Goal: Information Seeking & Learning: Check status

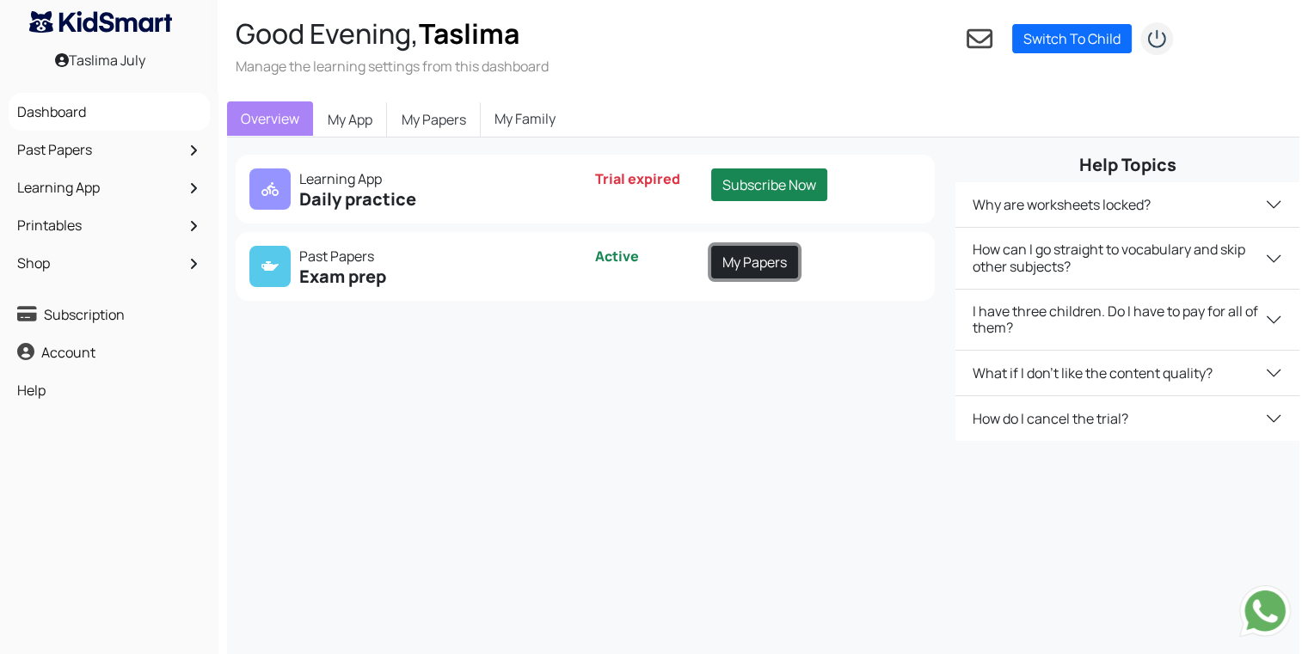
click at [739, 262] on link "My Papers" at bounding box center [754, 262] width 87 height 33
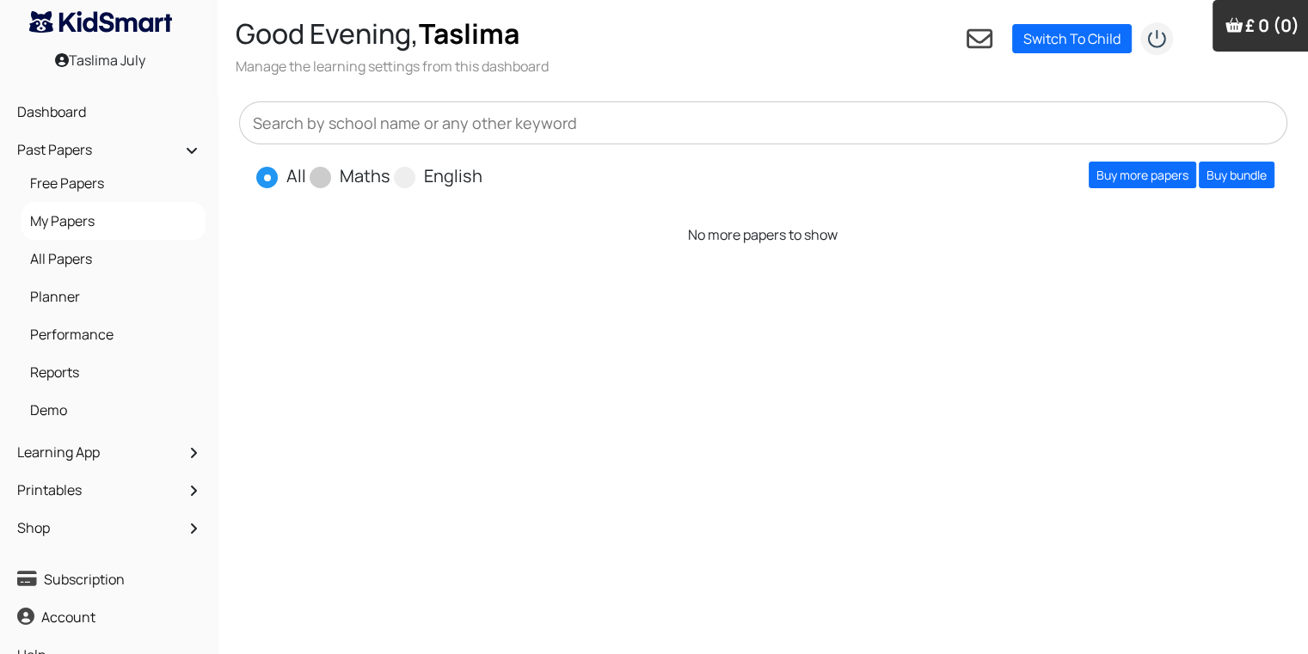
click at [328, 173] on span at bounding box center [320, 177] width 21 height 21
click at [390, 173] on input "Maths" at bounding box center [395, 168] width 11 height 11
radio input "true"
click at [1134, 174] on link "Buy more papers" at bounding box center [1141, 175] width 107 height 27
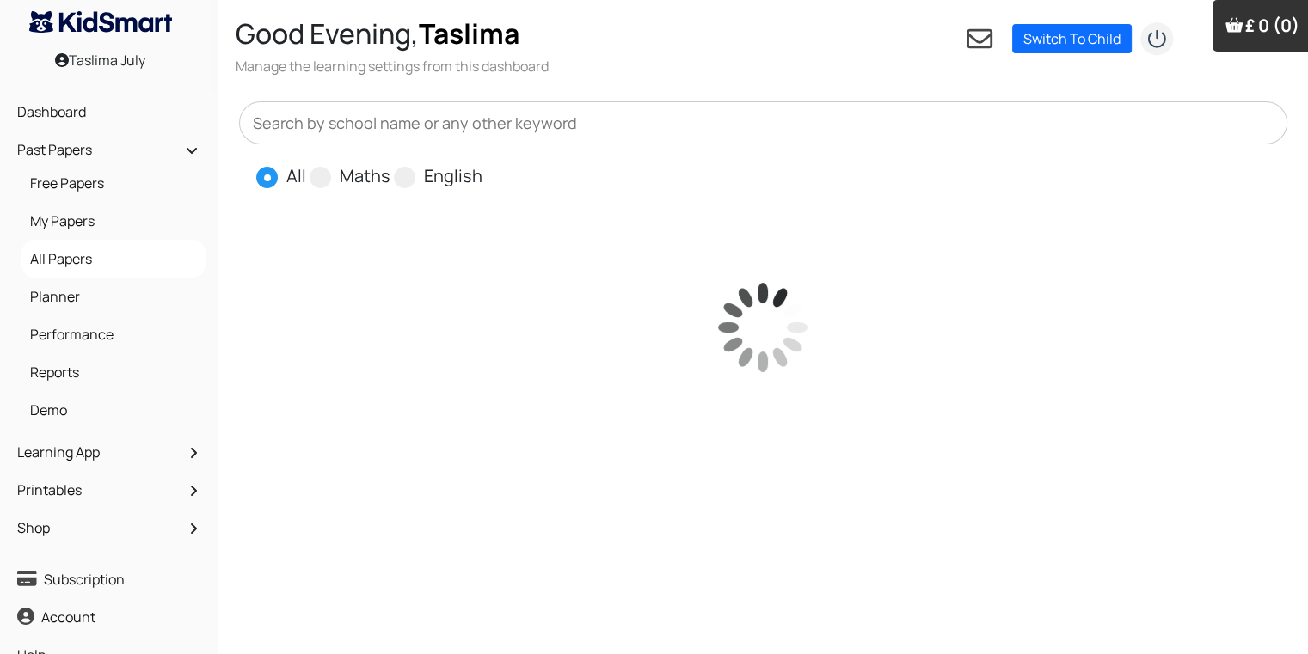
click at [341, 174] on label "Maths" at bounding box center [365, 176] width 51 height 26
click at [390, 174] on input "Maths" at bounding box center [395, 168] width 11 height 11
radio input "true"
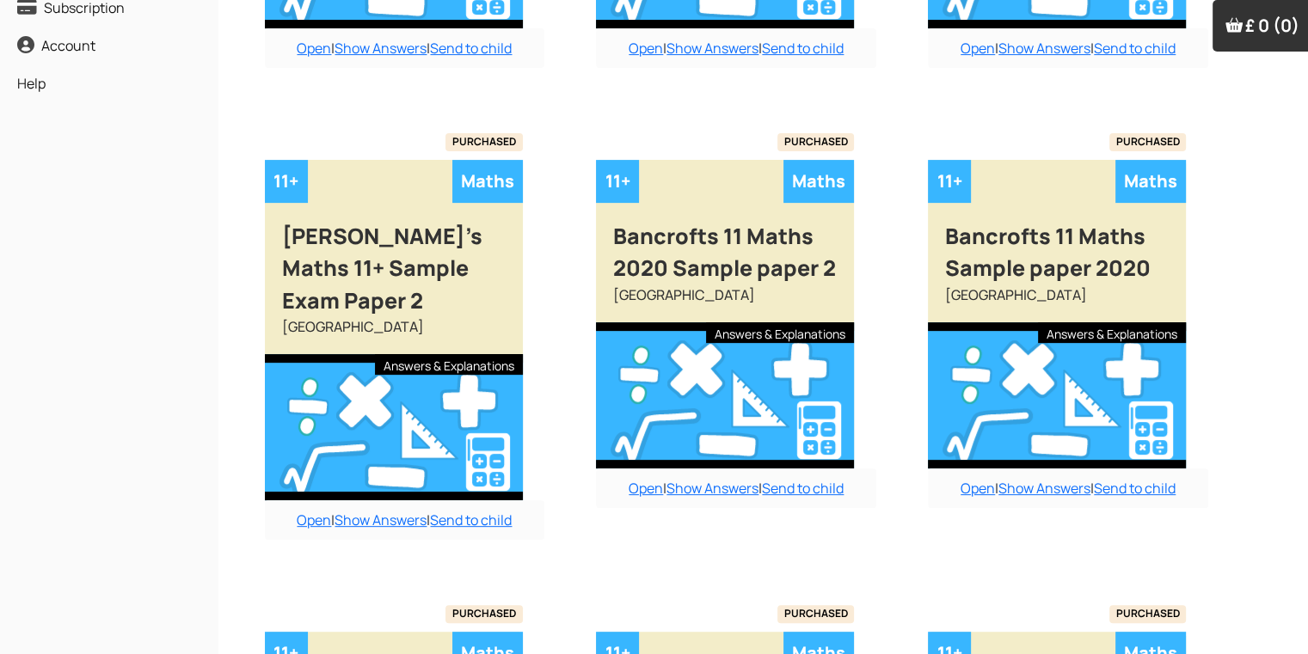
scroll to position [691, 0]
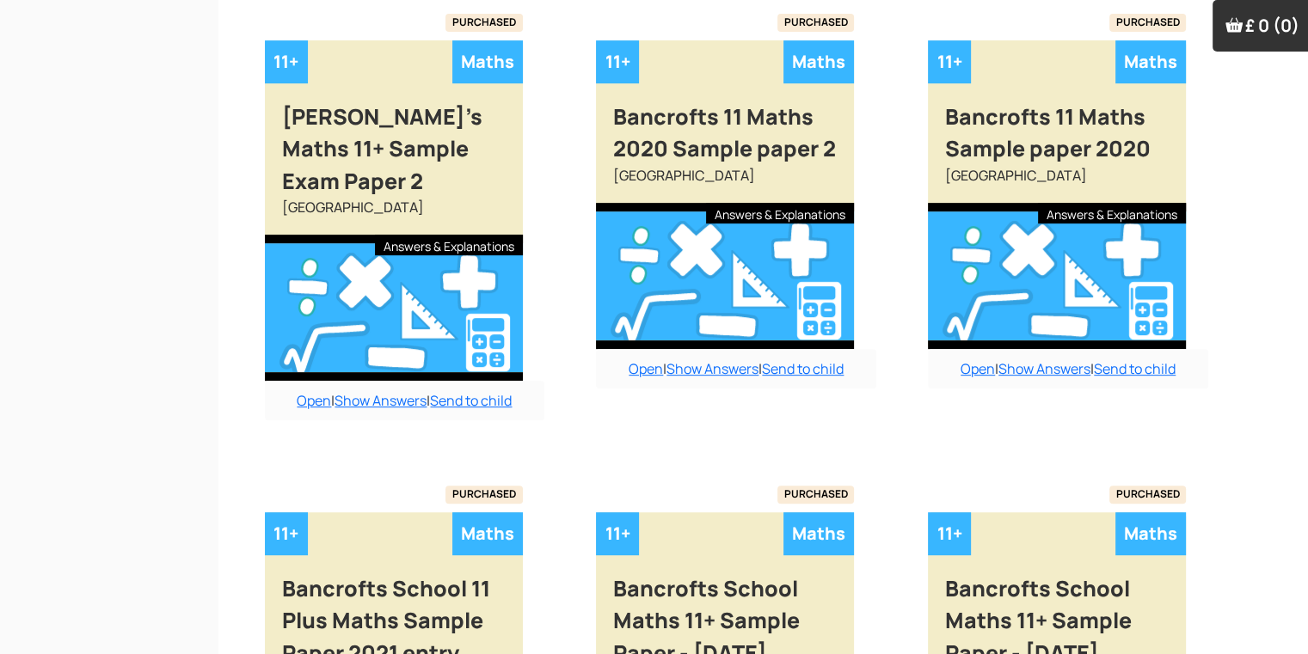
click at [1305, 602] on div "Buy answers for just this paper for £6 or buy the bundle and save money. Add to…" at bounding box center [763, 493] width 1090 height 1955
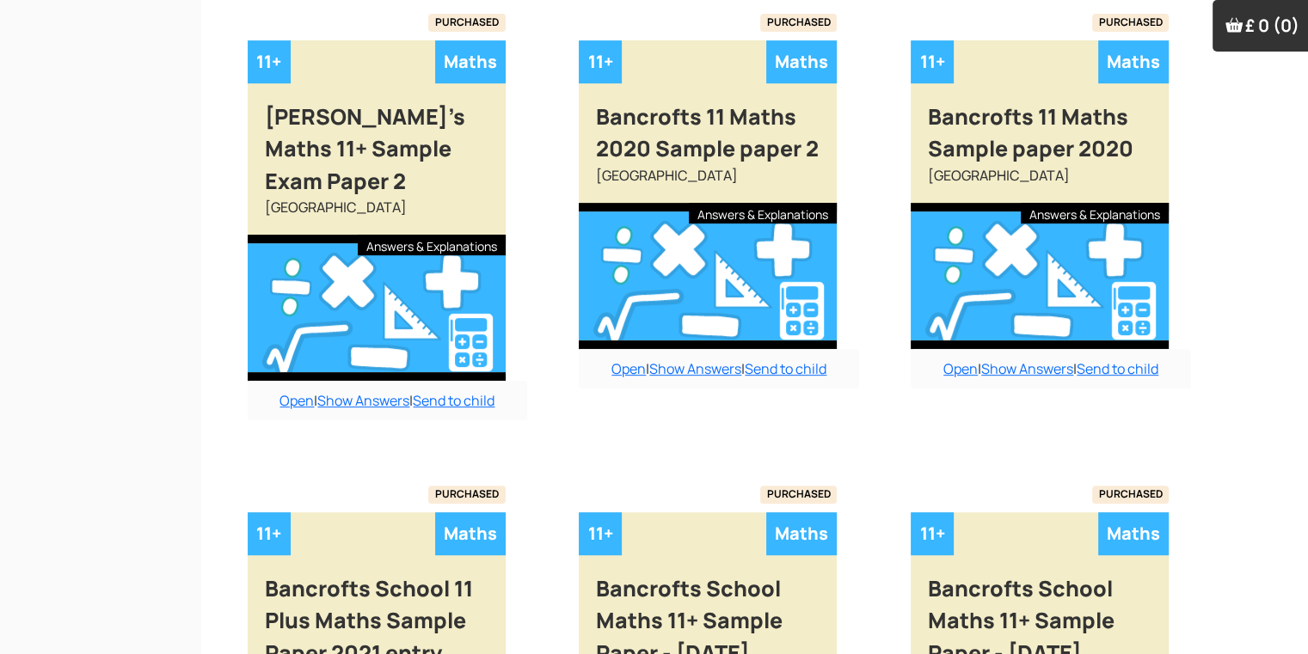
drag, startPoint x: 1305, startPoint y: 602, endPoint x: 1320, endPoint y: 618, distance: 21.9
click at [1291, 618] on html "Taslima July Good Evening, Taslima Manage the learning settings from this dashb…" at bounding box center [637, 390] width 1308 height 2162
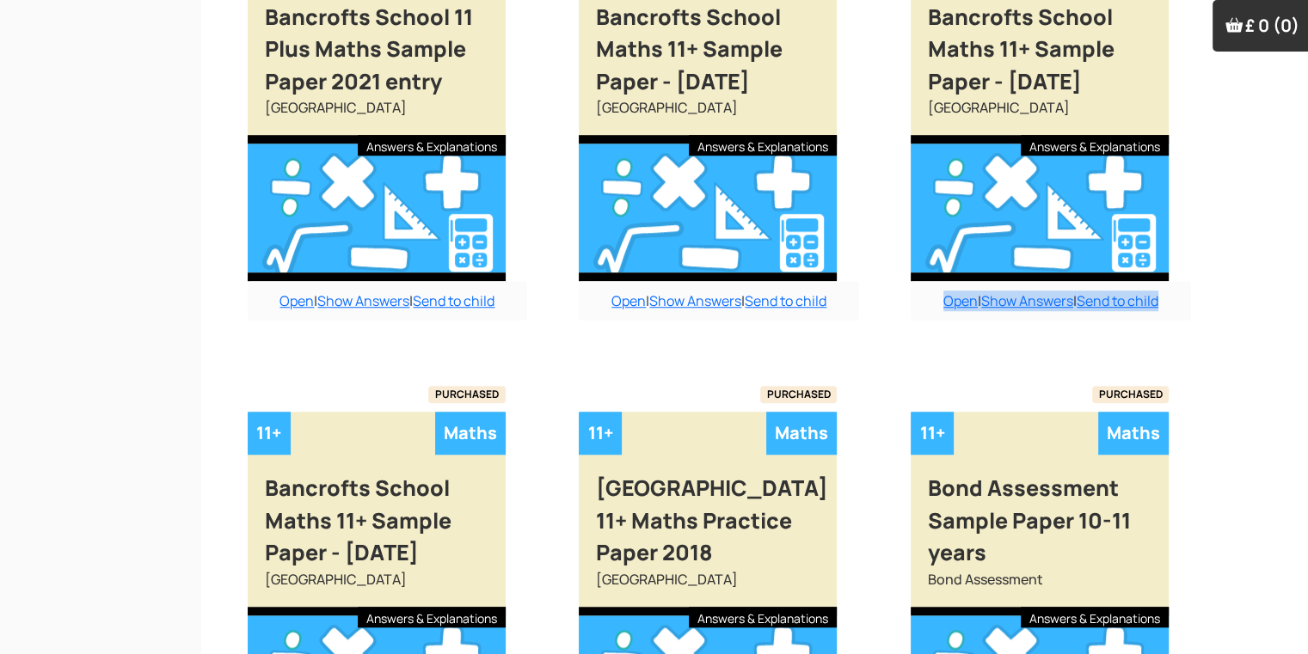
scroll to position [1506, 17]
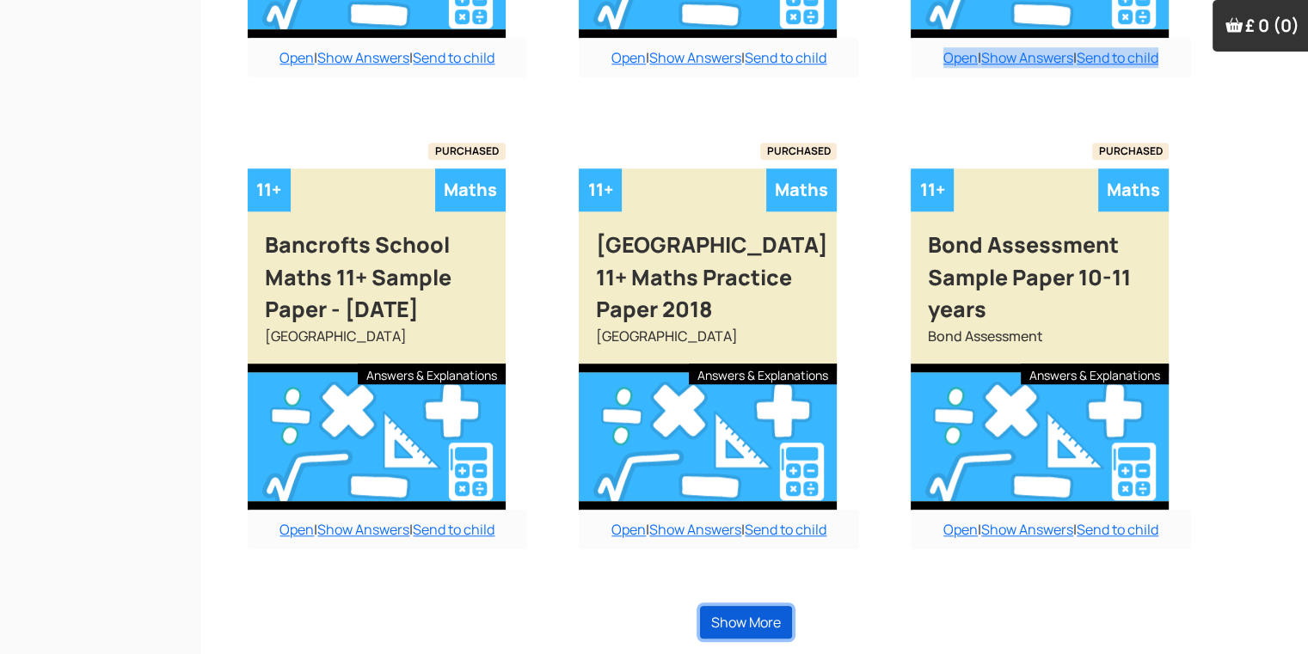
click at [757, 616] on button "Show More" at bounding box center [746, 622] width 92 height 33
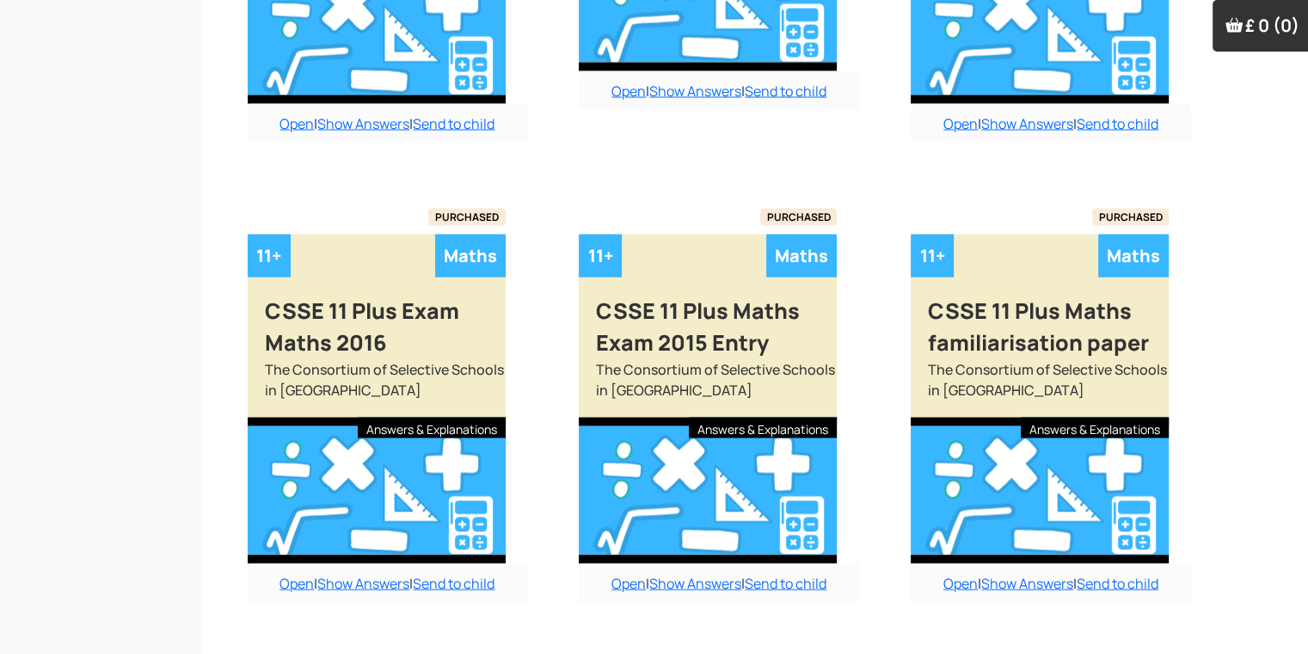
scroll to position [3446, 17]
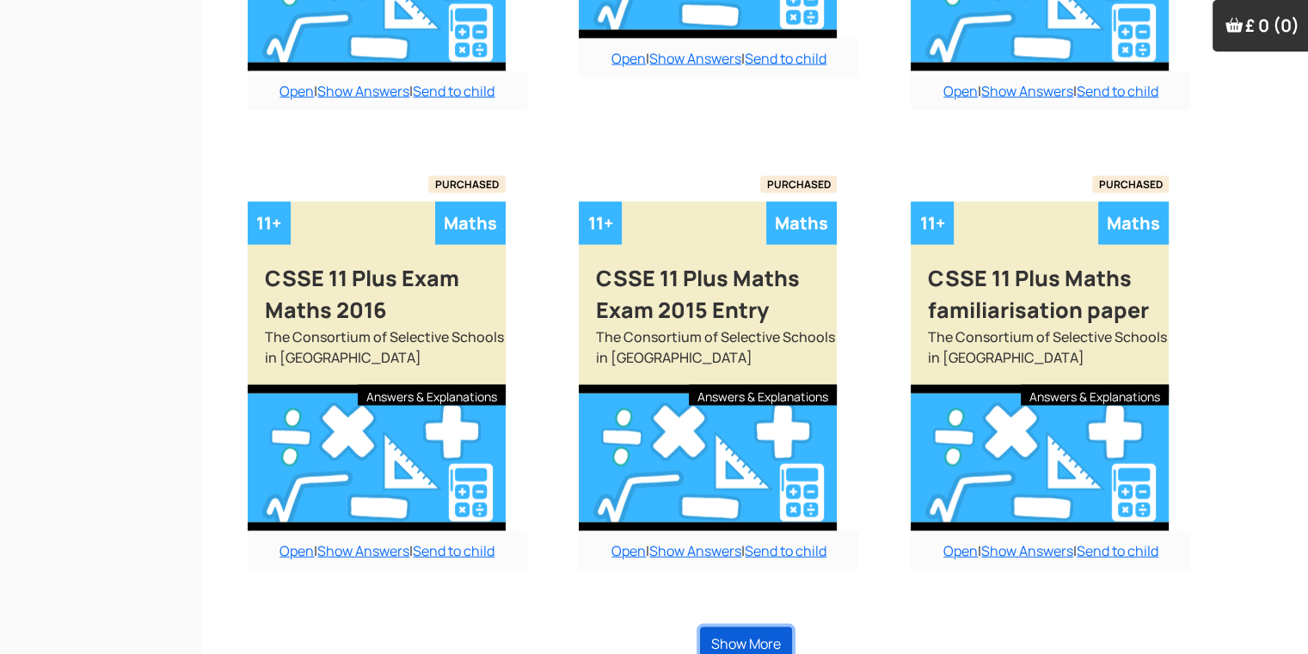
click at [727, 628] on button "Show More" at bounding box center [746, 644] width 92 height 33
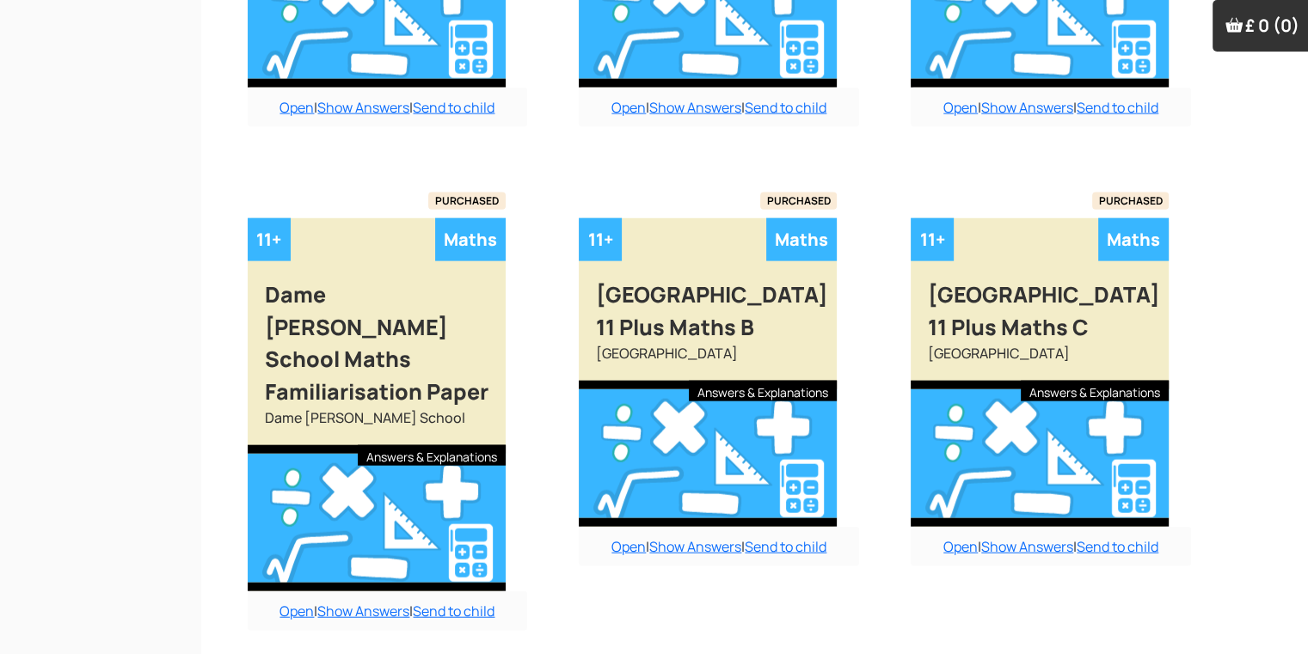
scroll to position [3893, 17]
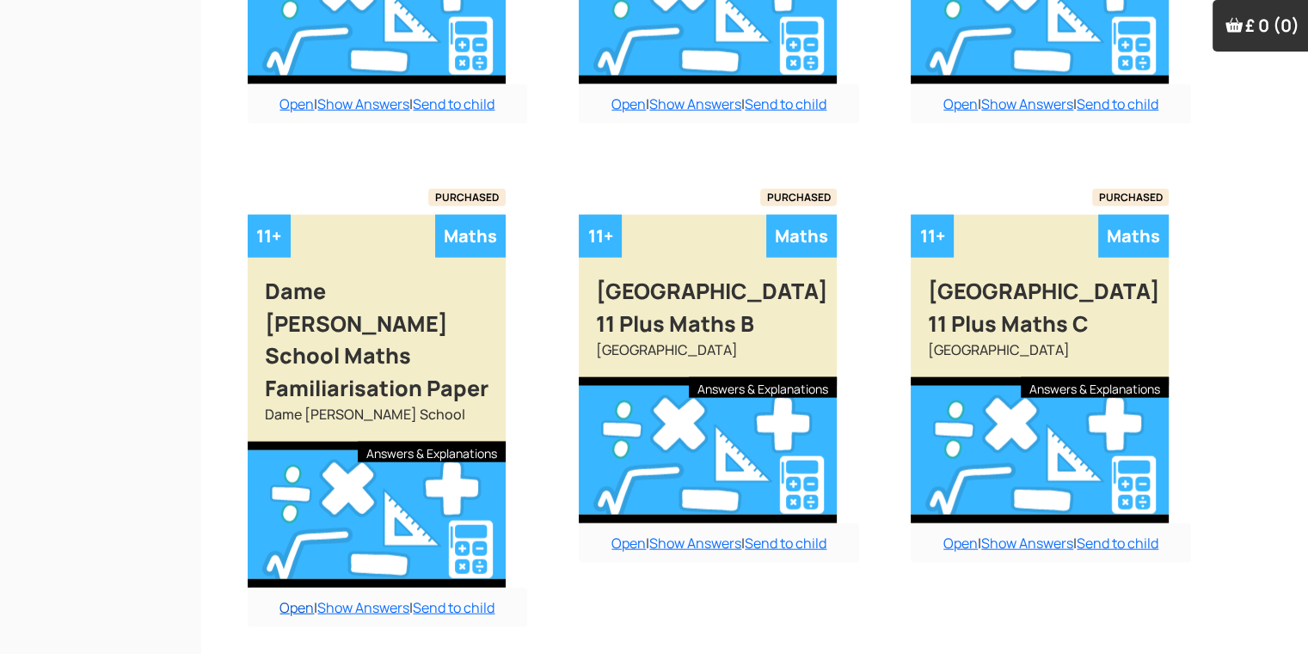
click at [294, 598] on link "Open" at bounding box center [296, 607] width 34 height 19
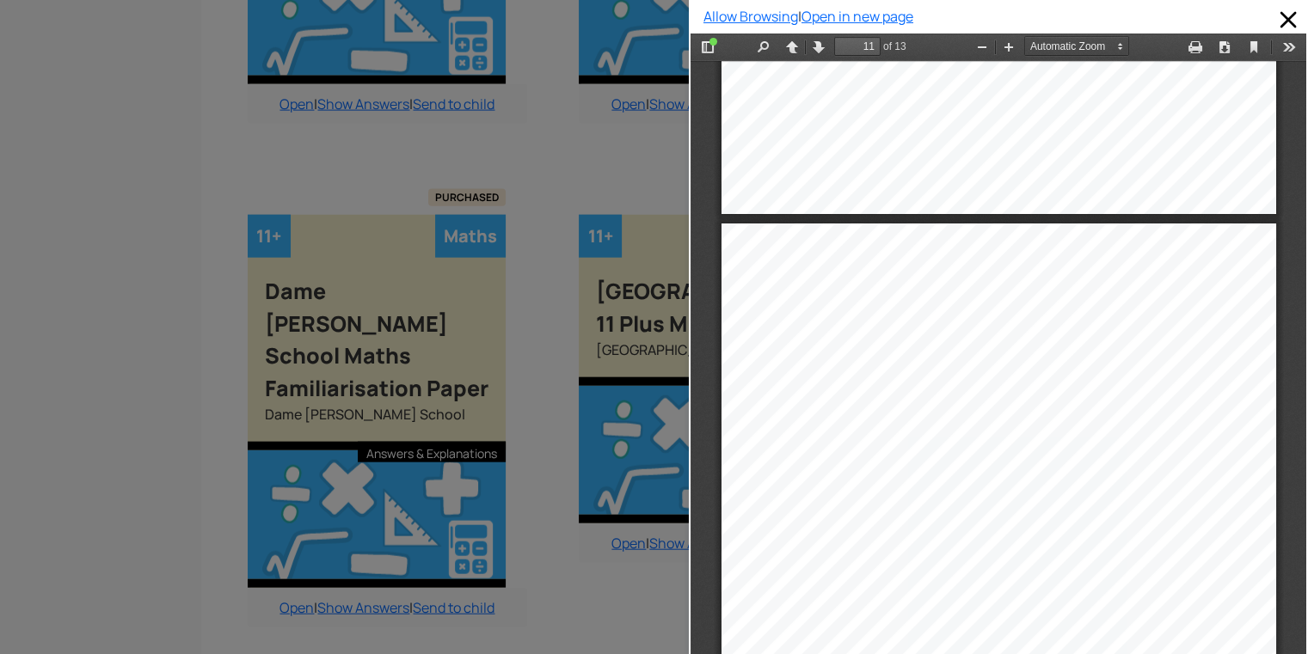
scroll to position [8285, 0]
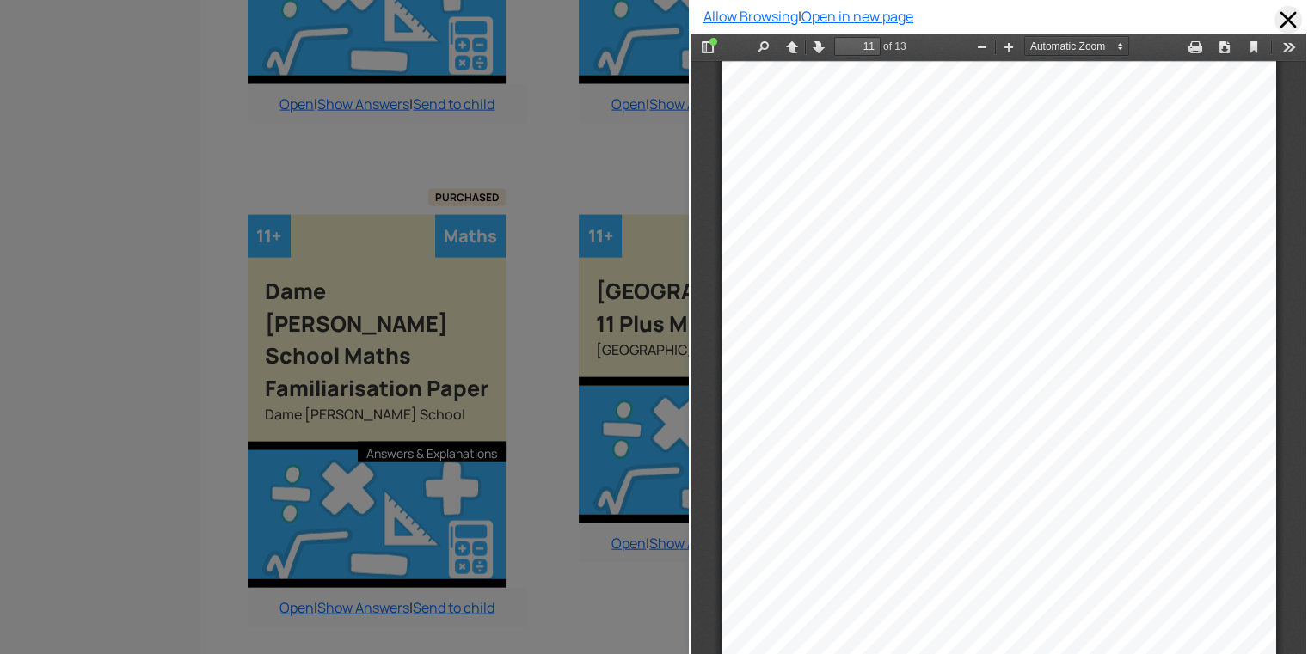
click at [1278, 16] on span at bounding box center [1288, 20] width 28 height 28
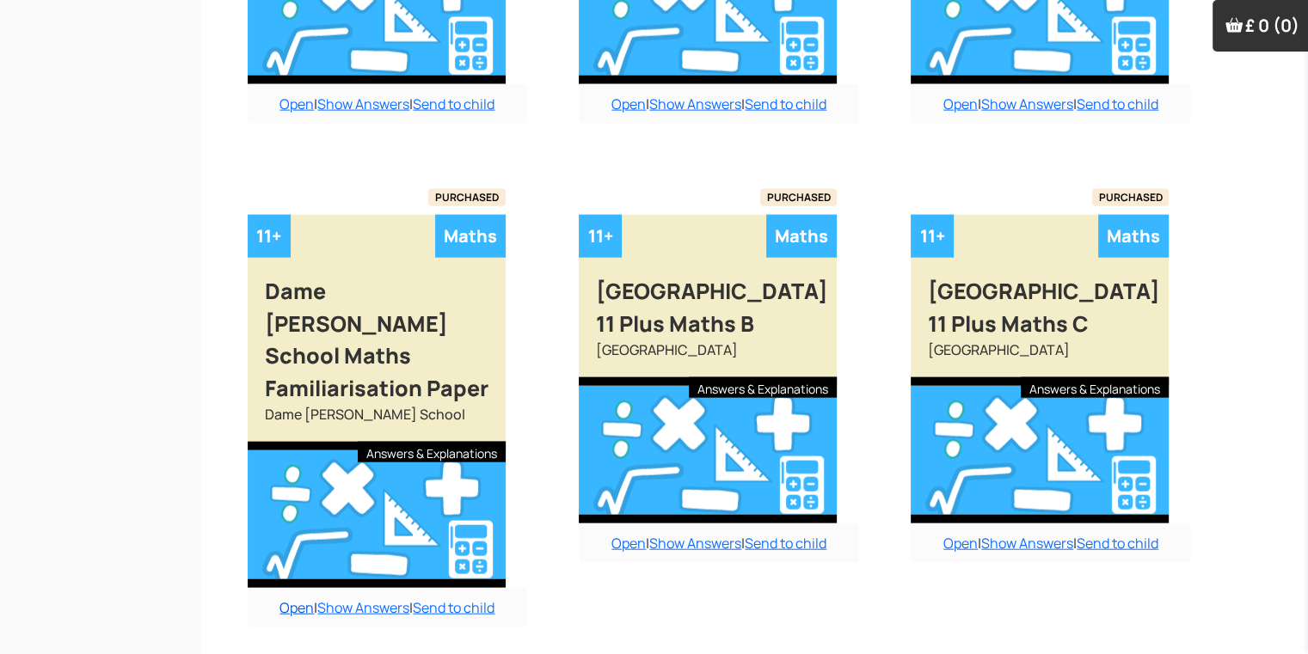
click at [286, 598] on link "Open" at bounding box center [296, 607] width 34 height 19
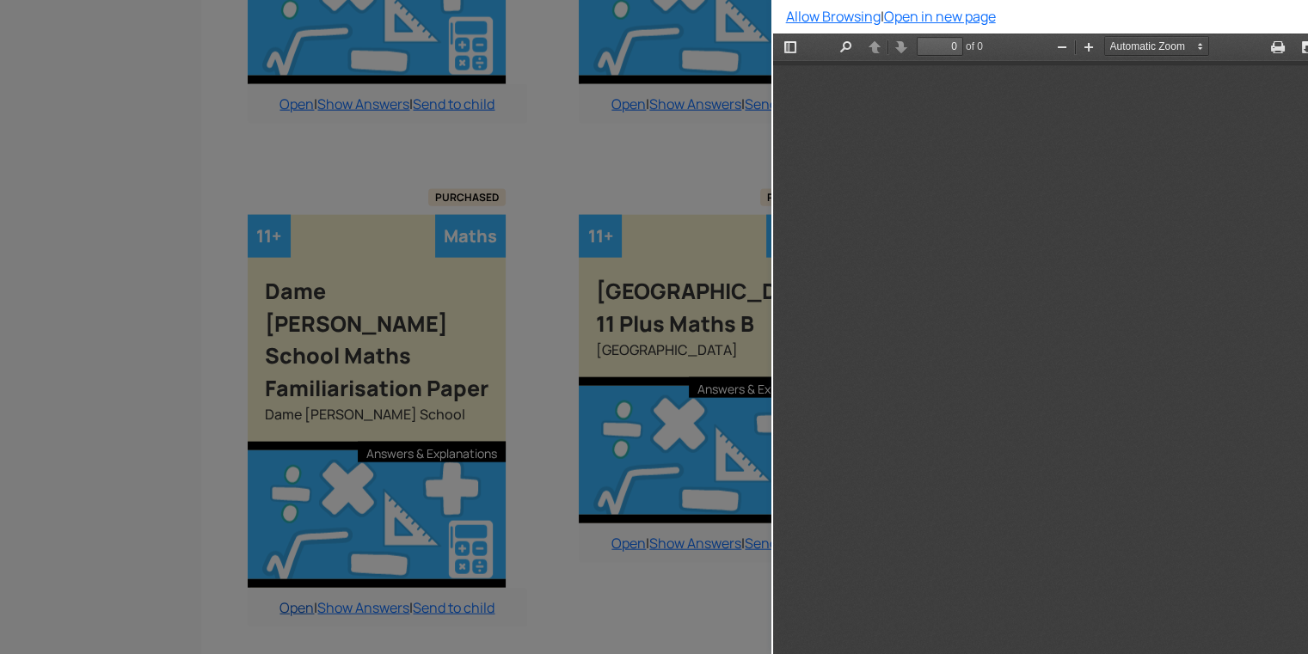
scroll to position [0, 0]
type input "11"
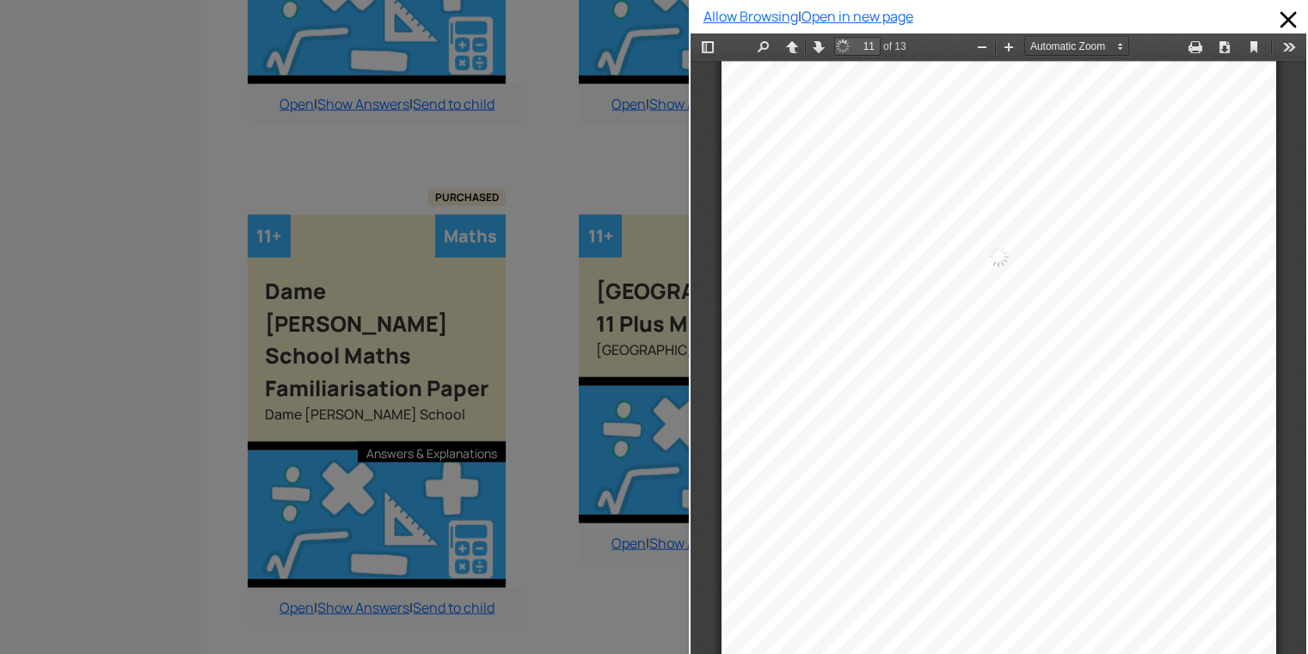
click at [286, 556] on div at bounding box center [344, 327] width 689 height 654
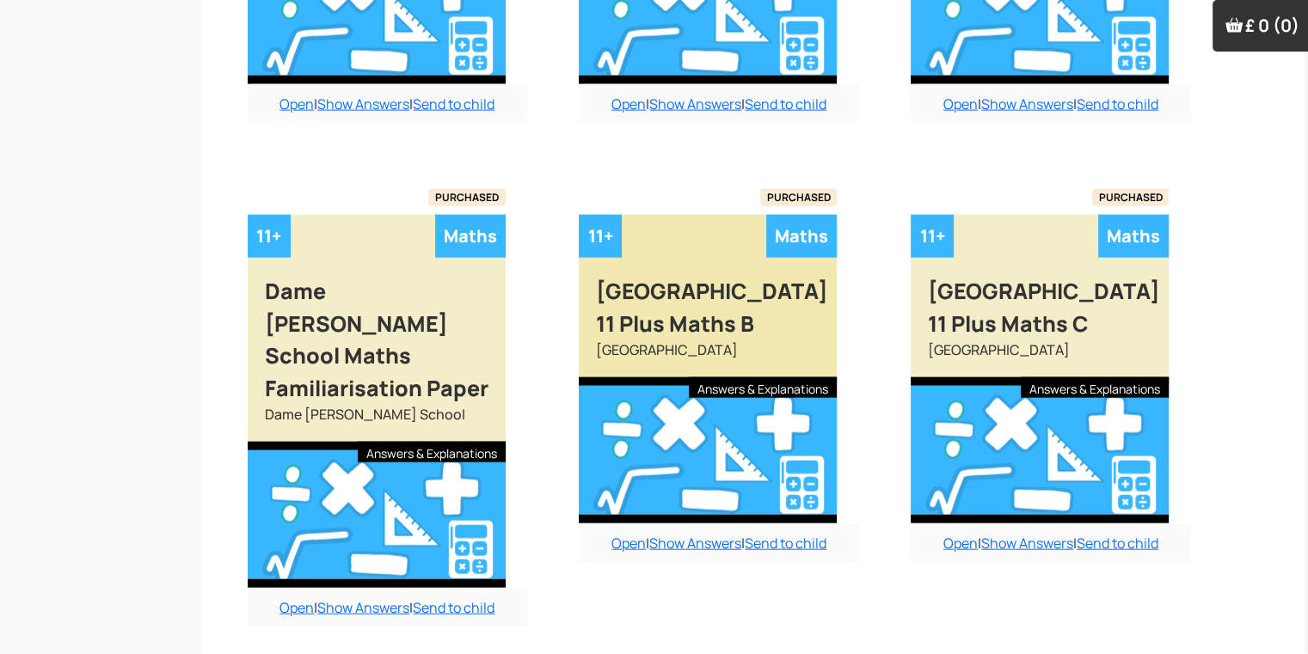
click at [806, 463] on div at bounding box center [708, 450] width 258 height 146
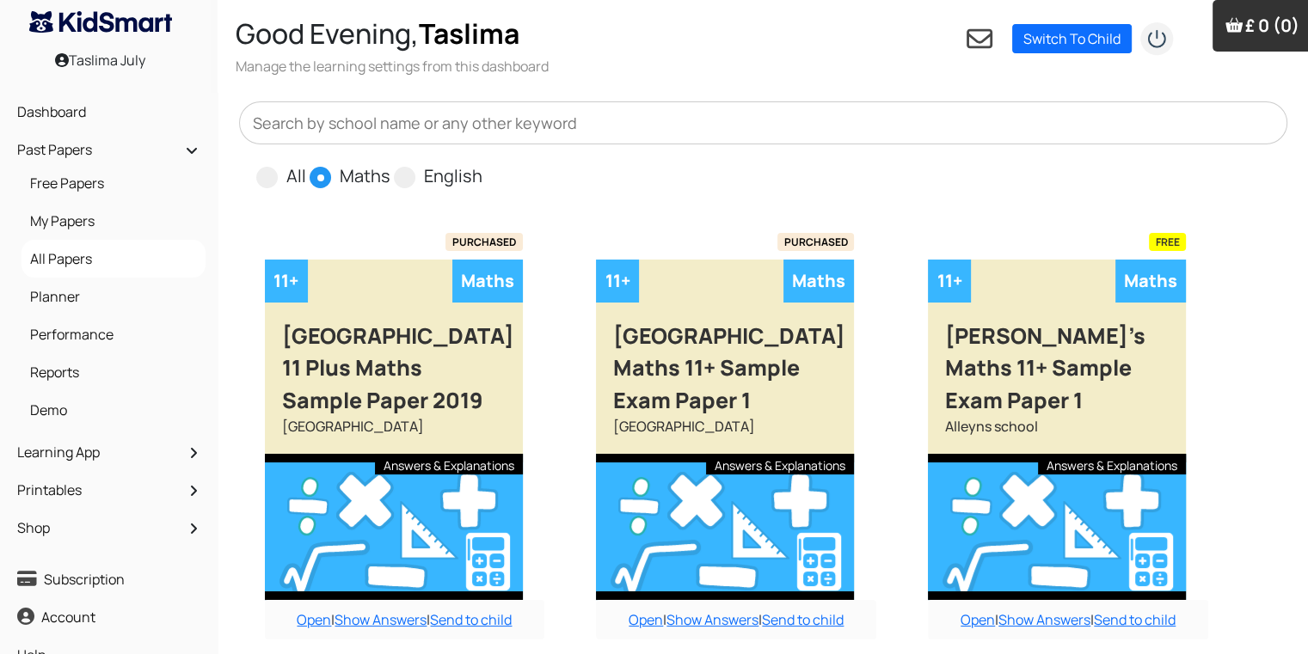
scroll to position [1474, 17]
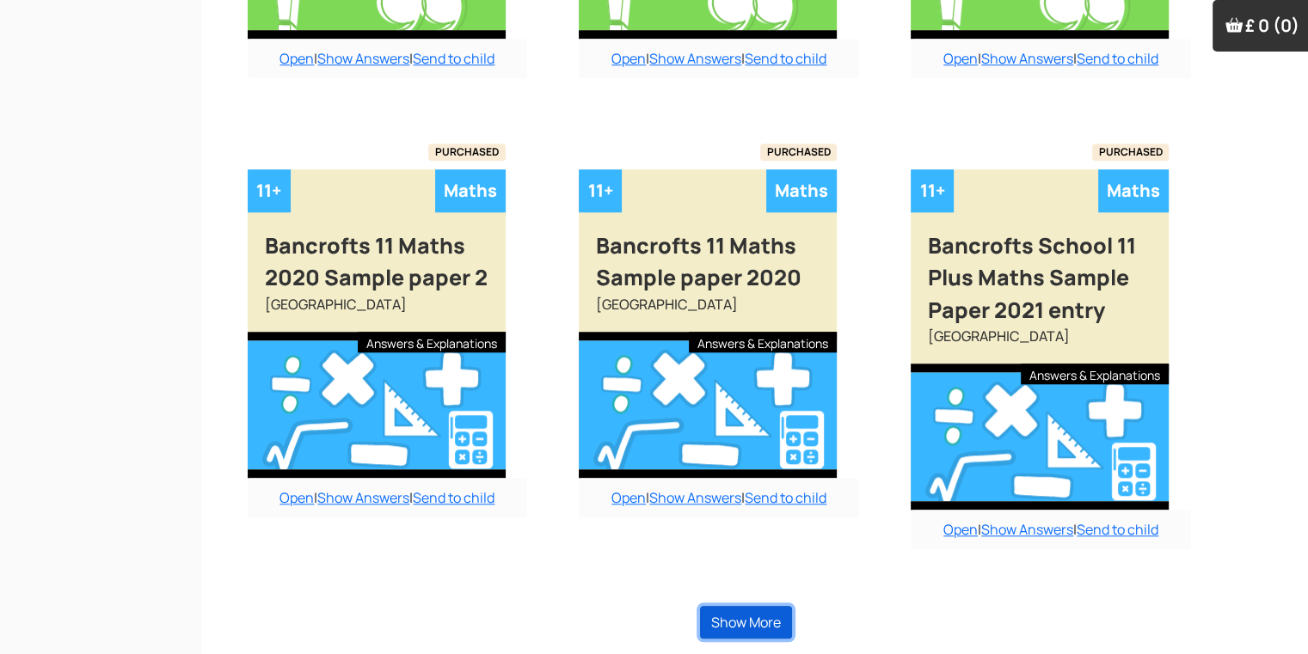
click at [746, 613] on button "Show More" at bounding box center [746, 622] width 92 height 33
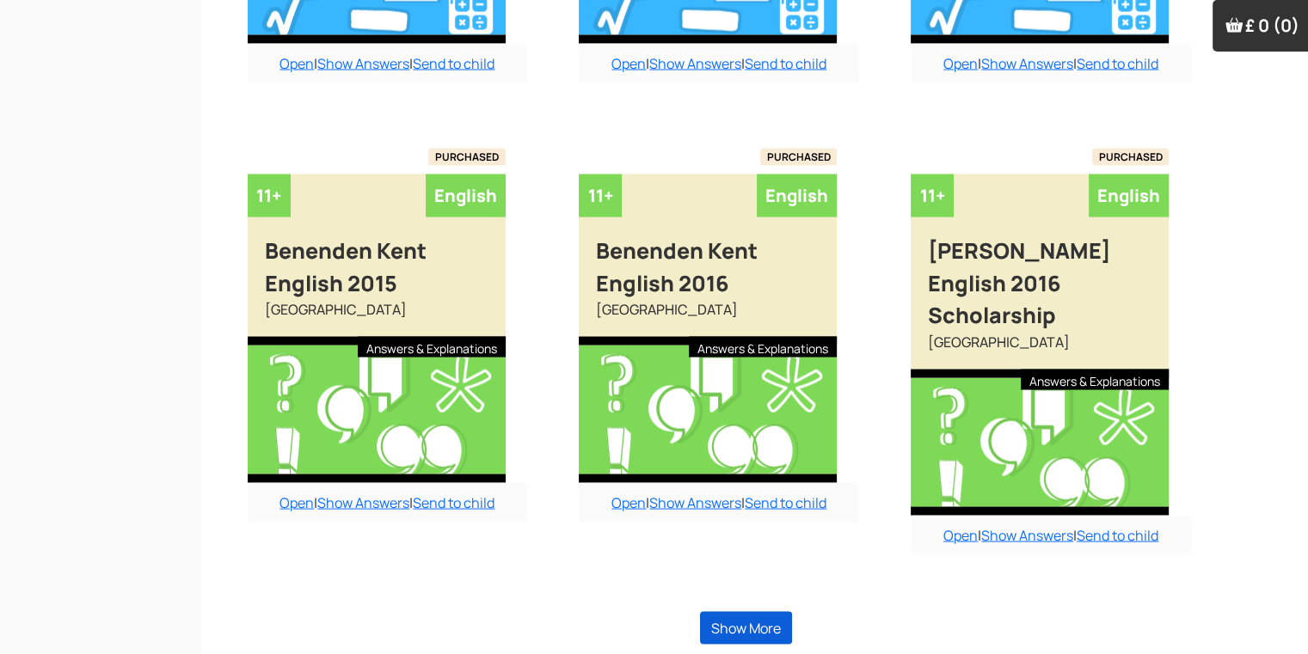
scroll to position [3296, 17]
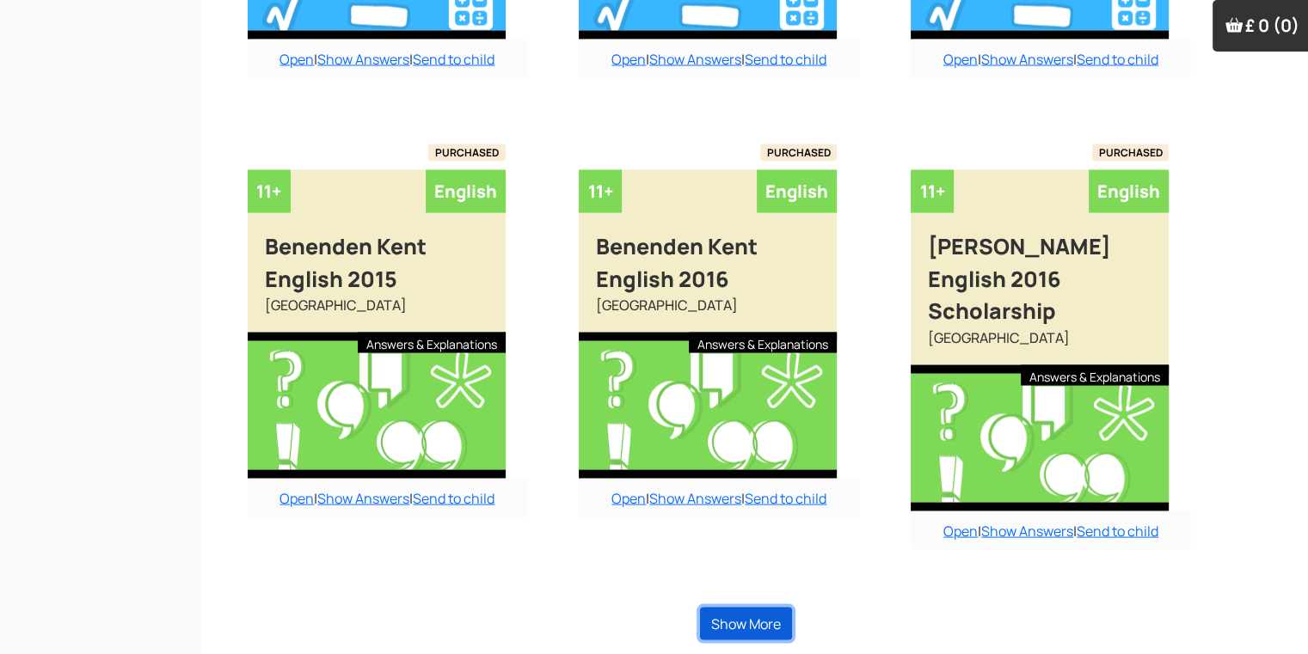
click at [767, 616] on button "Show More" at bounding box center [746, 624] width 92 height 33
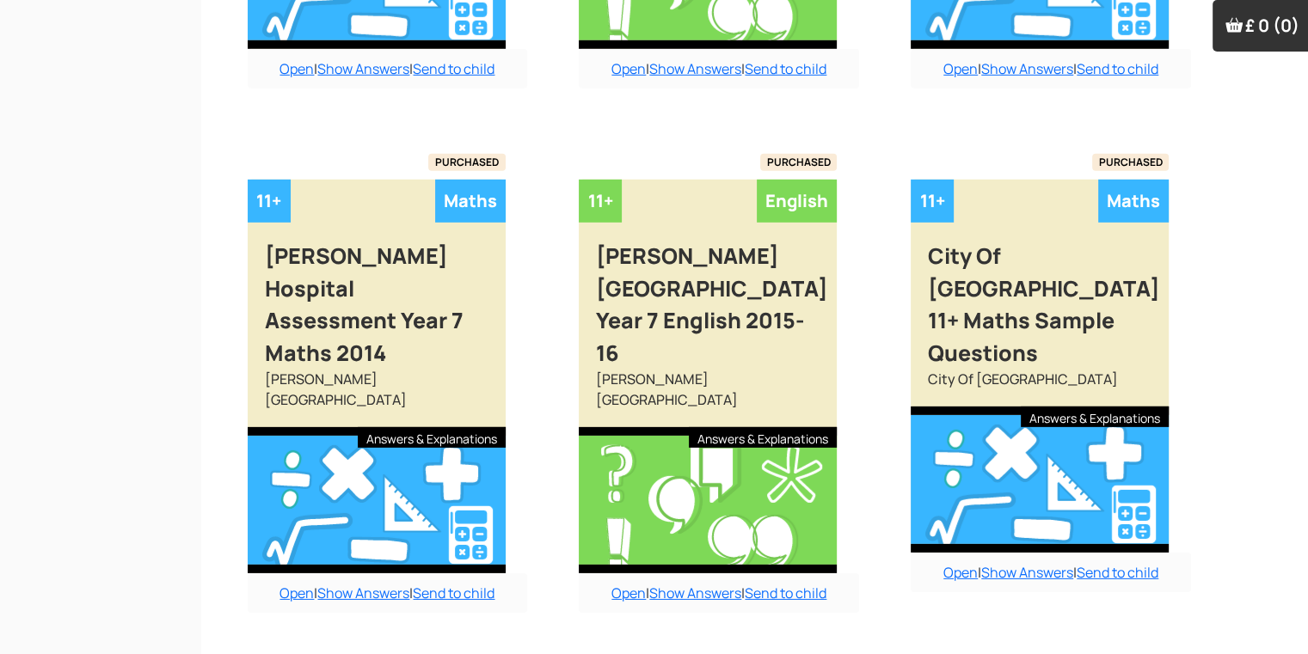
scroll to position [5246, 17]
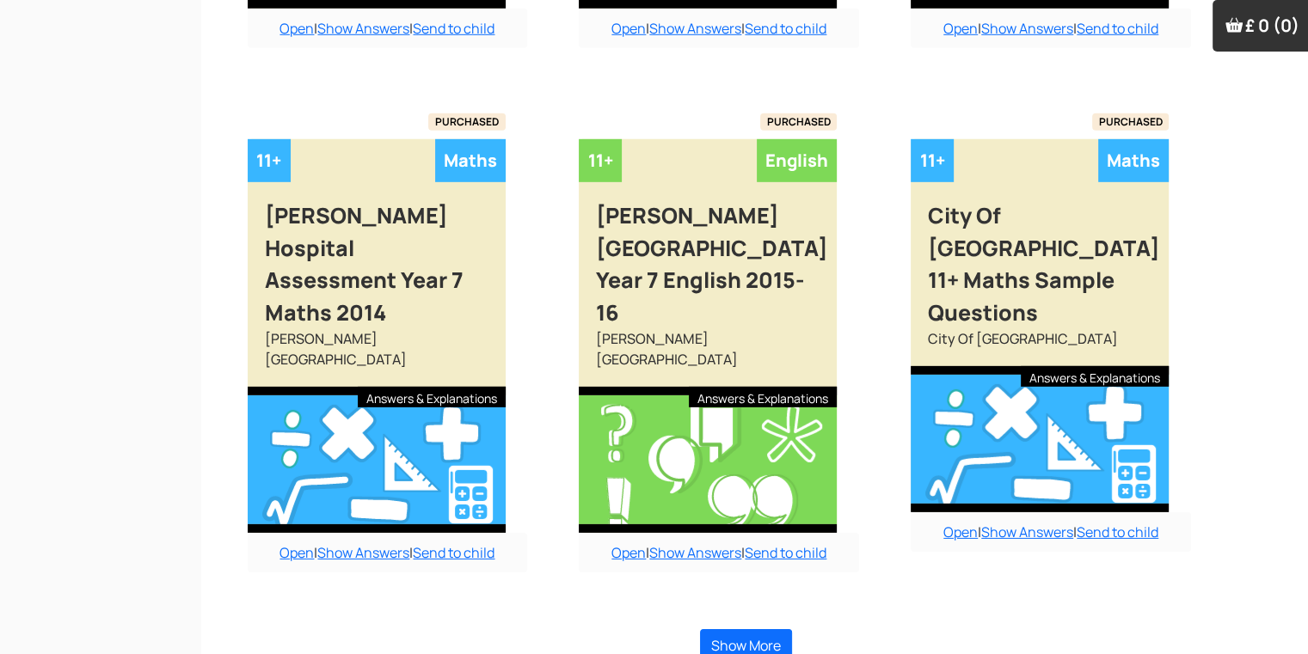
drag, startPoint x: 767, startPoint y: 616, endPoint x: 1230, endPoint y: 492, distance: 479.9
click at [755, 629] on button "Show More" at bounding box center [746, 645] width 92 height 33
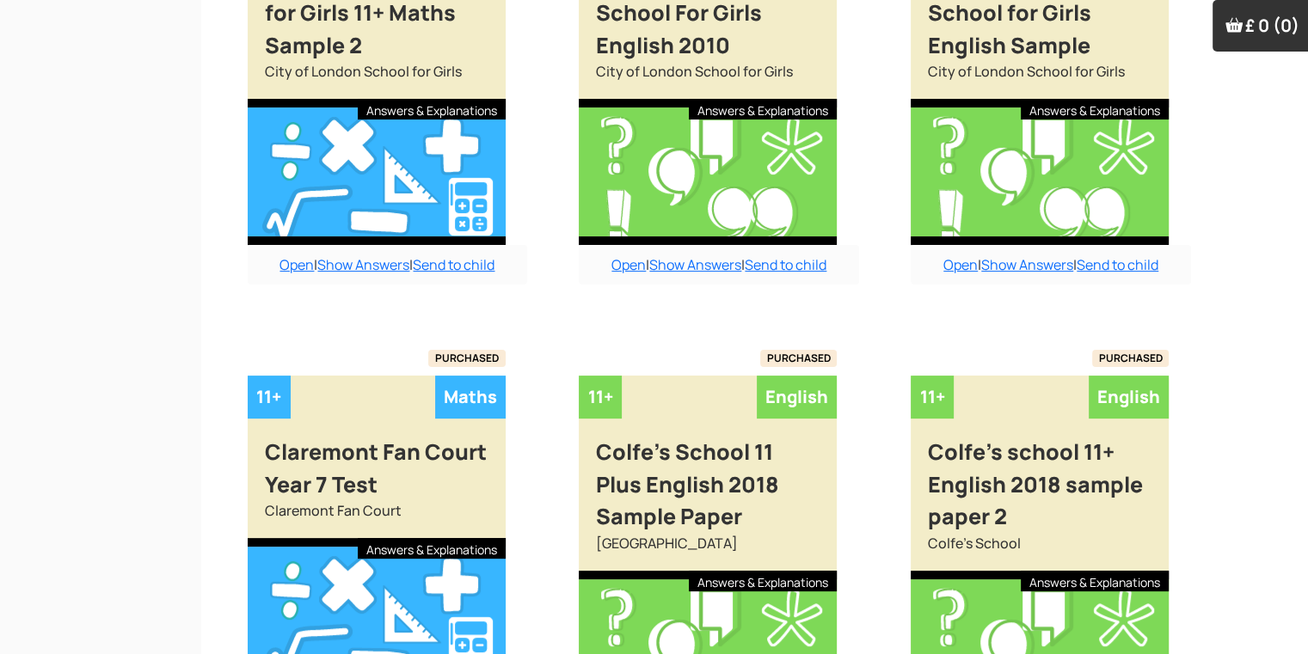
scroll to position [7133, 17]
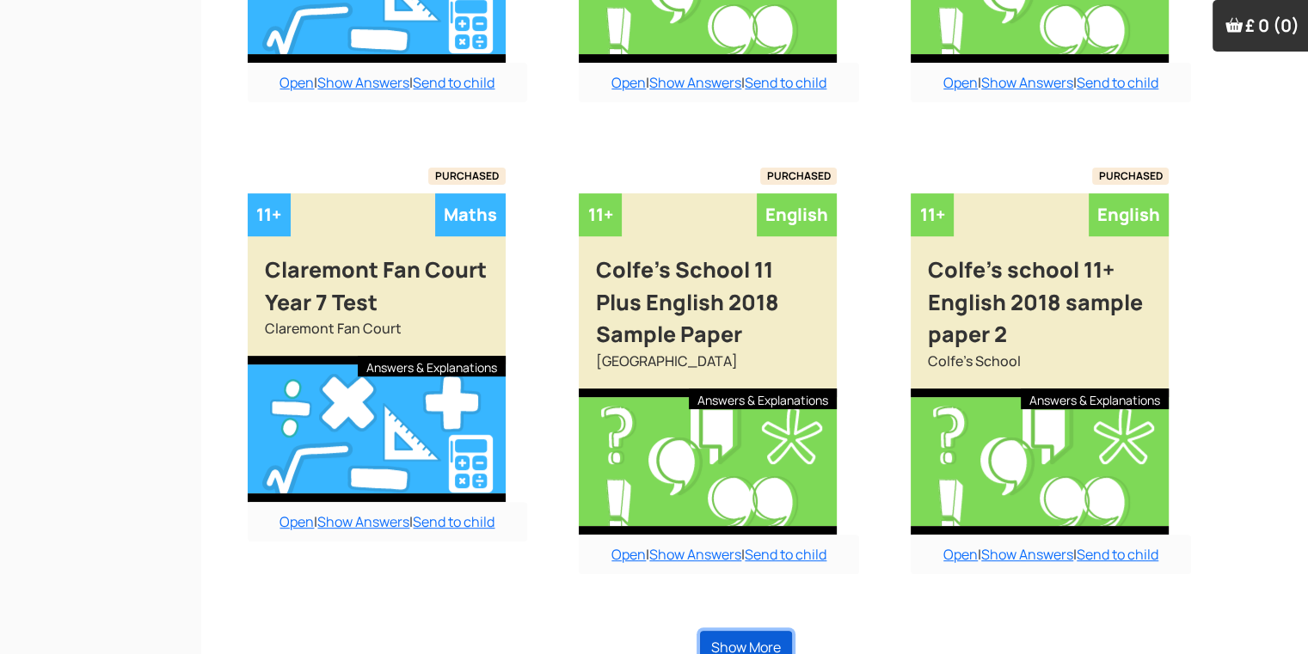
click at [753, 631] on button "Show More" at bounding box center [746, 647] width 92 height 33
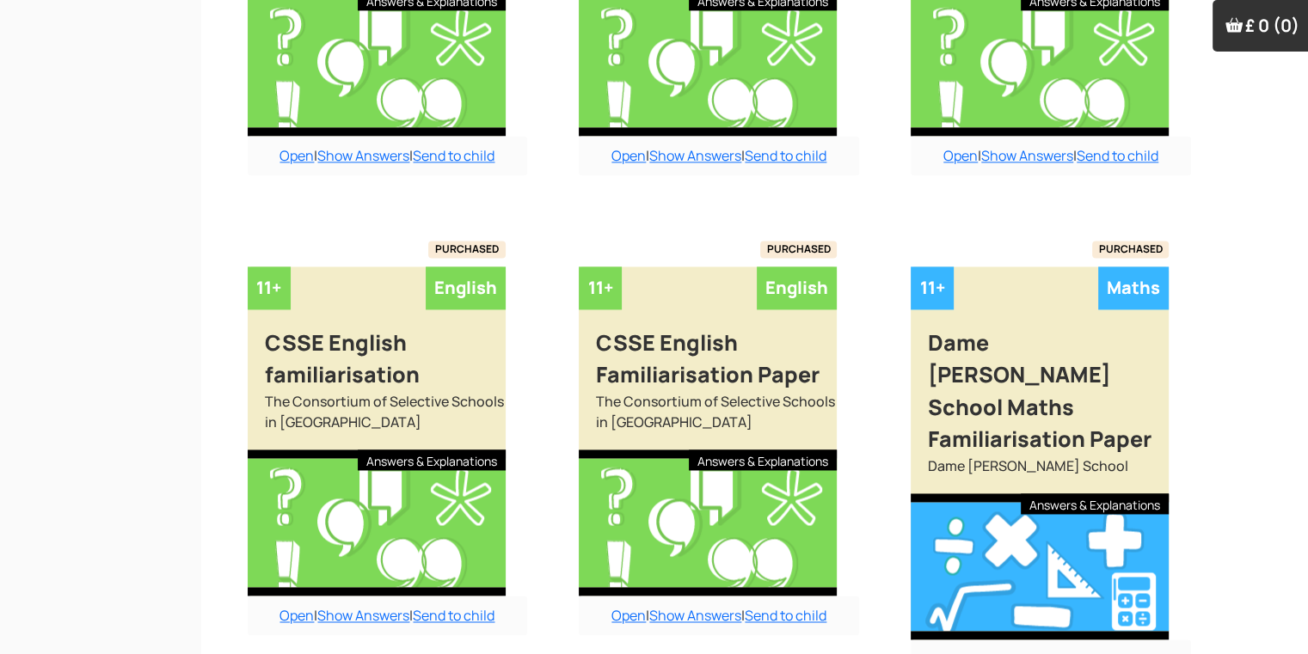
scroll to position [8990, 17]
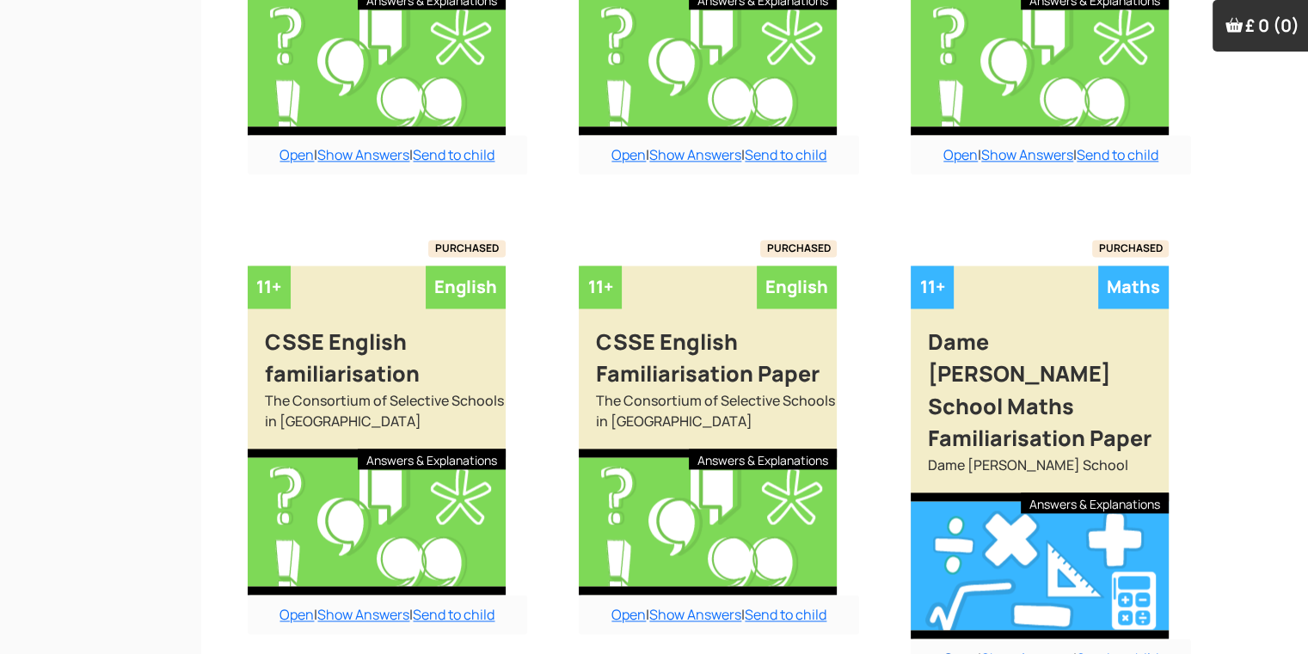
click at [959, 649] on link "Open" at bounding box center [960, 658] width 34 height 19
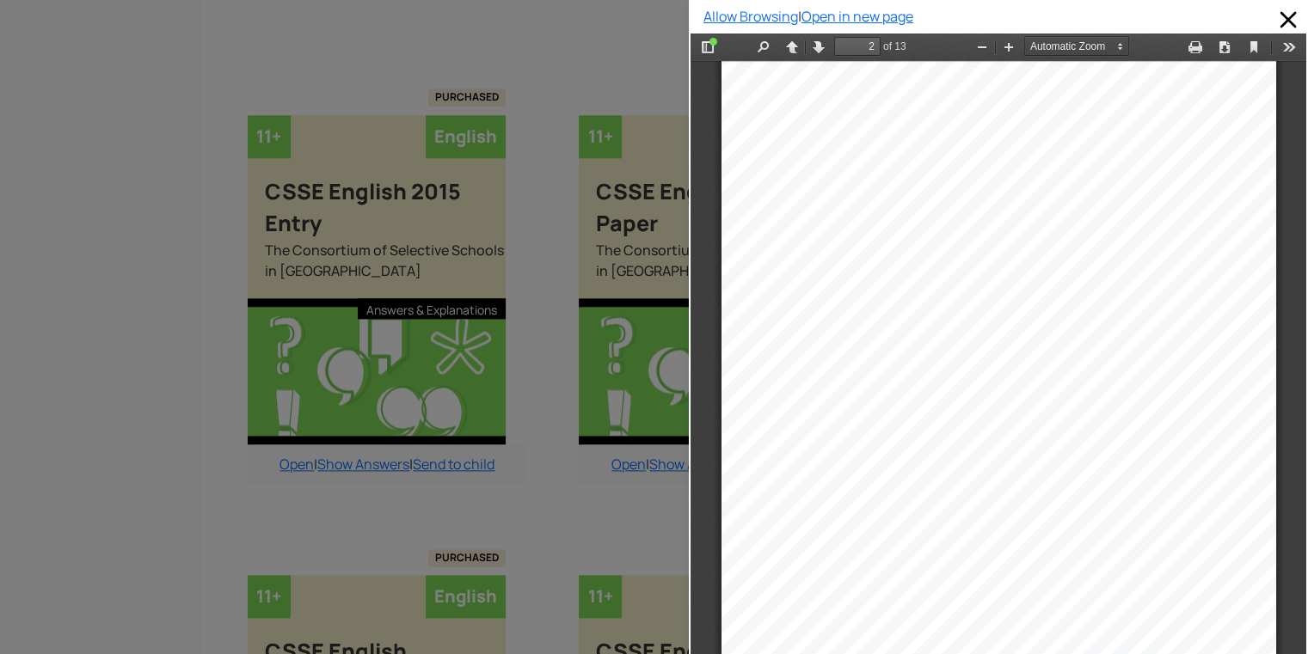
scroll to position [860, 0]
drag, startPoint x: 1283, startPoint y: 158, endPoint x: 1278, endPoint y: 533, distance: 374.9
drag, startPoint x: 1278, startPoint y: 533, endPoint x: 221, endPoint y: 519, distance: 1056.8
click at [690, 519] on html "Thumbnails Document Outline Attachments MATHS PRACTICE PAPER0001 MATHS PRACTICE…" at bounding box center [998, 359] width 616 height 651
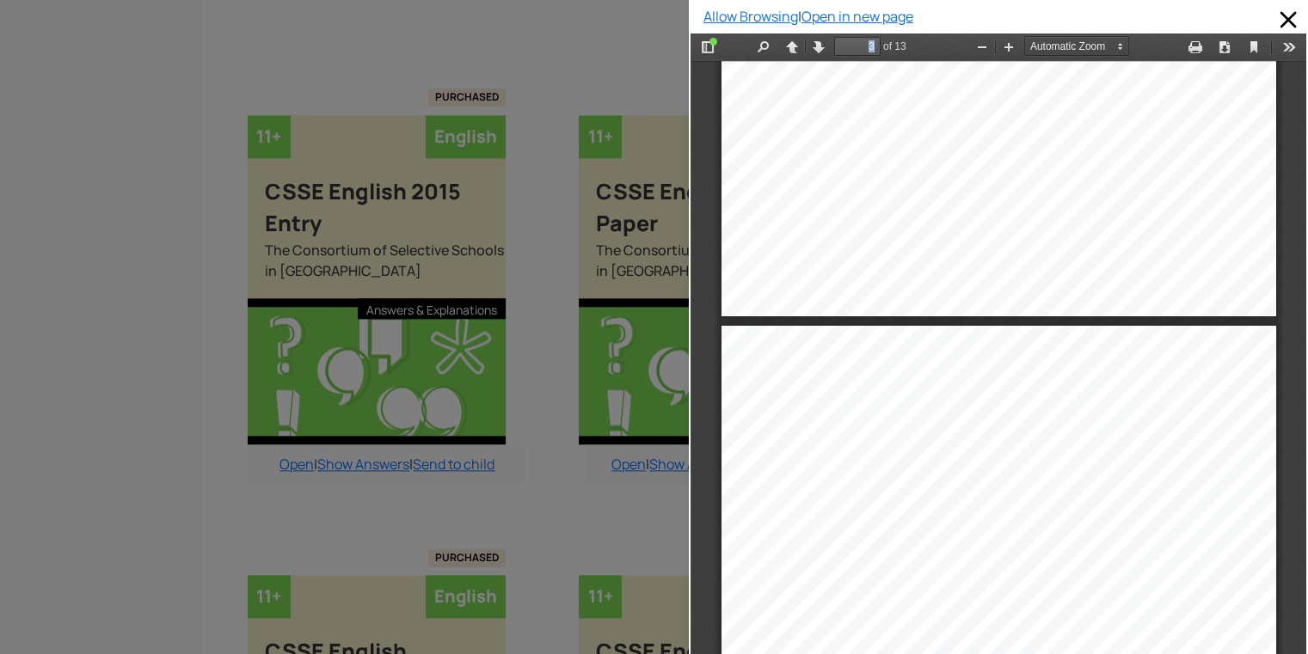
scroll to position [1434, 0]
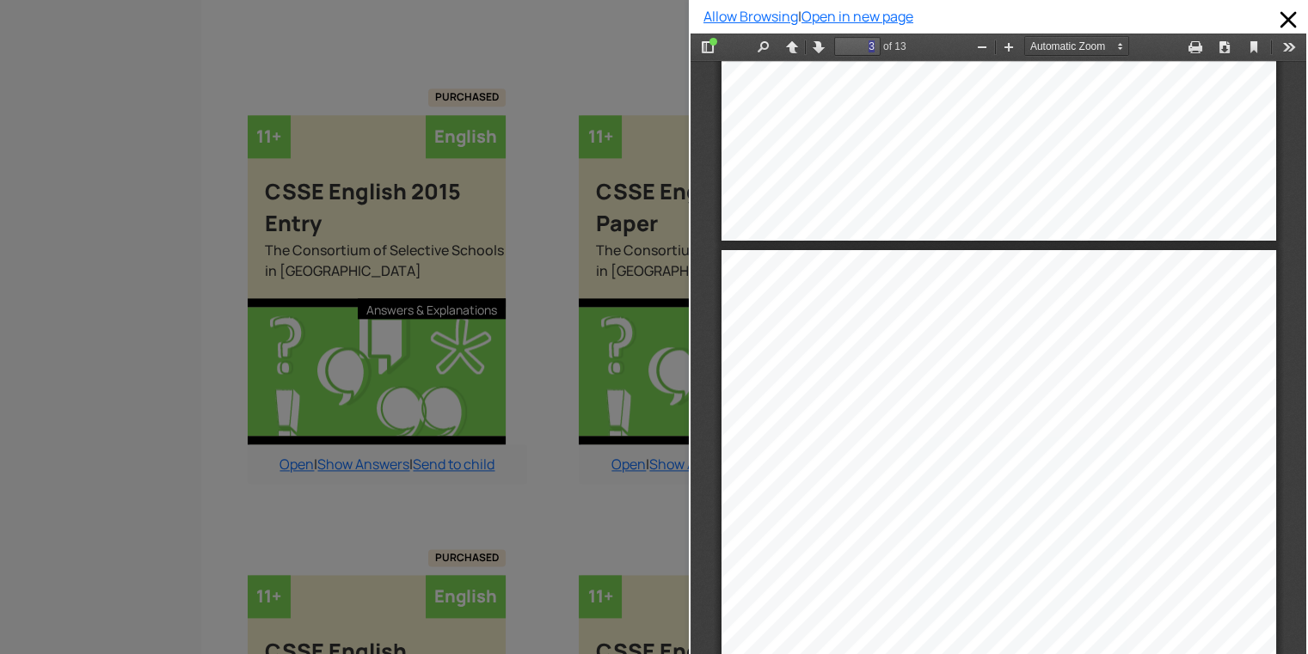
click at [120, 417] on div at bounding box center [344, 327] width 689 height 654
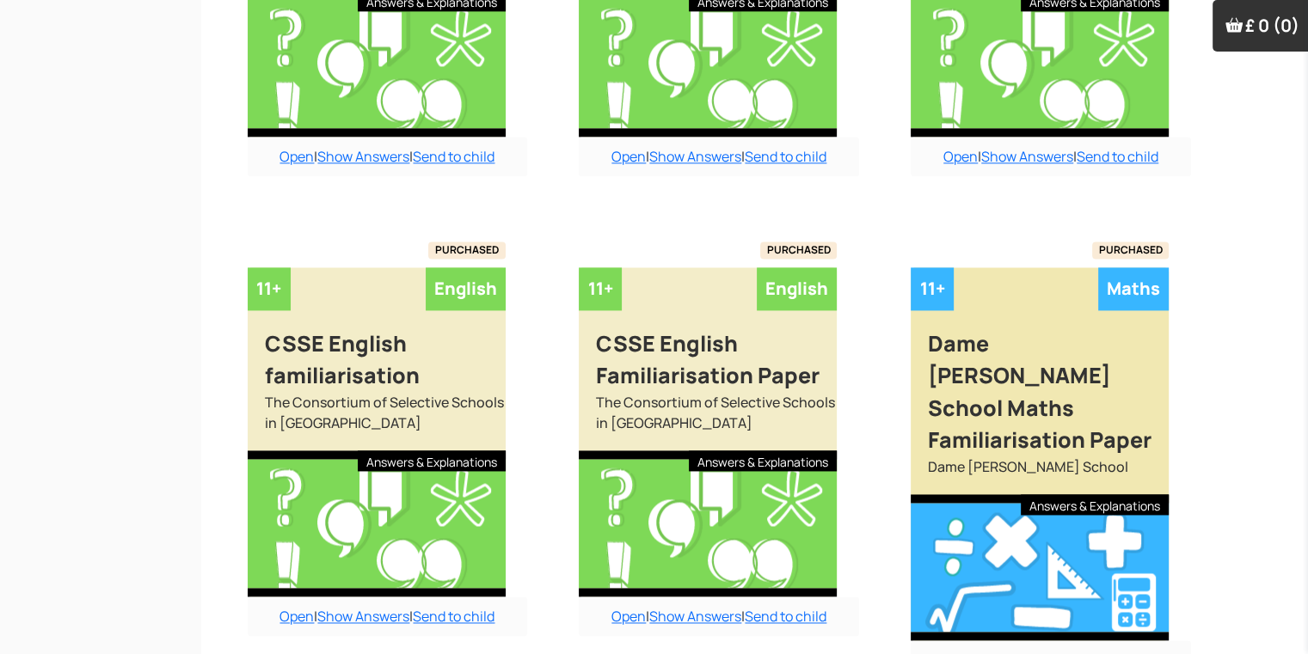
scroll to position [8990, 17]
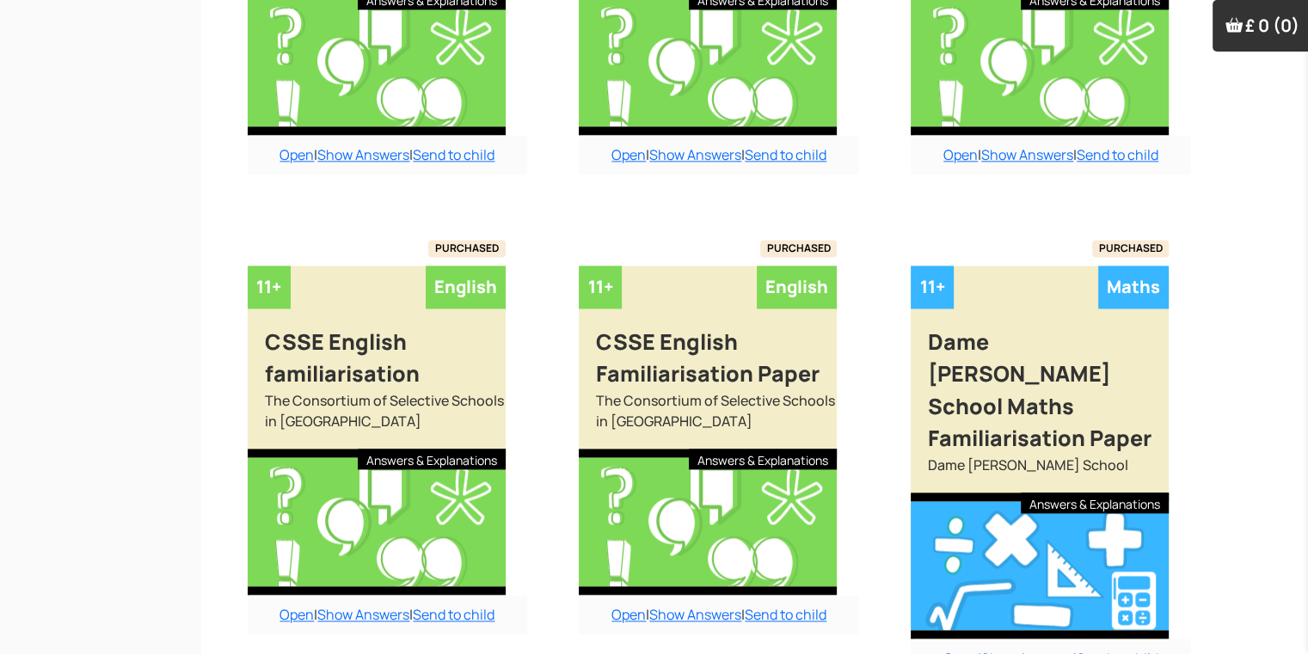
click at [946, 649] on link "Open" at bounding box center [960, 658] width 34 height 19
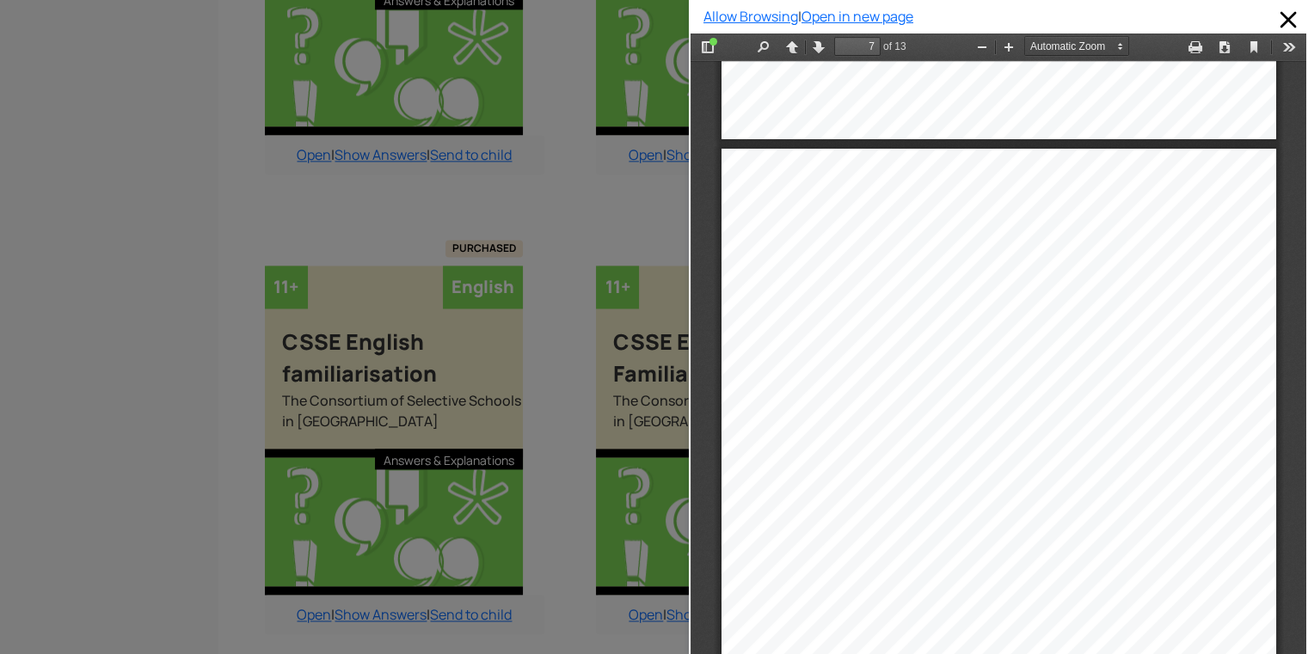
scroll to position [4766, 0]
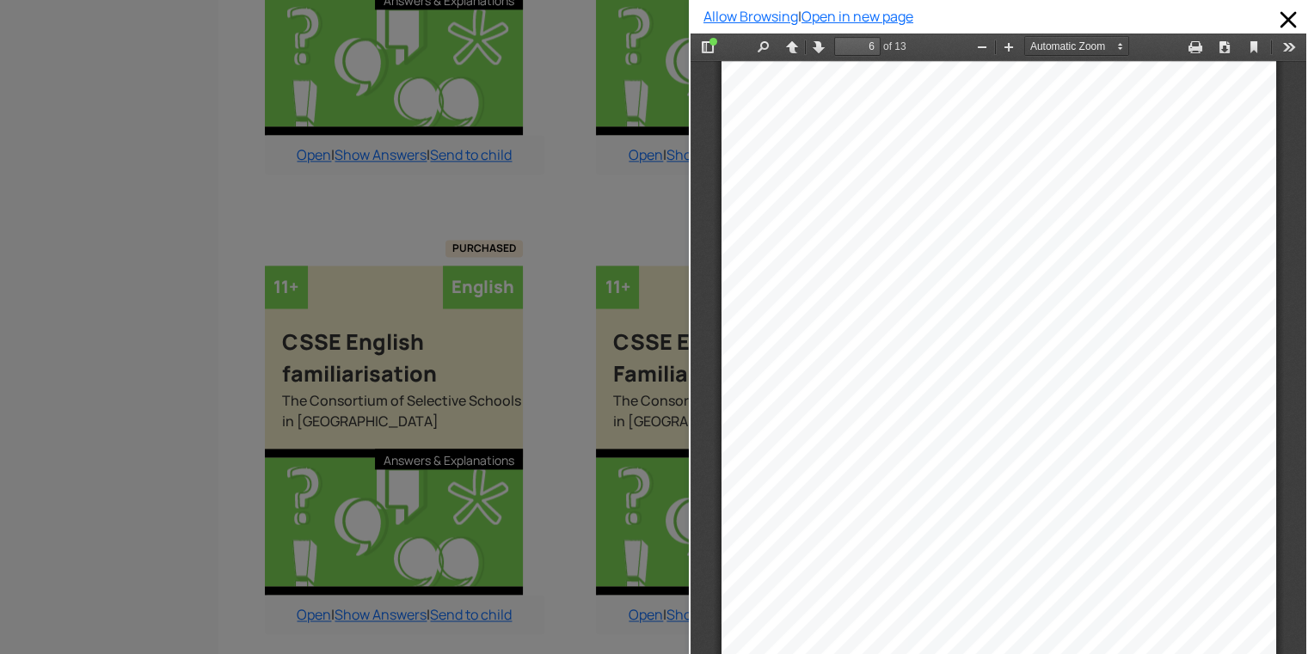
type input "7"
drag, startPoint x: 742, startPoint y: 321, endPoint x: 849, endPoint y: 208, distance: 155.7
click at [849, 208] on div at bounding box center [998, 462] width 555 height 798
click at [666, 412] on div at bounding box center [344, 327] width 689 height 654
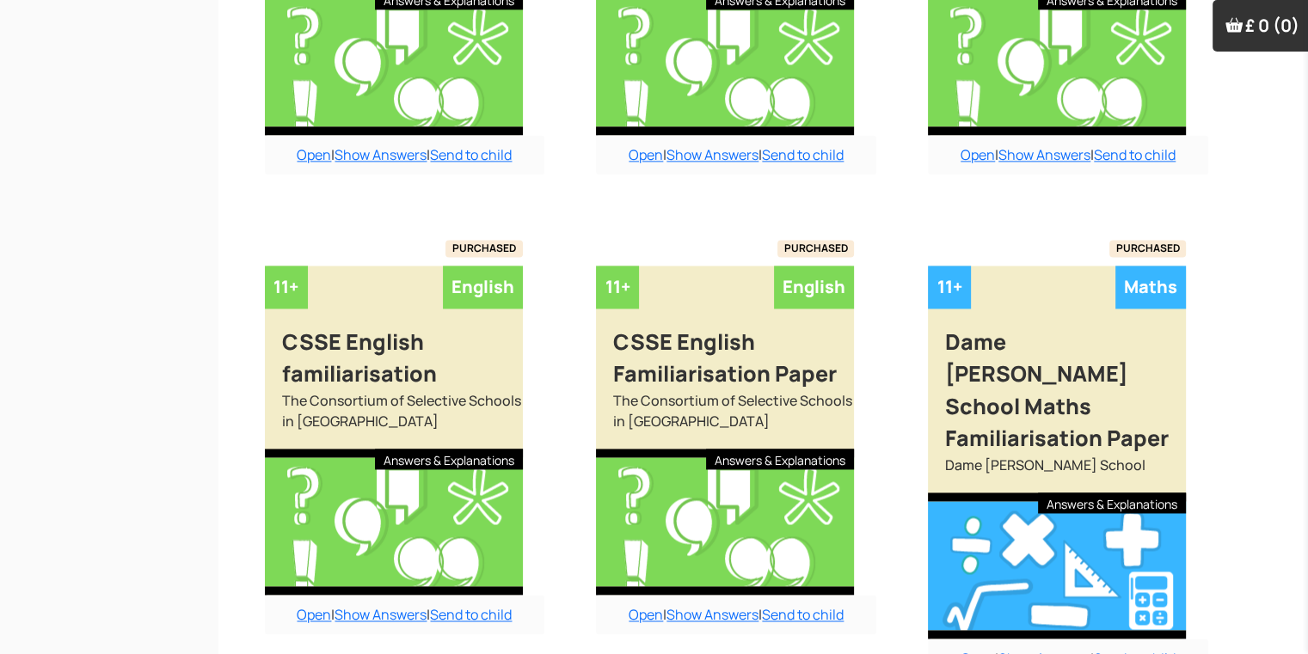
click at [666, 412] on div "The Consortium of Selective Schools in Essex" at bounding box center [725, 419] width 258 height 58
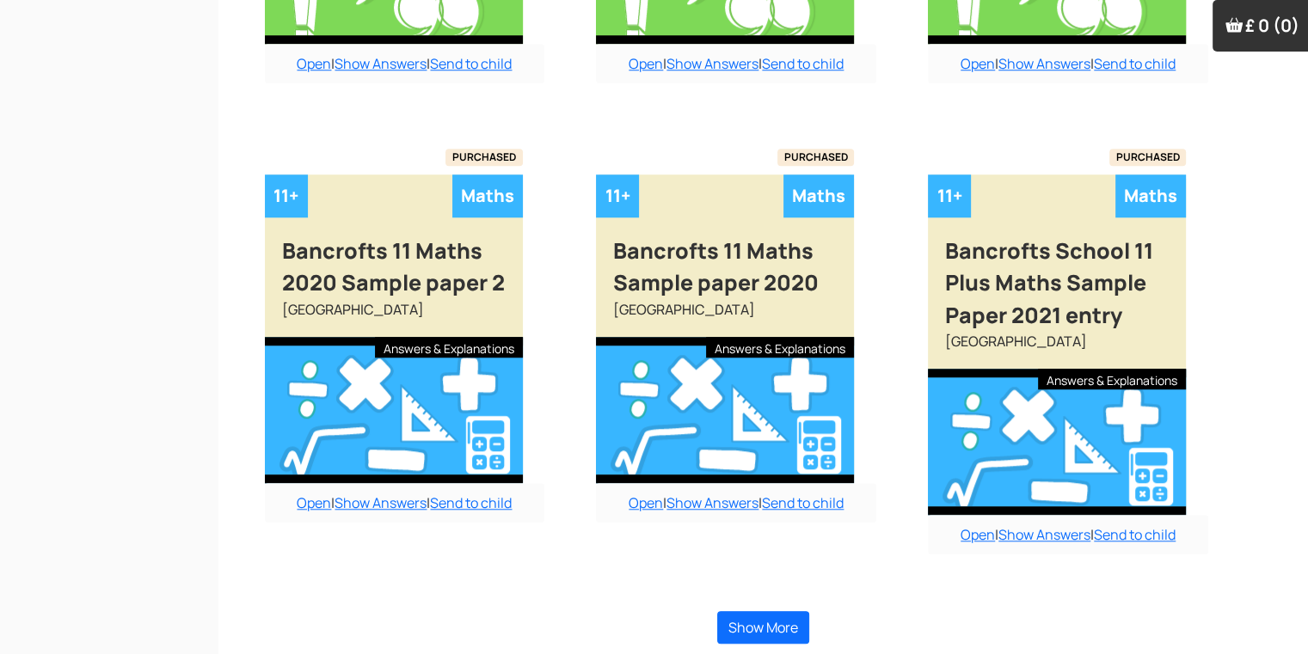
scroll to position [1474, 0]
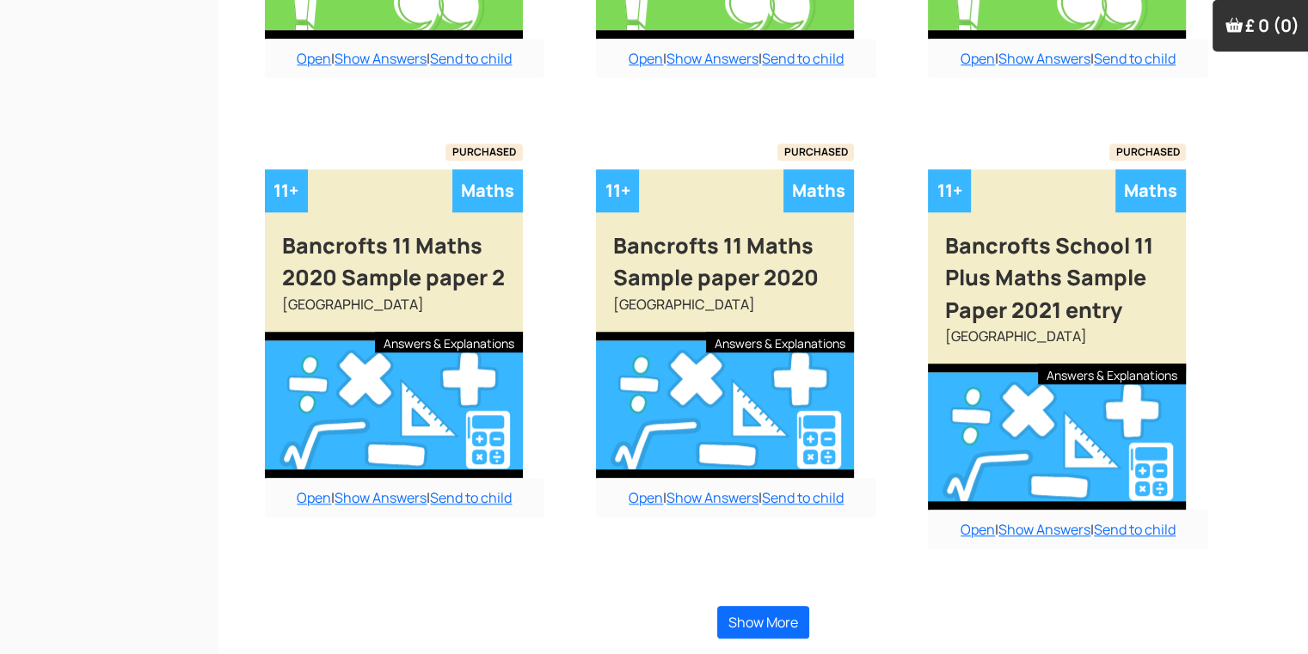
click at [678, 520] on div "Buy answers for just this paper for £6 or buy the bundle and save money. Add to…" at bounding box center [736, 337] width 315 height 422
click at [794, 607] on button "Show More" at bounding box center [763, 622] width 92 height 33
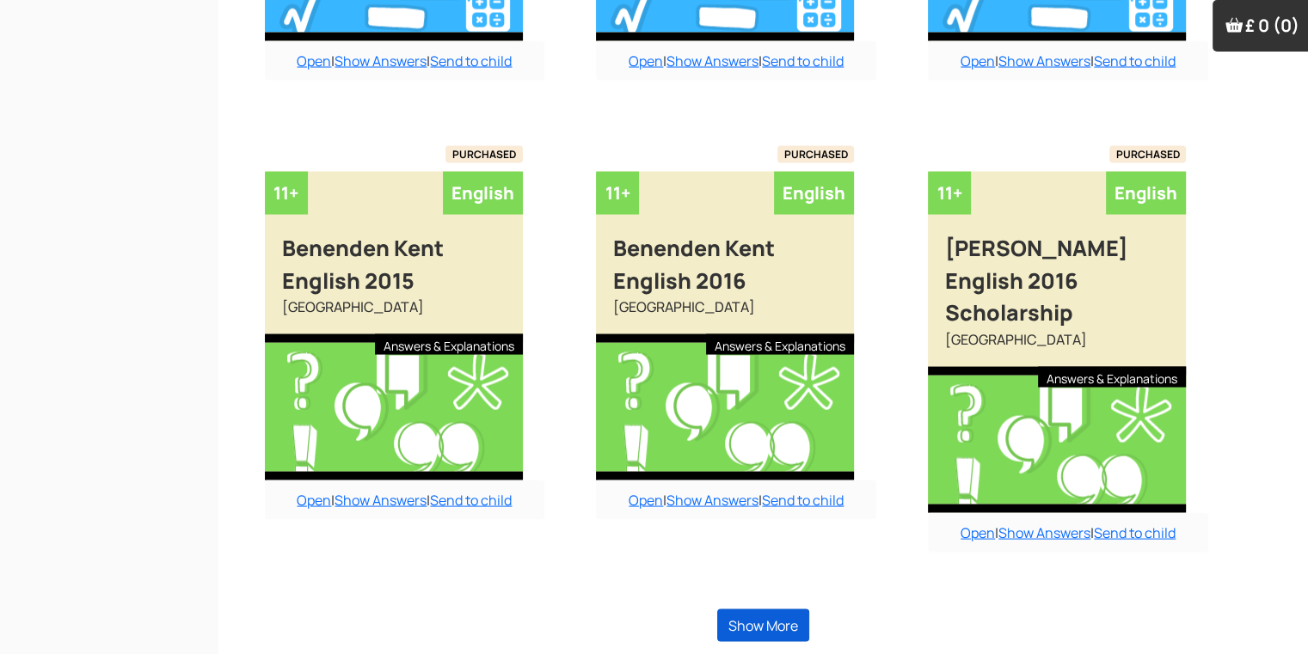
scroll to position [3296, 0]
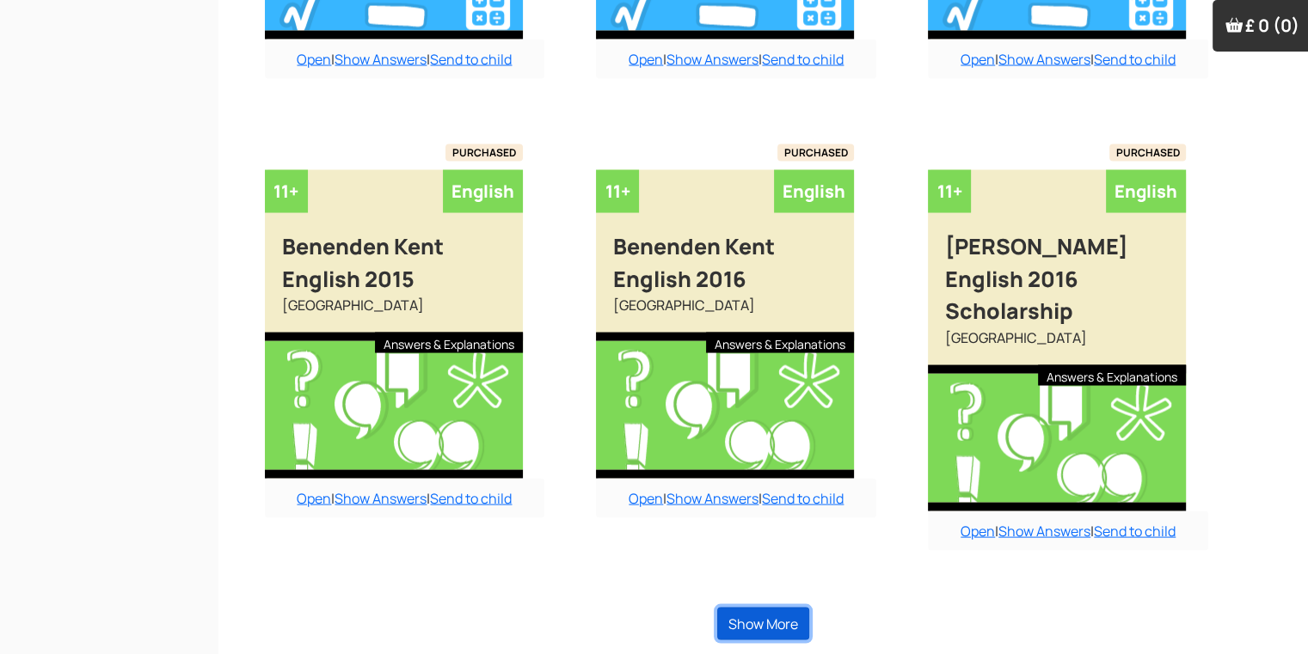
click at [794, 608] on button "Show More" at bounding box center [763, 624] width 92 height 33
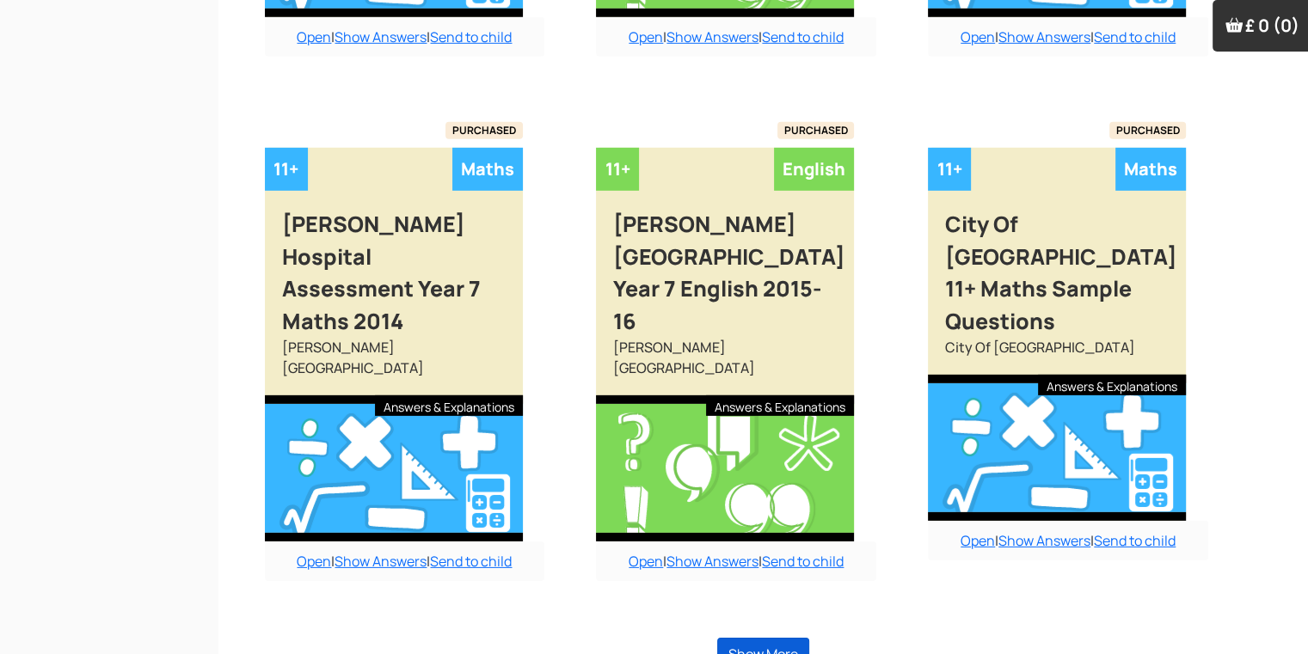
scroll to position [5246, 0]
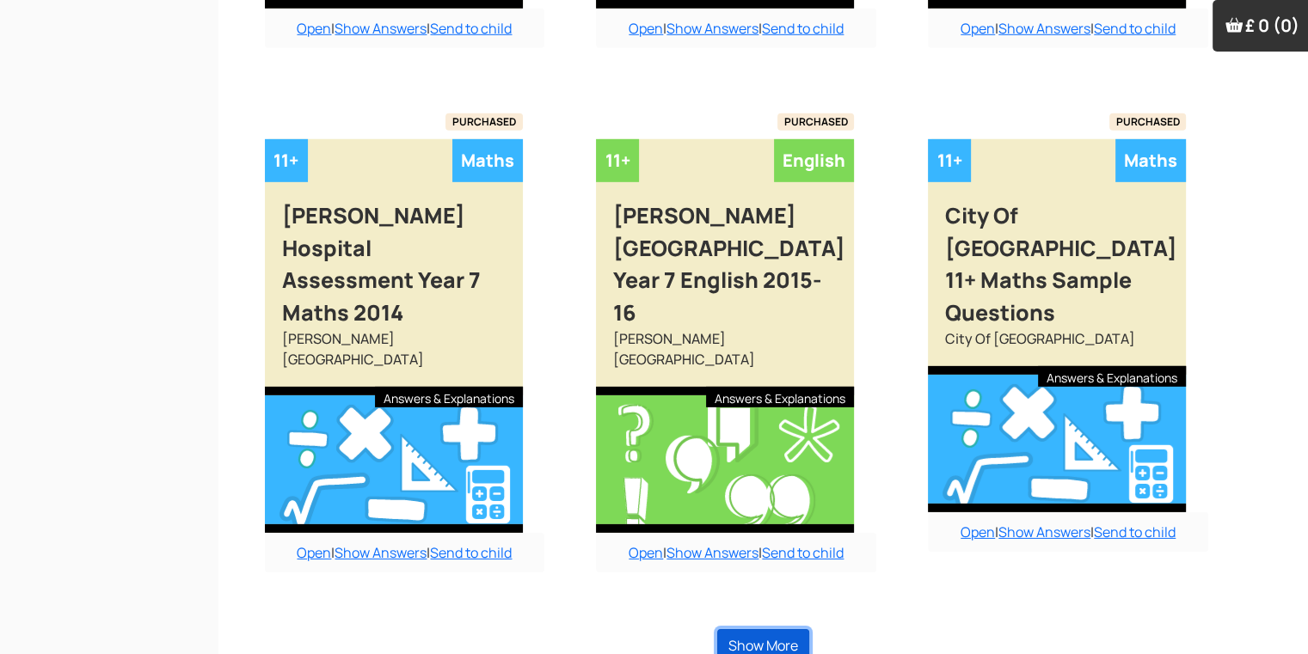
click at [806, 629] on button "Show More" at bounding box center [763, 645] width 92 height 33
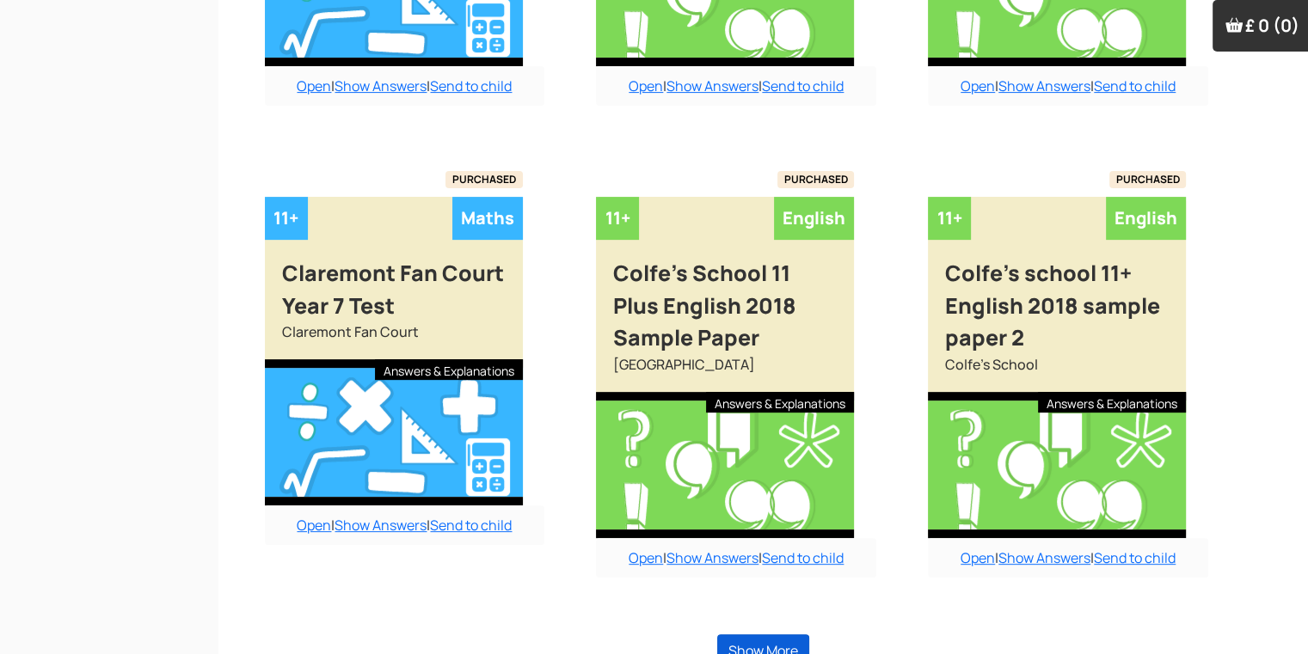
scroll to position [7133, 0]
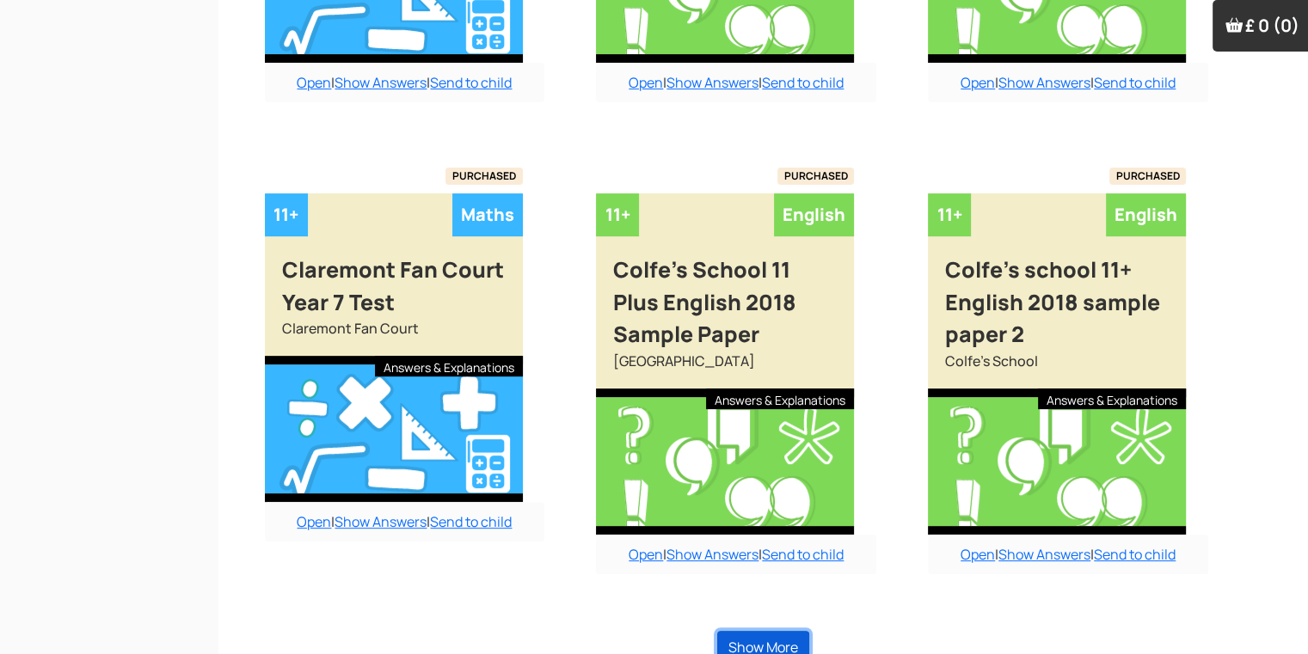
click at [806, 631] on button "Show More" at bounding box center [763, 647] width 92 height 33
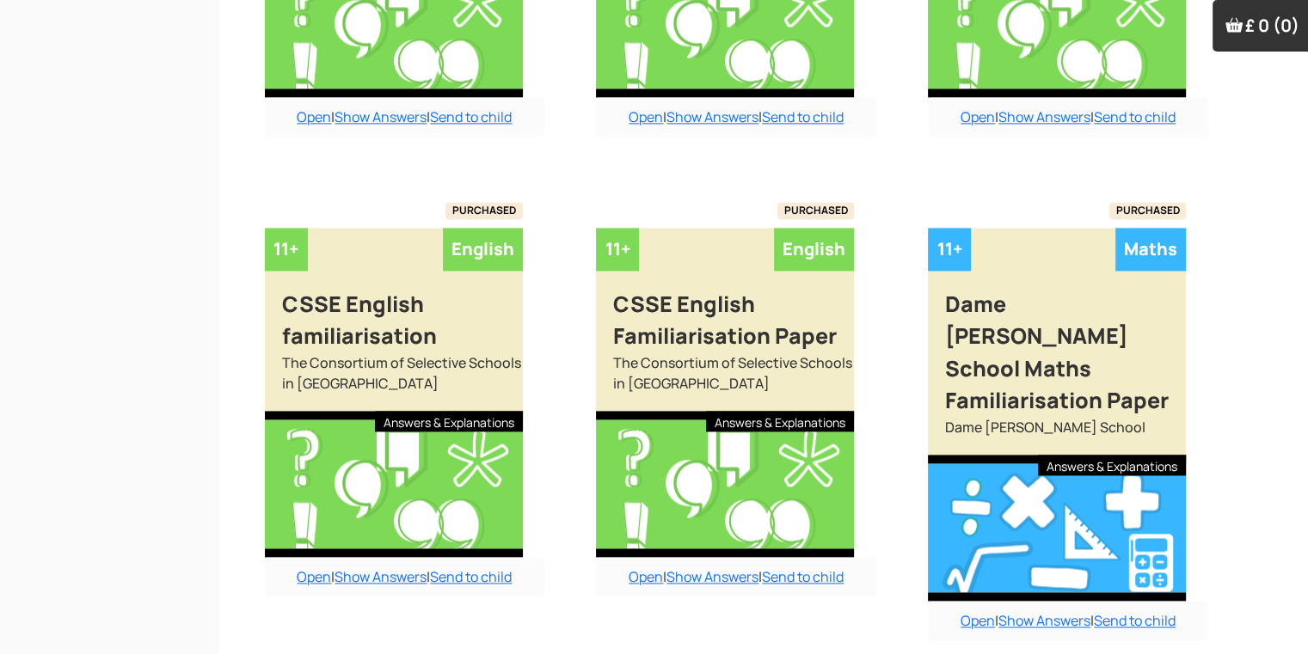
scroll to position [9060, 0]
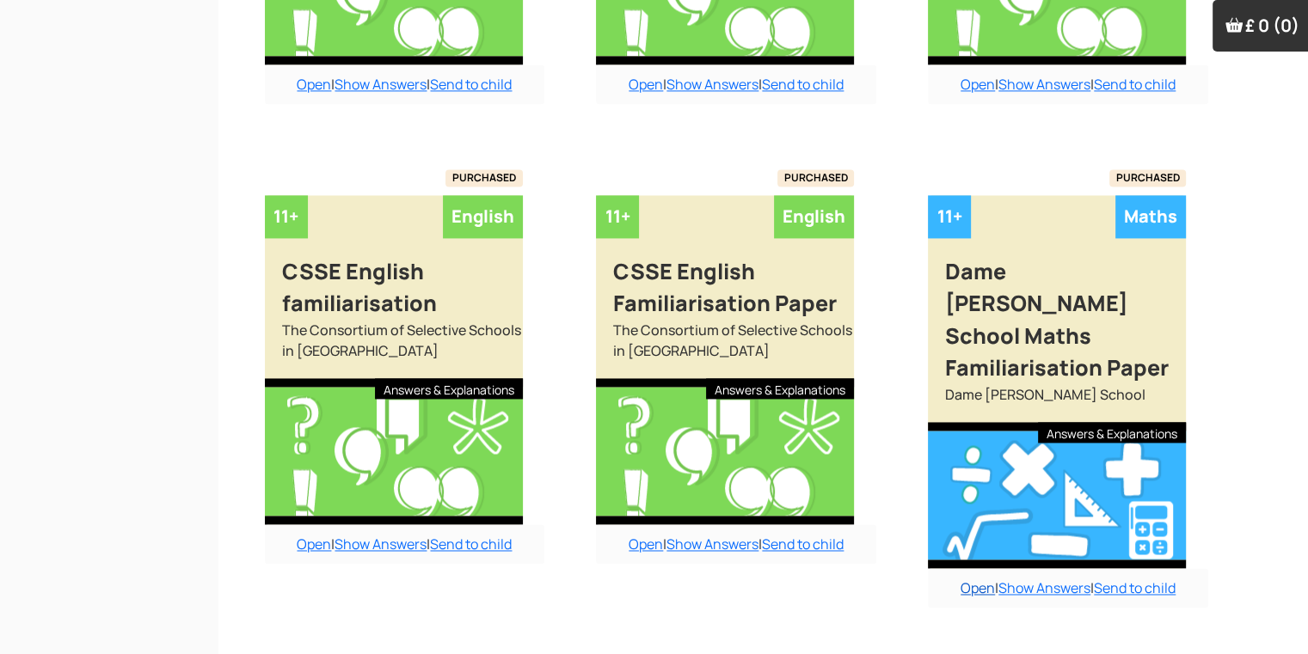
click at [980, 579] on link "Open" at bounding box center [977, 588] width 34 height 19
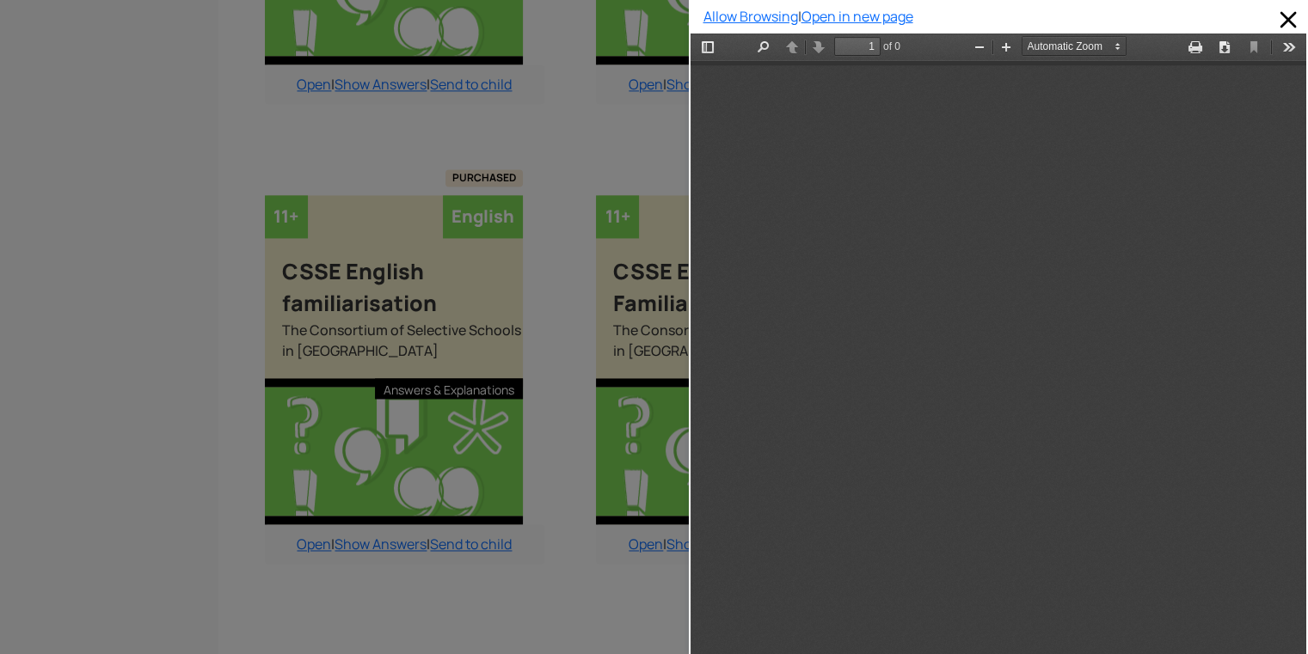
scroll to position [9, 0]
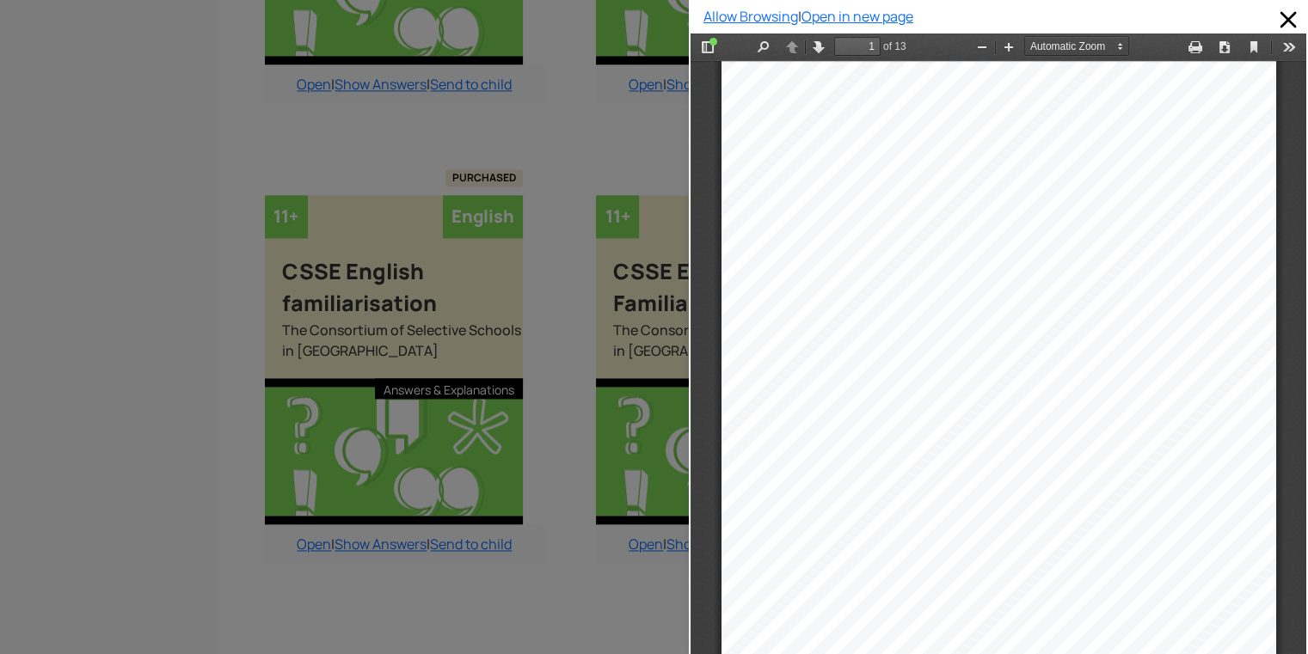
drag, startPoint x: 1671, startPoint y: 559, endPoint x: 1005, endPoint y: 508, distance: 667.4
drag, startPoint x: 1005, startPoint y: 508, endPoint x: 934, endPoint y: 540, distance: 78.1
drag, startPoint x: 934, startPoint y: 540, endPoint x: 946, endPoint y: 531, distance: 14.8
click at [946, 531] on div at bounding box center [998, 459] width 555 height 798
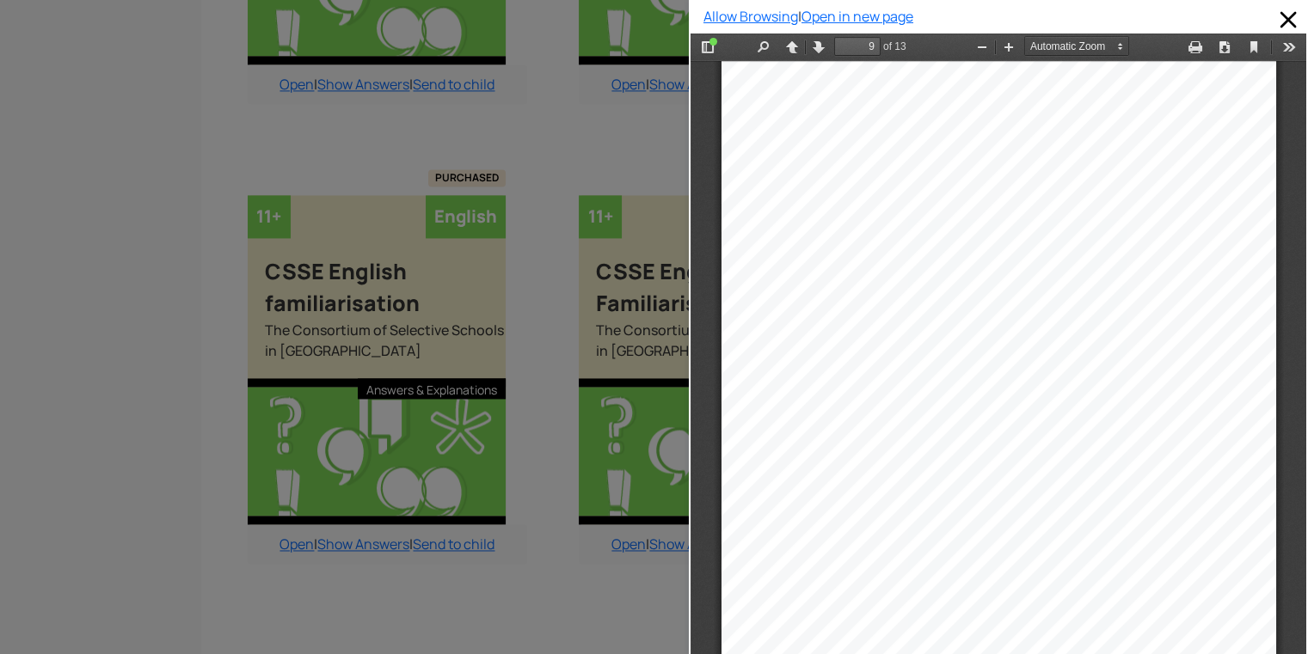
scroll to position [6499, 0]
type input "9"
click at [89, 84] on div at bounding box center [344, 327] width 689 height 654
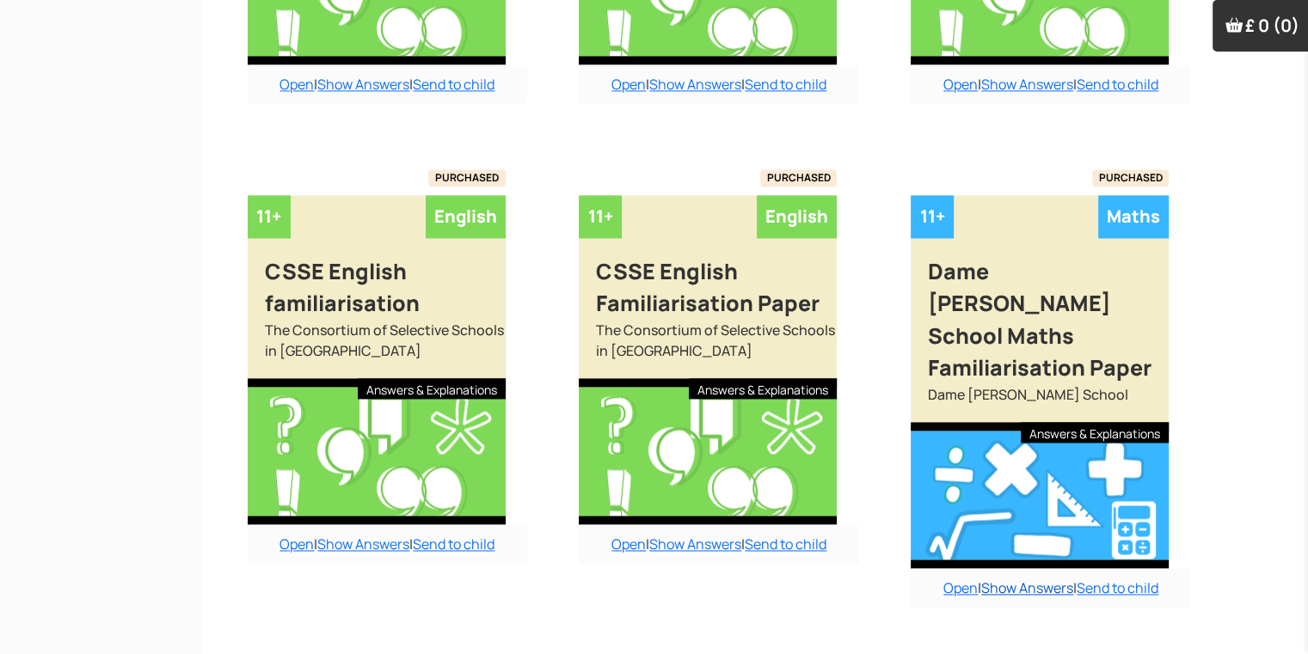
click at [1018, 579] on link "Show Answers" at bounding box center [1027, 588] width 92 height 19
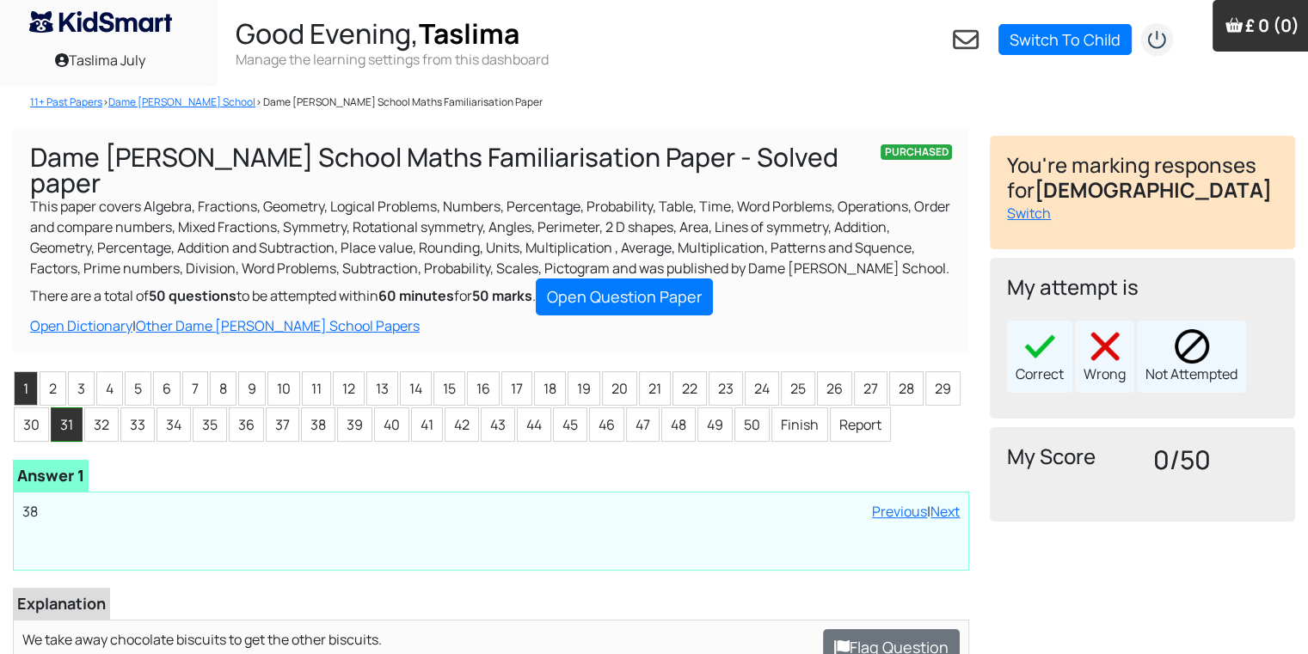
click at [69, 408] on li "31" at bounding box center [67, 425] width 32 height 34
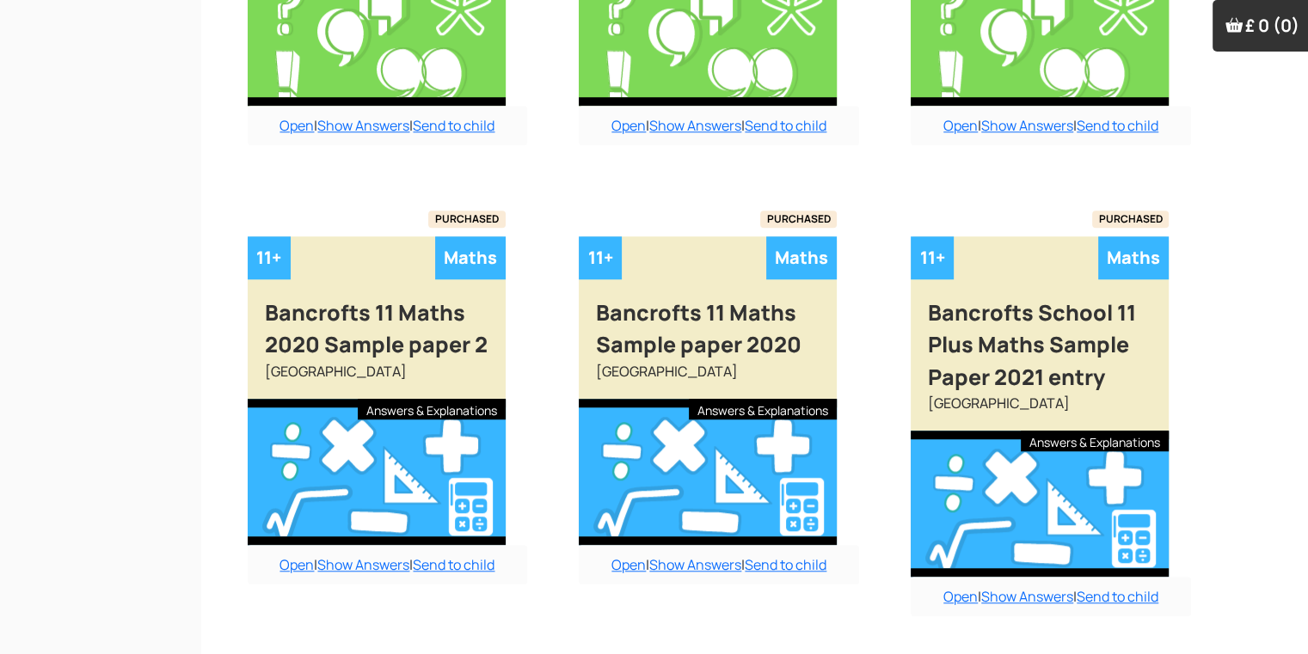
scroll to position [1474, 17]
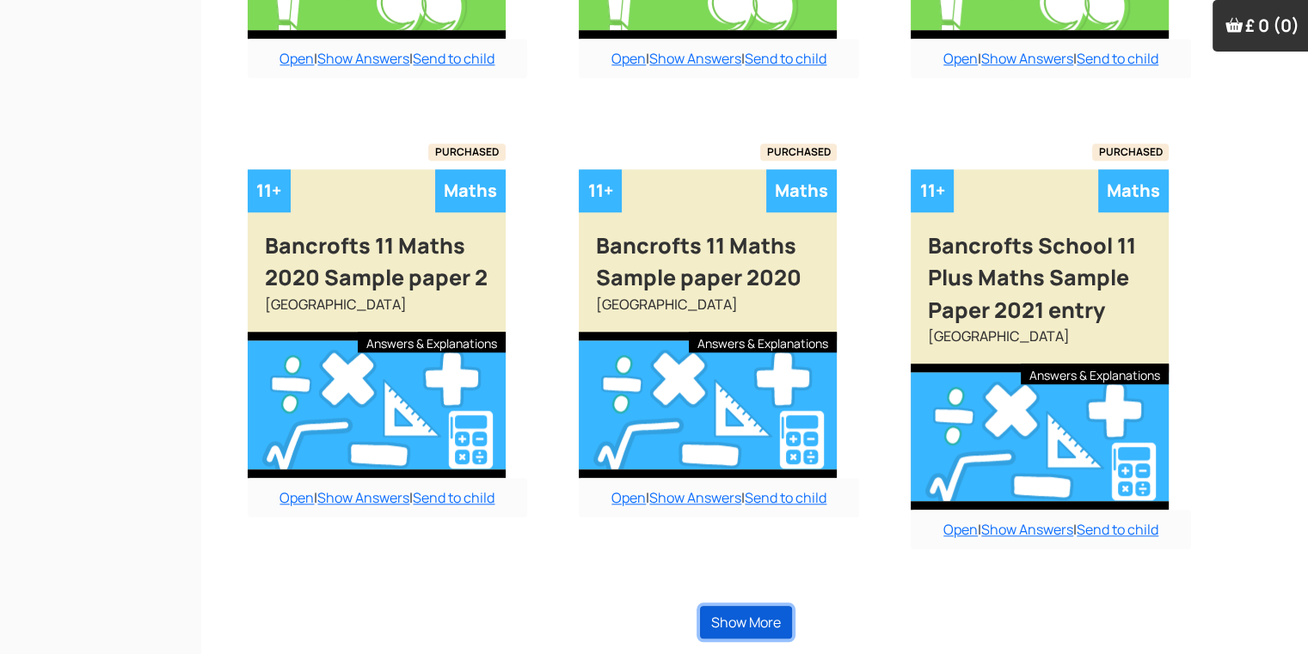
click at [747, 615] on button "Show More" at bounding box center [746, 622] width 92 height 33
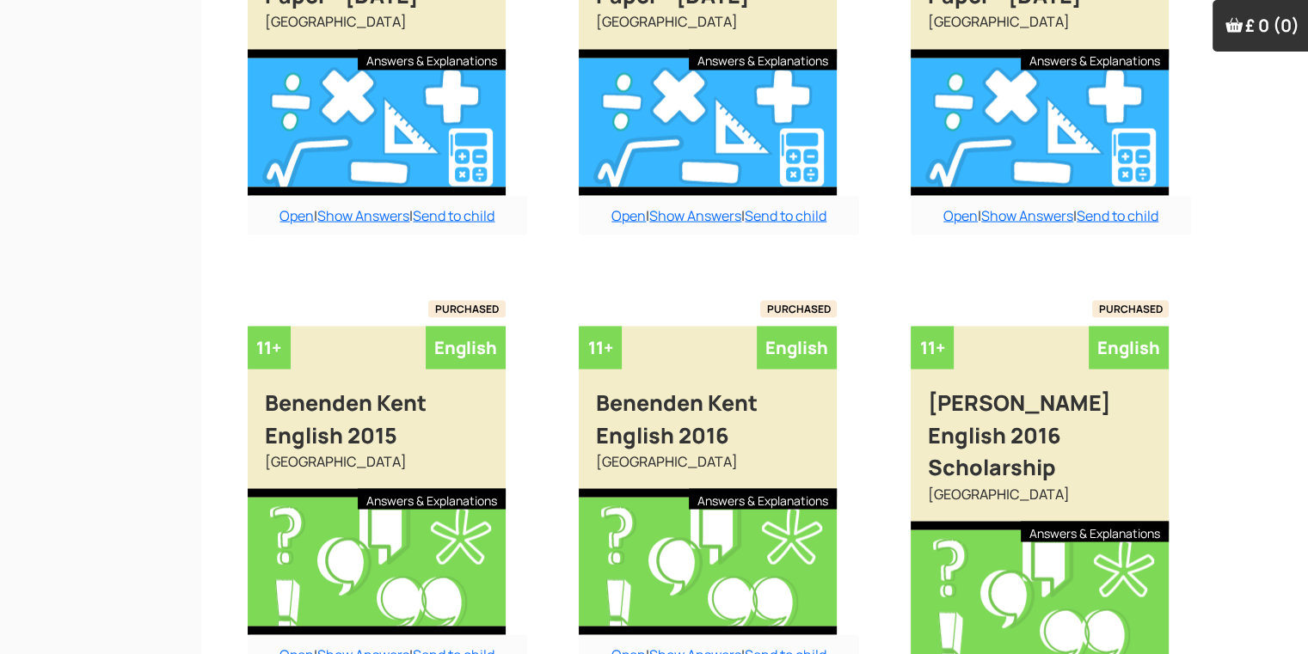
scroll to position [3296, 17]
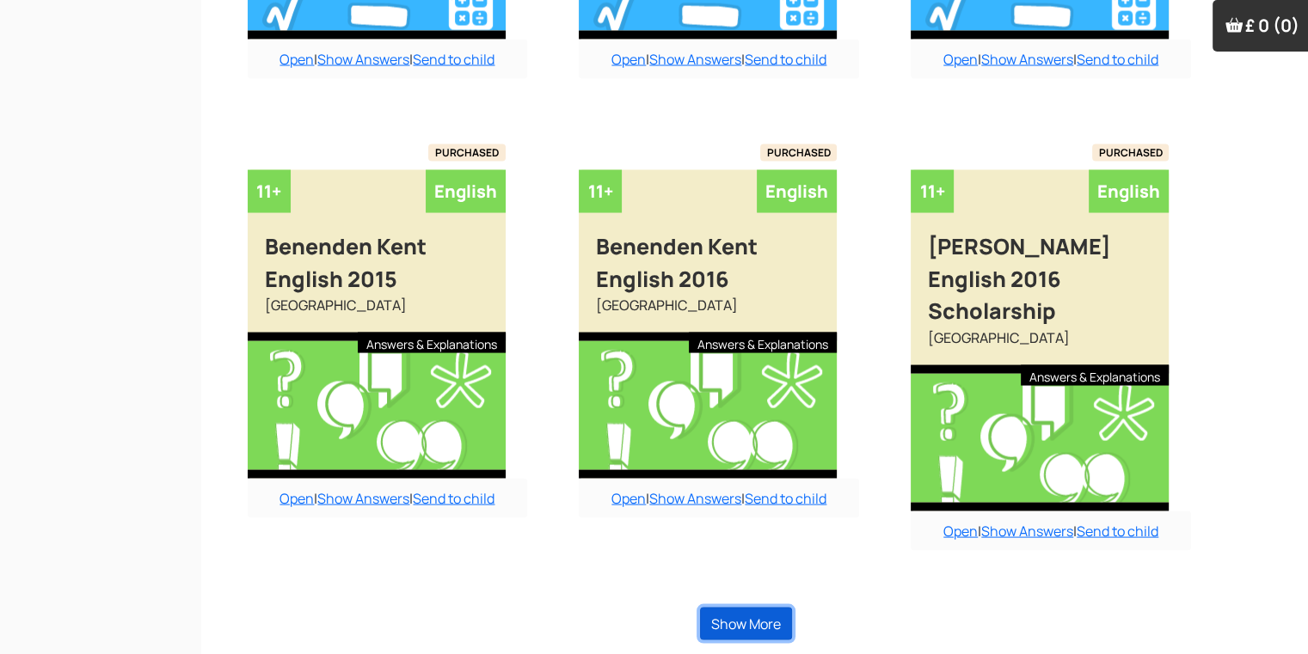
click at [747, 615] on button "Show More" at bounding box center [746, 624] width 92 height 33
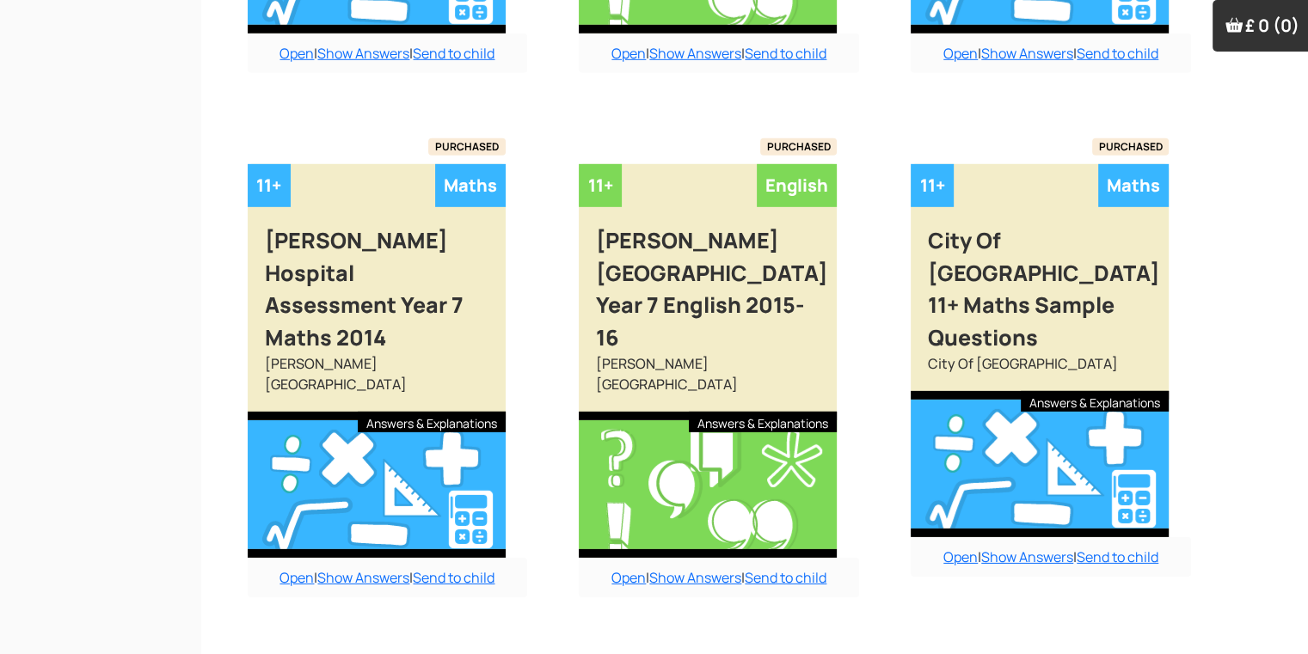
scroll to position [5246, 17]
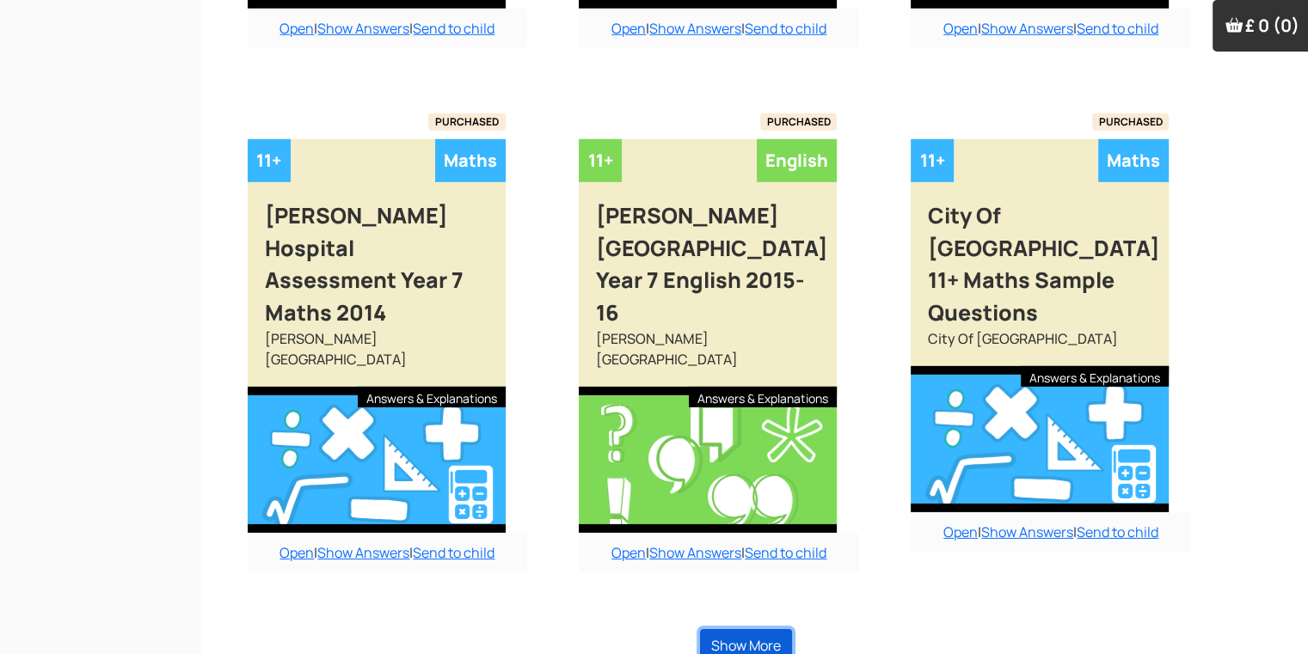
click at [747, 629] on button "Show More" at bounding box center [746, 645] width 92 height 33
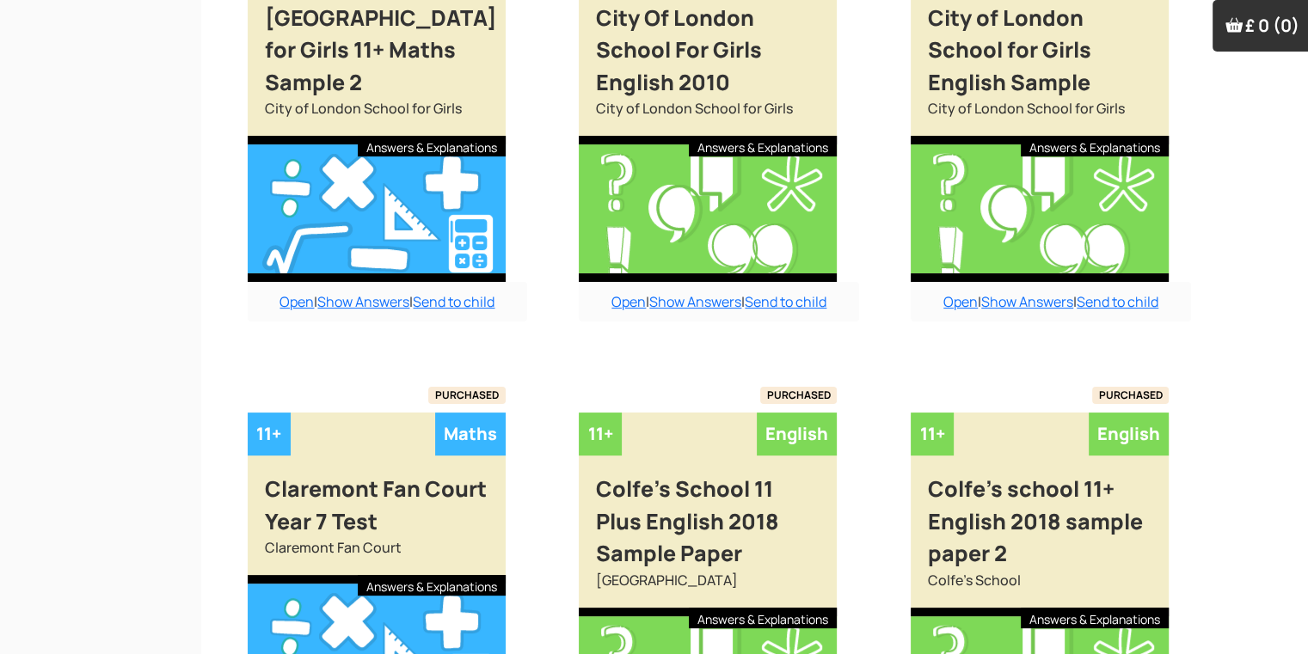
scroll to position [7133, 17]
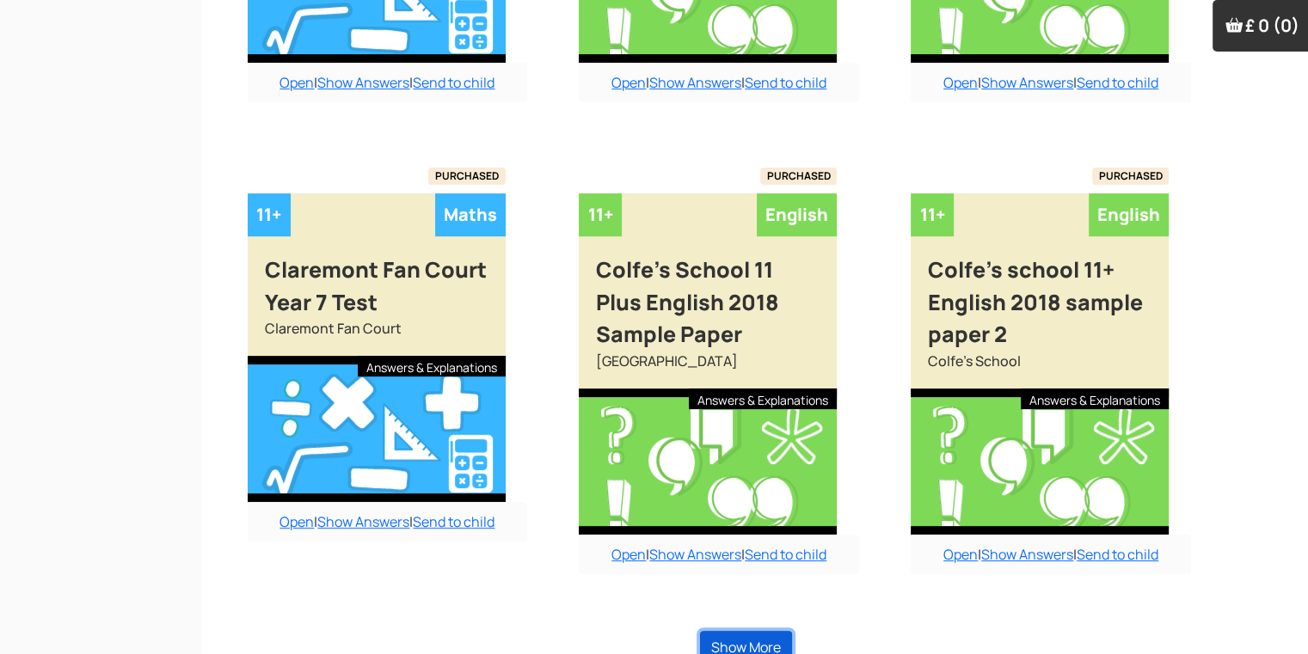
click at [747, 631] on button "Show More" at bounding box center [746, 647] width 92 height 33
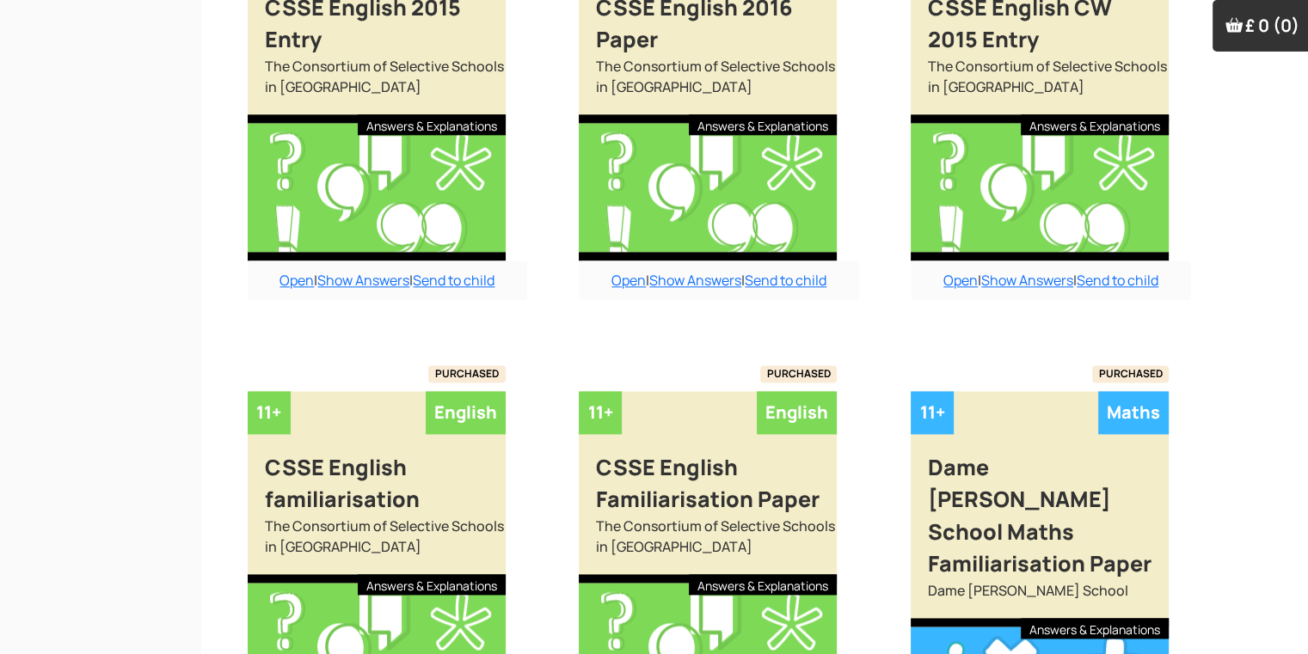
scroll to position [9060, 17]
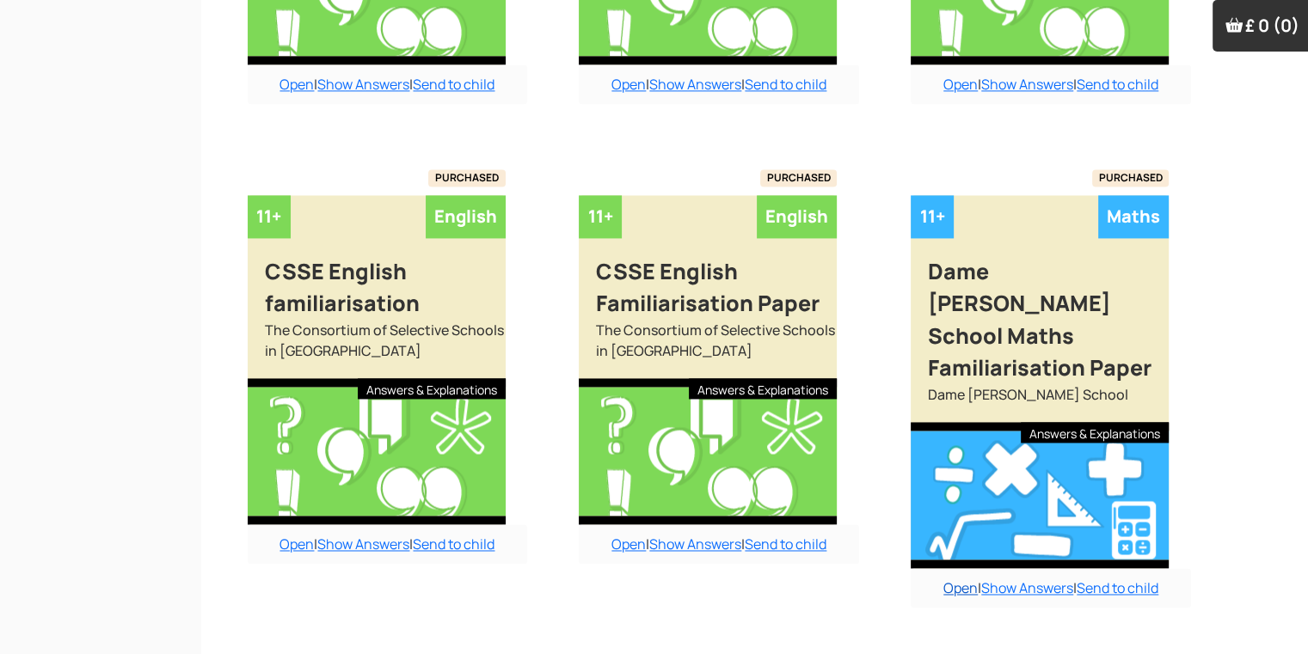
click at [943, 579] on link "Open" at bounding box center [960, 588] width 34 height 19
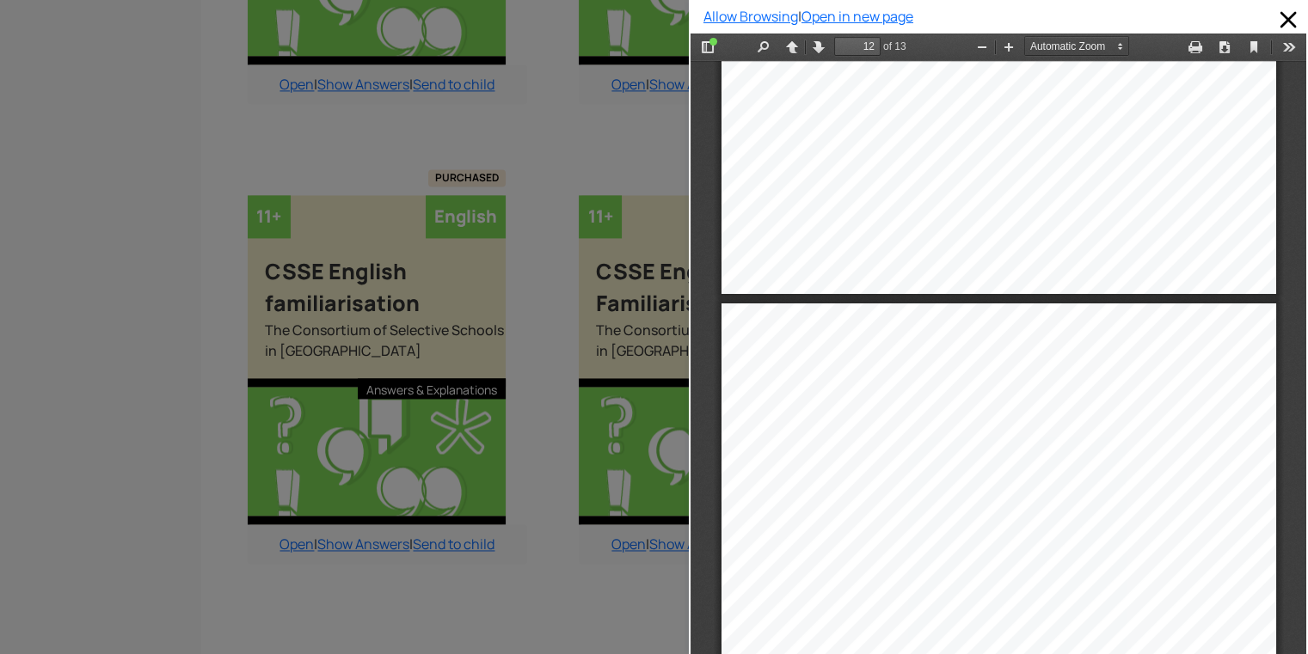
scroll to position [9313, 0]
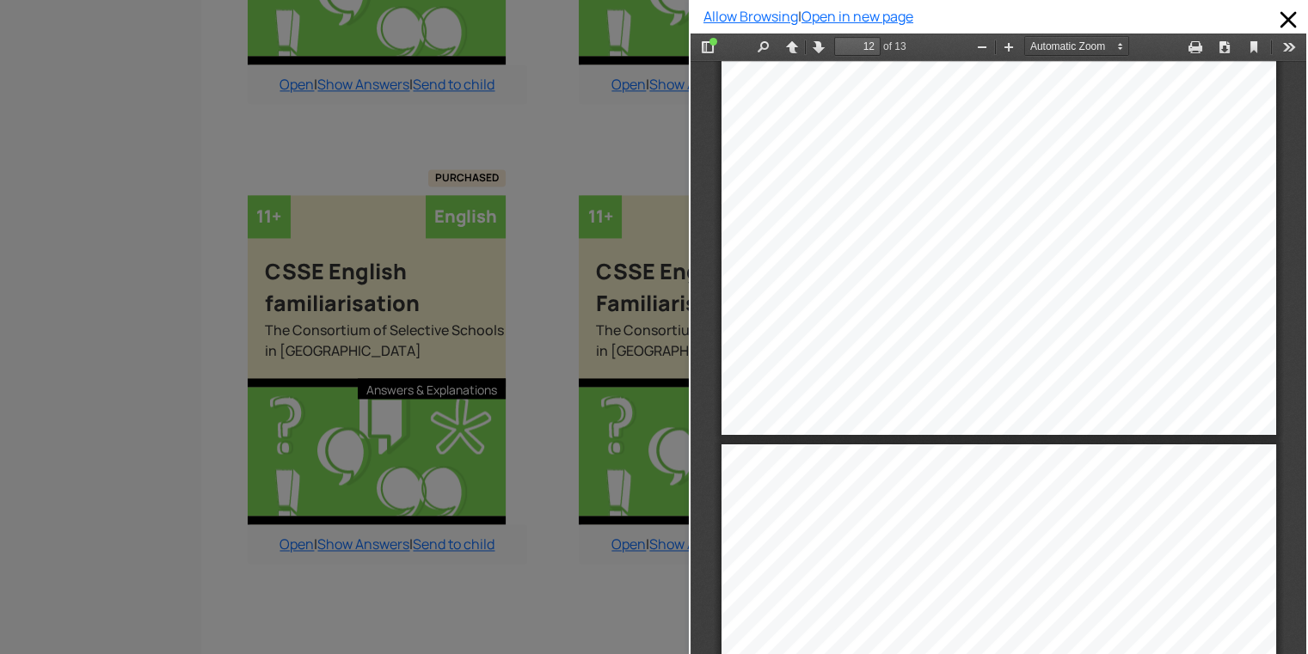
type input "13"
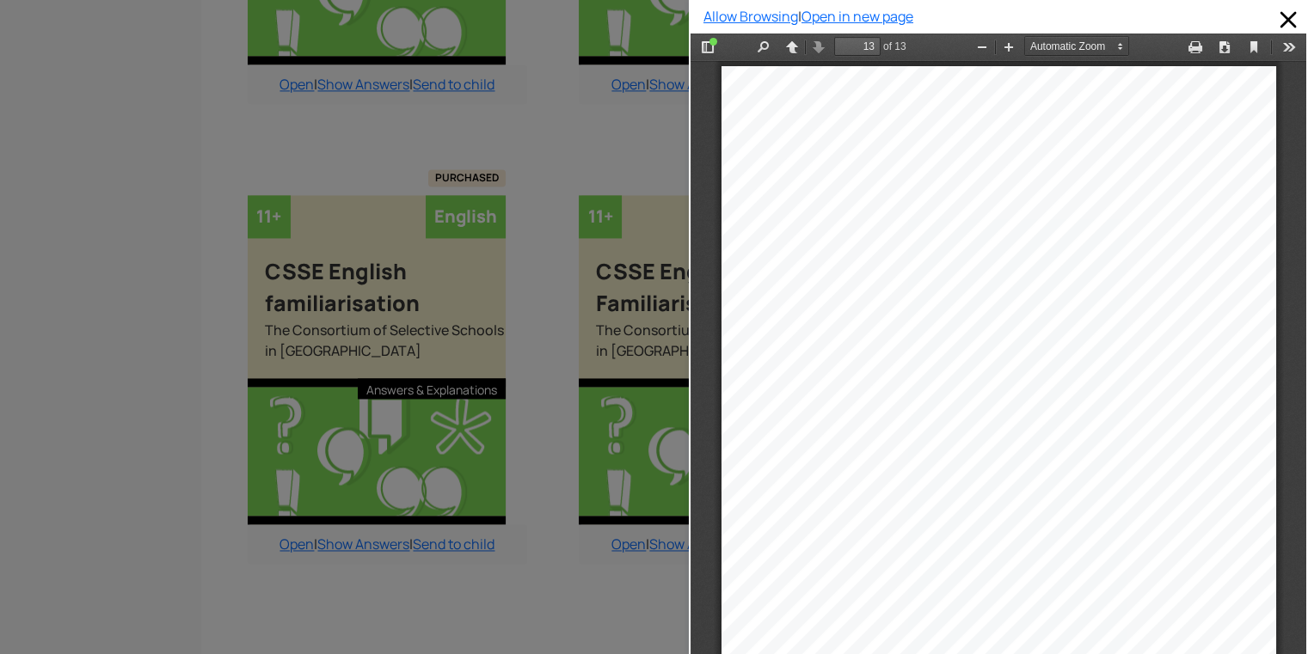
click at [556, 85] on div at bounding box center [344, 327] width 689 height 654
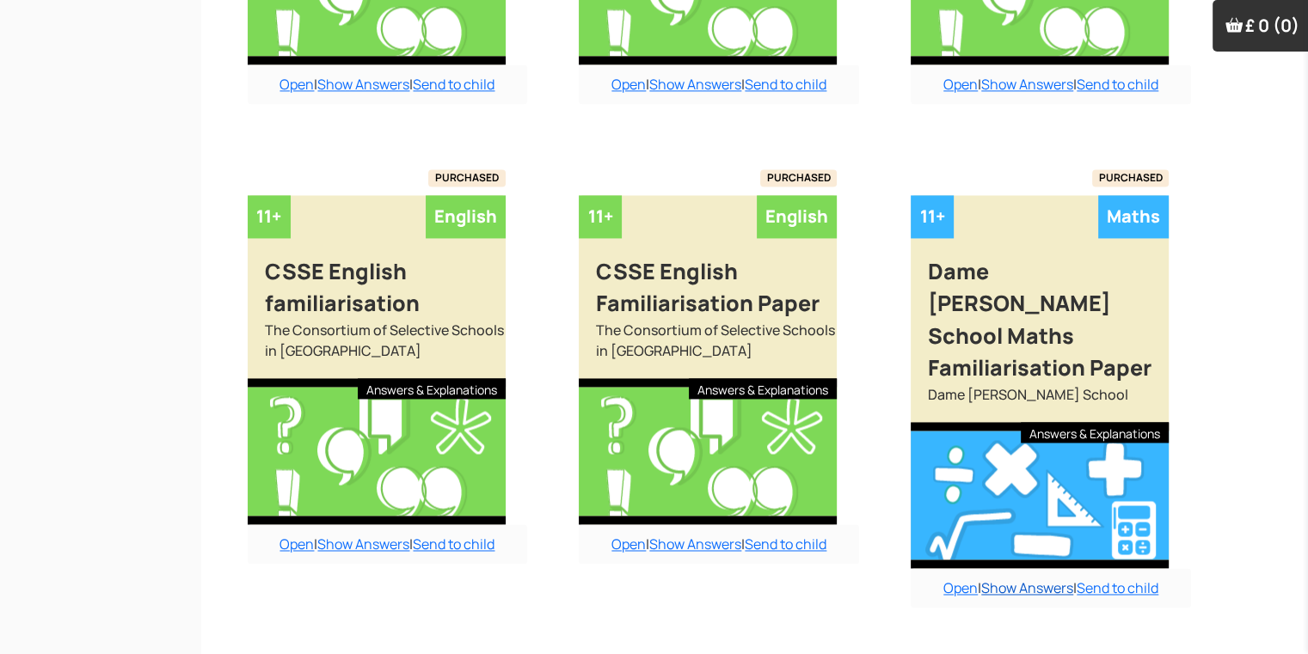
click at [1023, 579] on link "Show Answers" at bounding box center [1027, 588] width 92 height 19
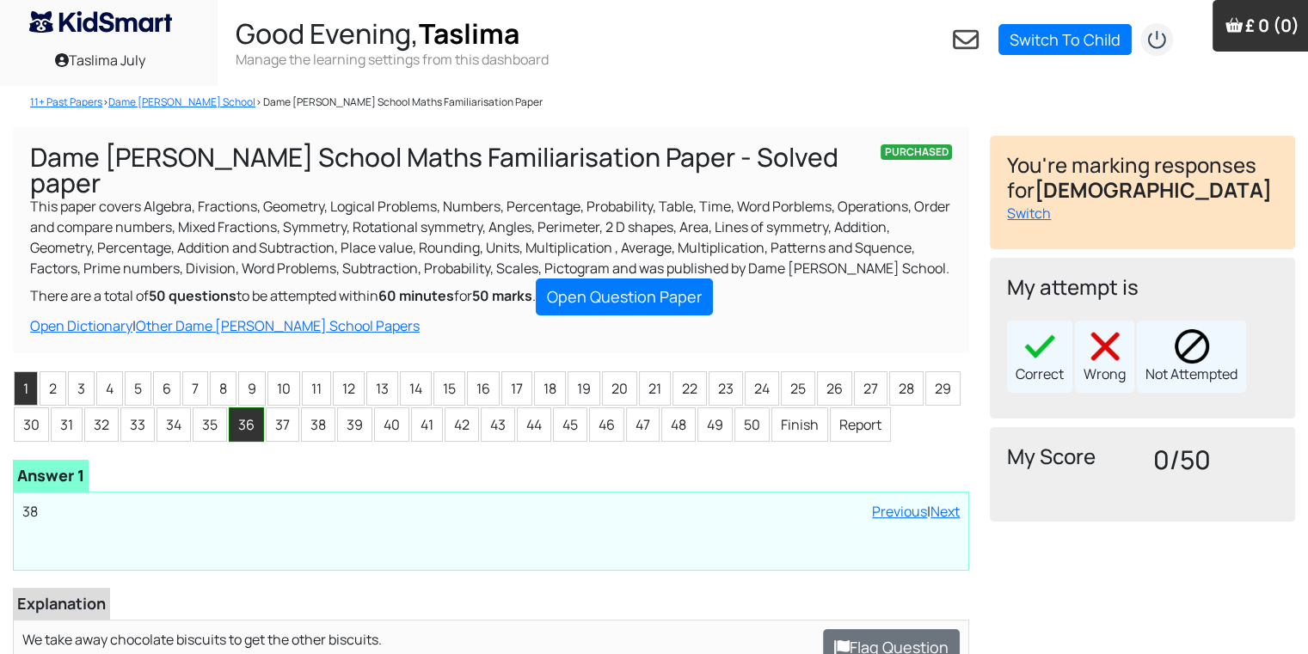
click at [233, 408] on li "36" at bounding box center [246, 425] width 35 height 34
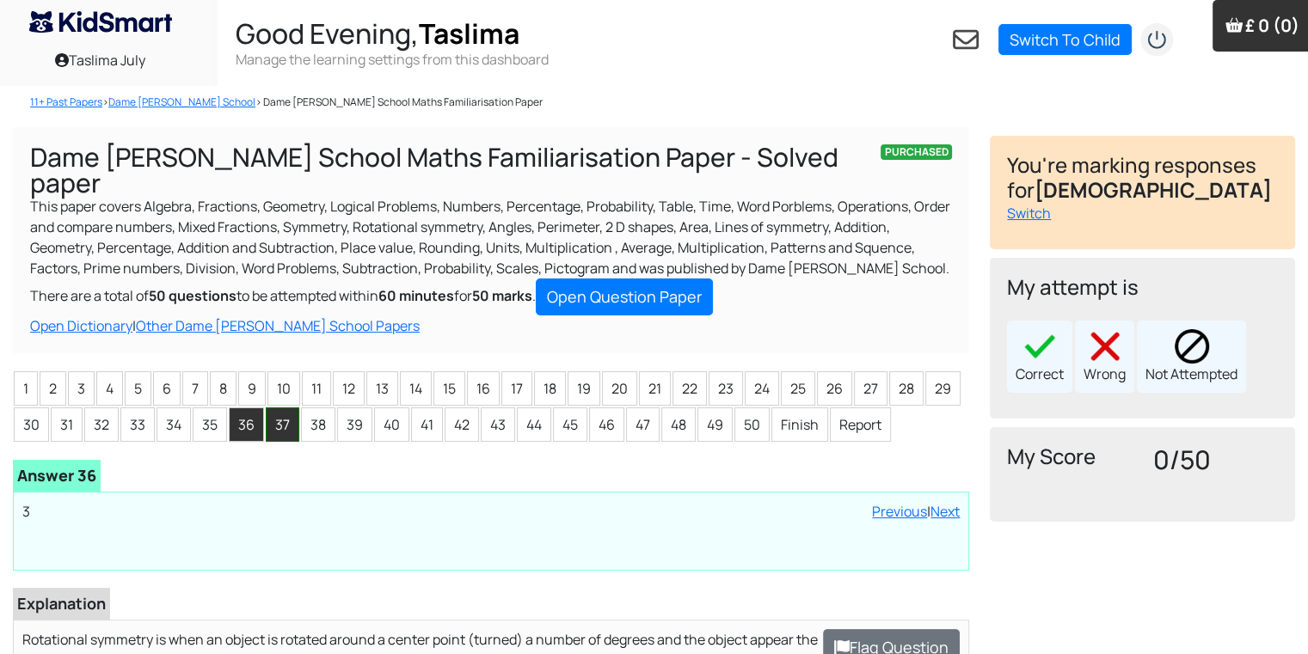
click at [270, 408] on li "37" at bounding box center [283, 425] width 34 height 34
click at [31, 371] on li "1" at bounding box center [26, 388] width 24 height 34
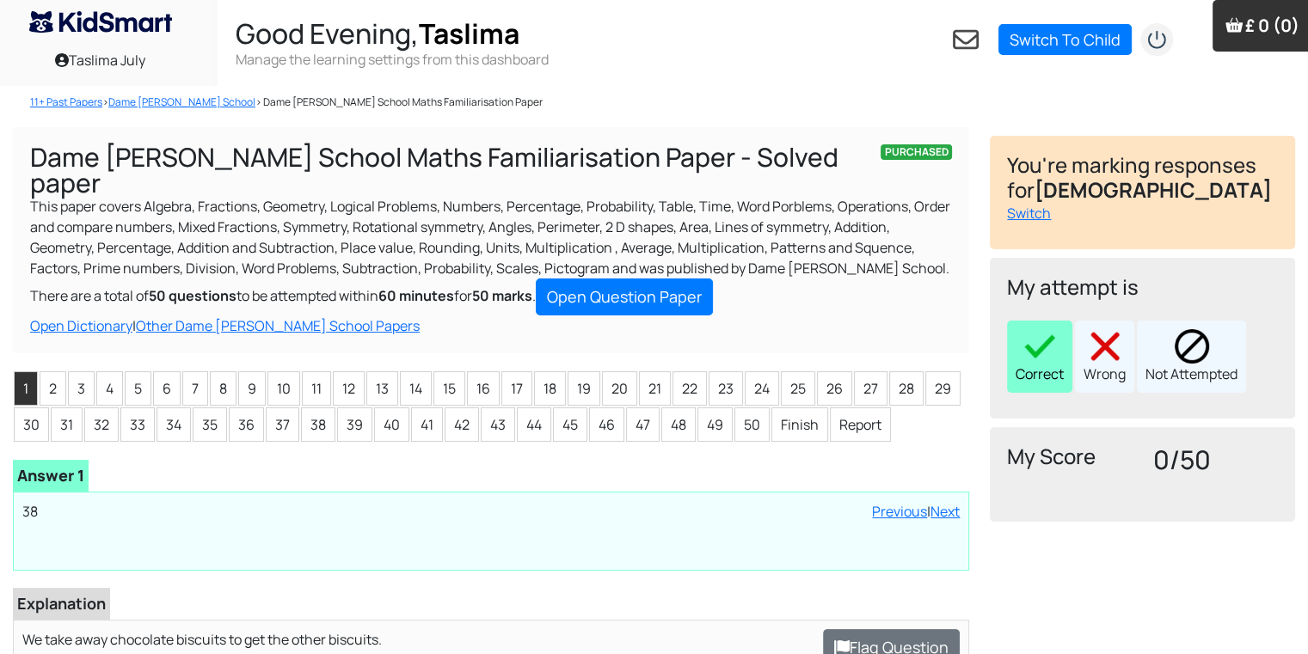
click at [1041, 346] on img at bounding box center [1039, 346] width 34 height 34
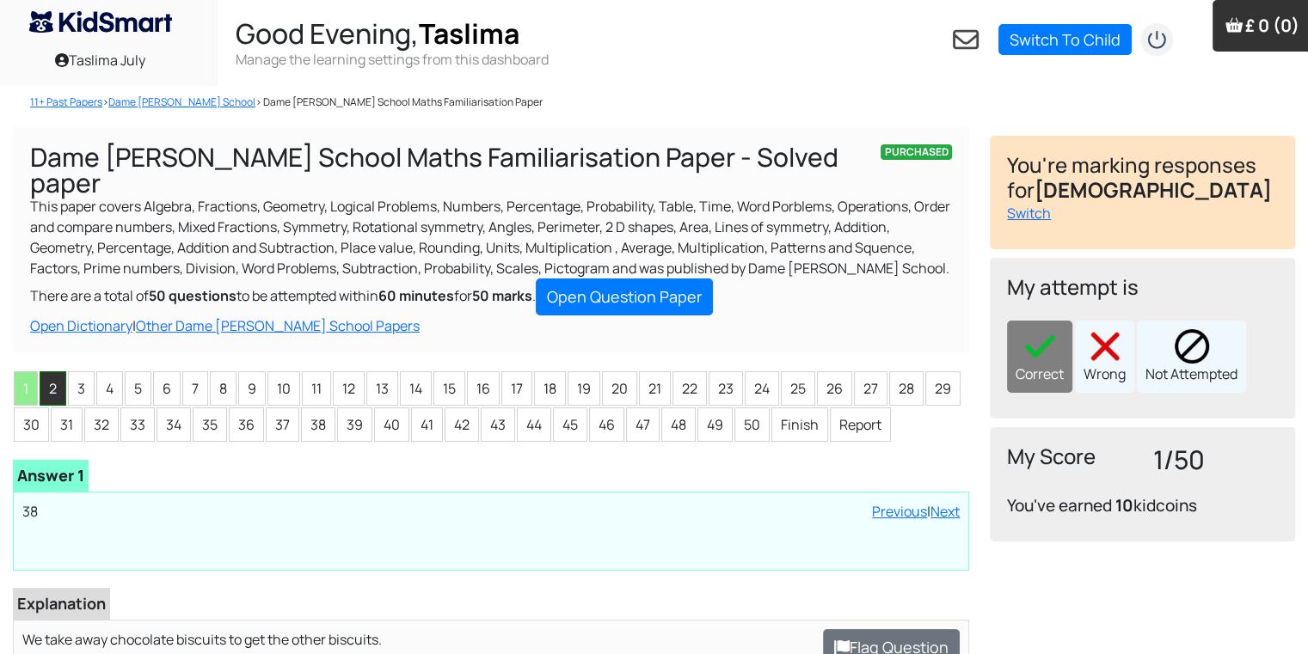
click at [50, 371] on li "2" at bounding box center [53, 388] width 27 height 34
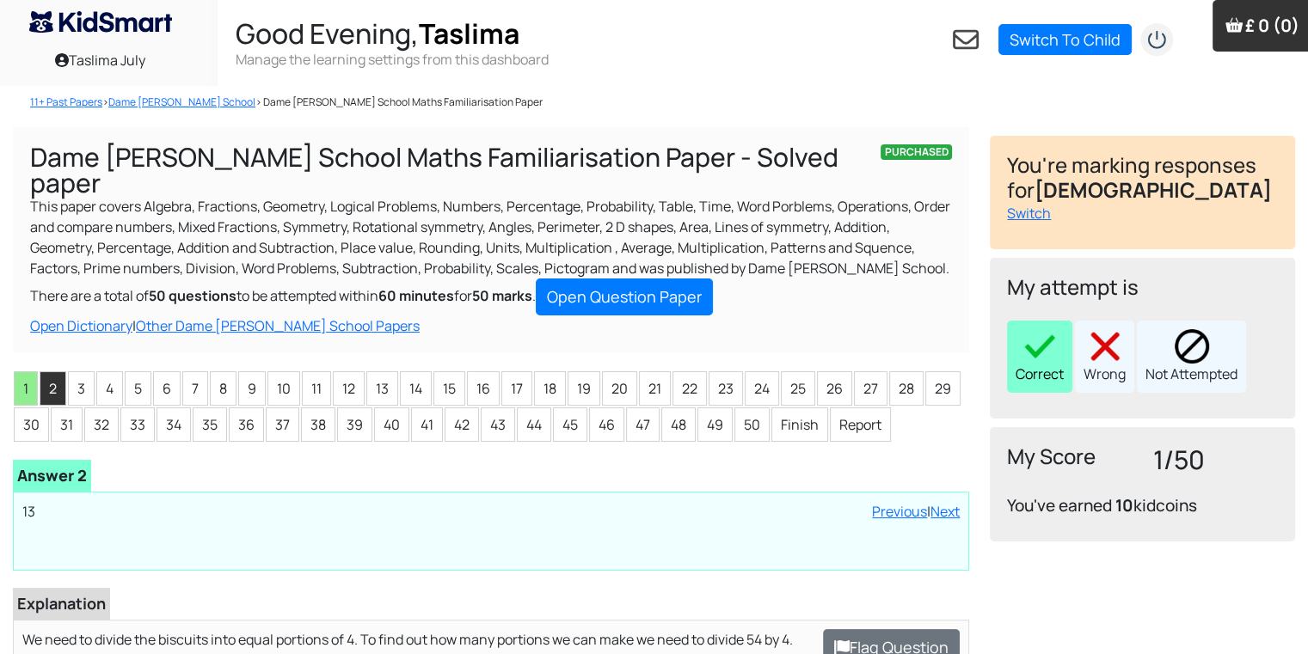
click at [1062, 337] on div "Correct" at bounding box center [1039, 357] width 65 height 72
click at [75, 371] on li "3" at bounding box center [81, 388] width 27 height 34
click at [1039, 329] on img at bounding box center [1039, 346] width 34 height 34
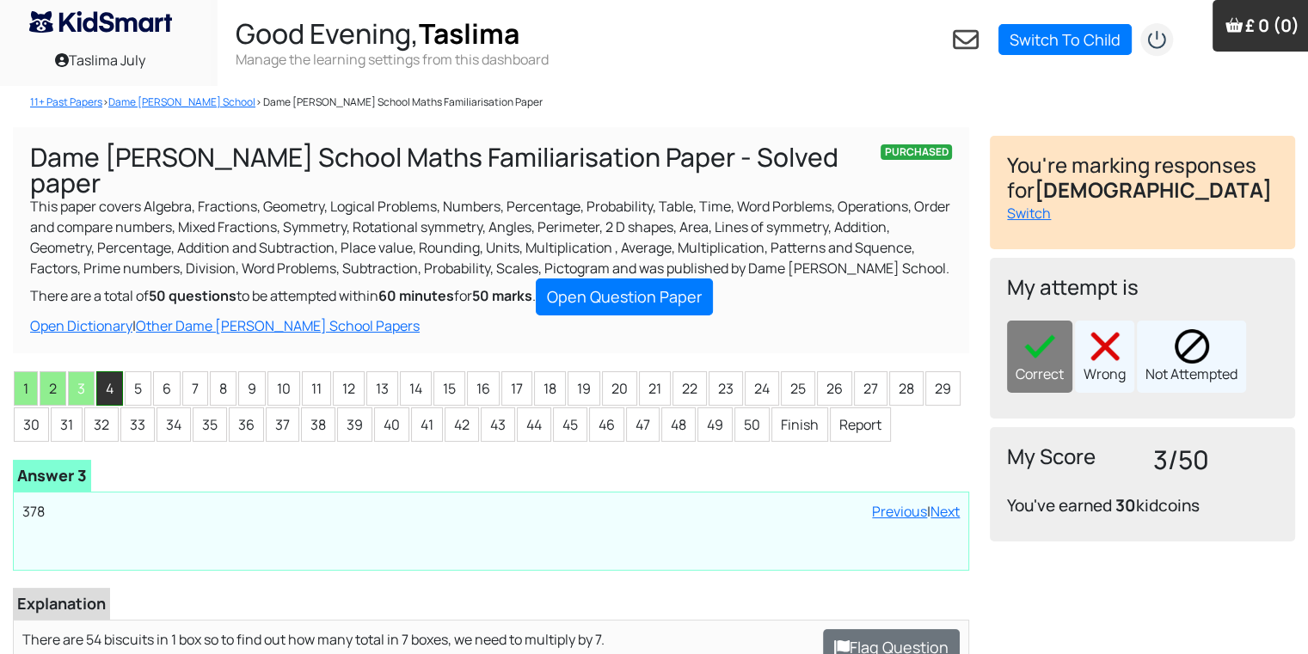
click at [107, 371] on li "4" at bounding box center [109, 388] width 27 height 34
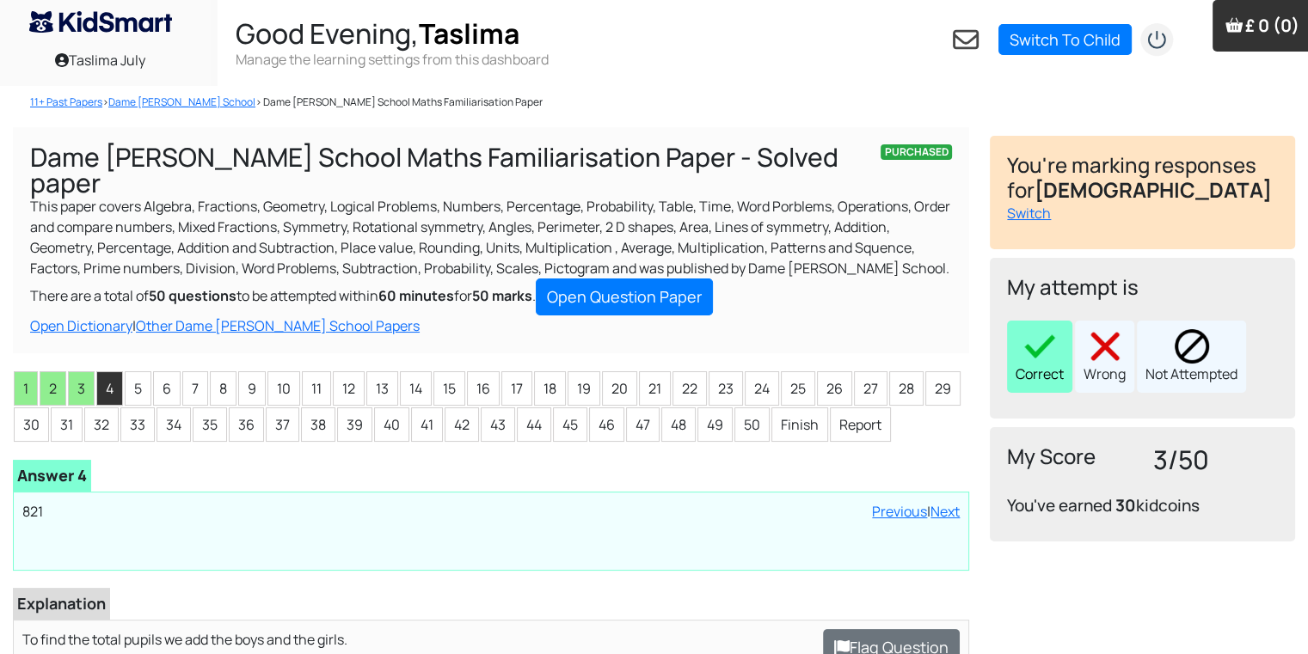
click at [1011, 334] on div "Correct" at bounding box center [1039, 357] width 65 height 72
click at [132, 371] on li "5" at bounding box center [138, 388] width 27 height 34
click at [1039, 359] on img at bounding box center [1039, 346] width 34 height 34
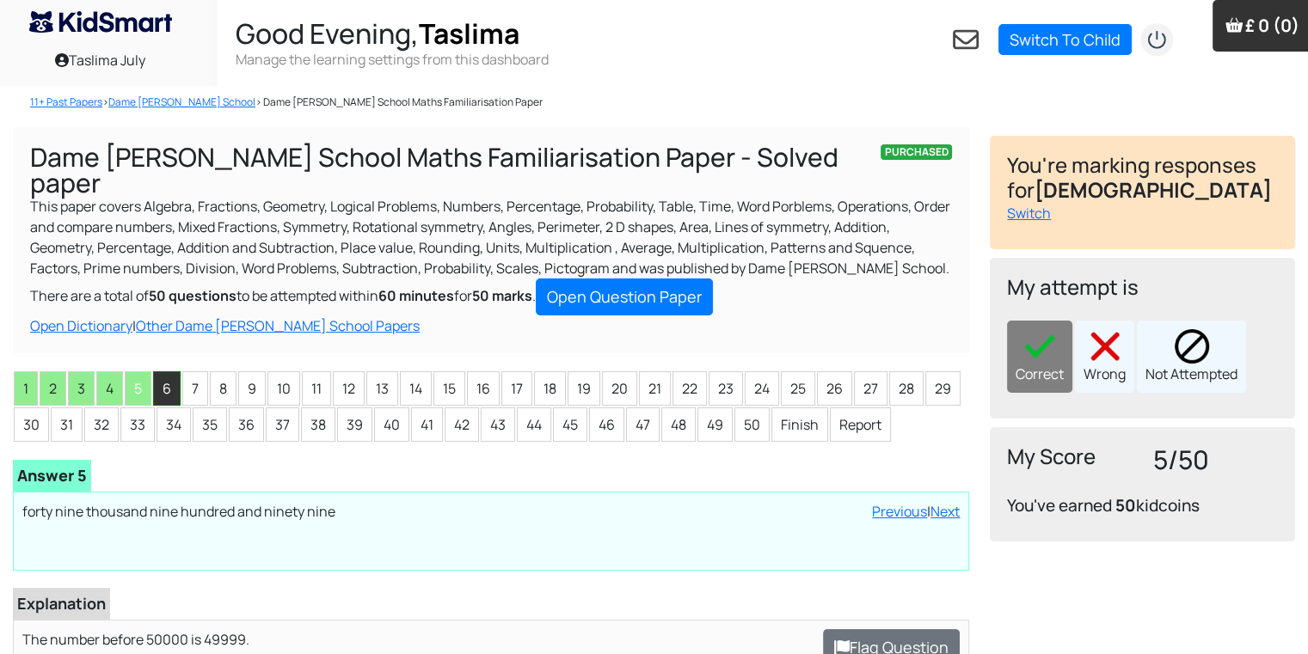
click at [165, 371] on li "6" at bounding box center [167, 388] width 28 height 34
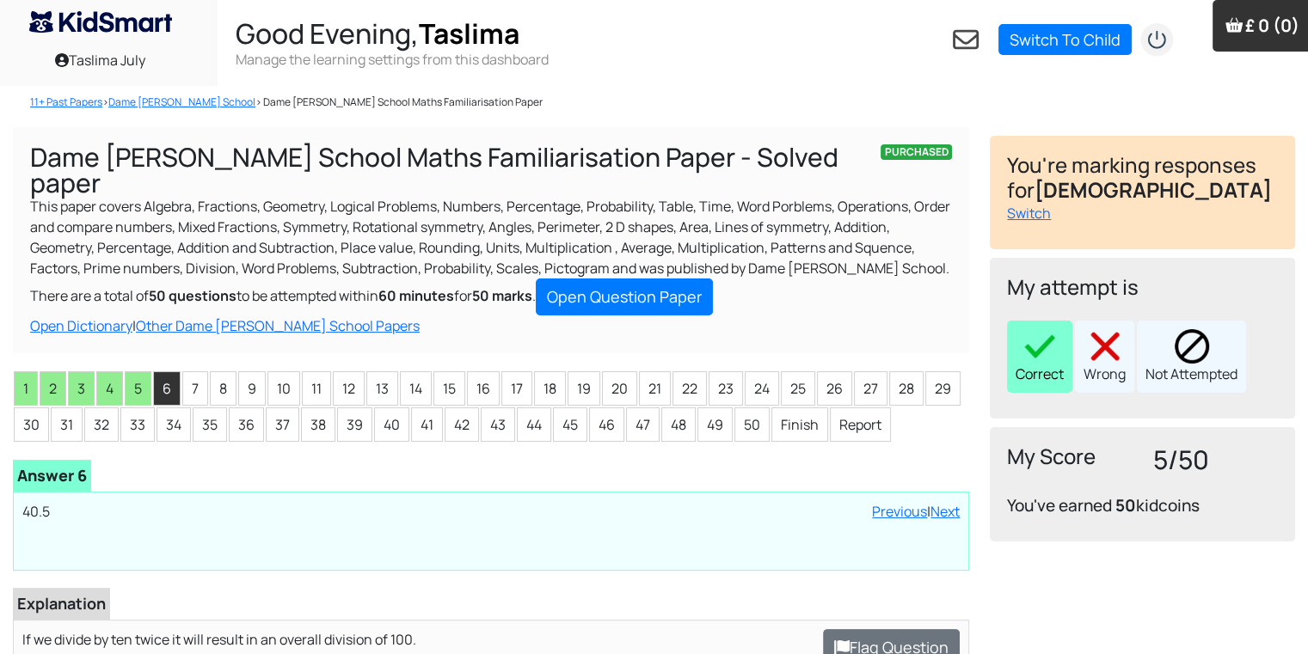
click at [1027, 389] on div "Correct" at bounding box center [1039, 357] width 65 height 72
click at [193, 371] on li "7" at bounding box center [195, 388] width 26 height 34
click at [1045, 358] on img at bounding box center [1039, 346] width 34 height 34
click at [223, 336] on div "PURCHASED Dame [PERSON_NAME] School Maths Familiarisation Paper - Solved paper …" at bounding box center [491, 529] width 977 height 804
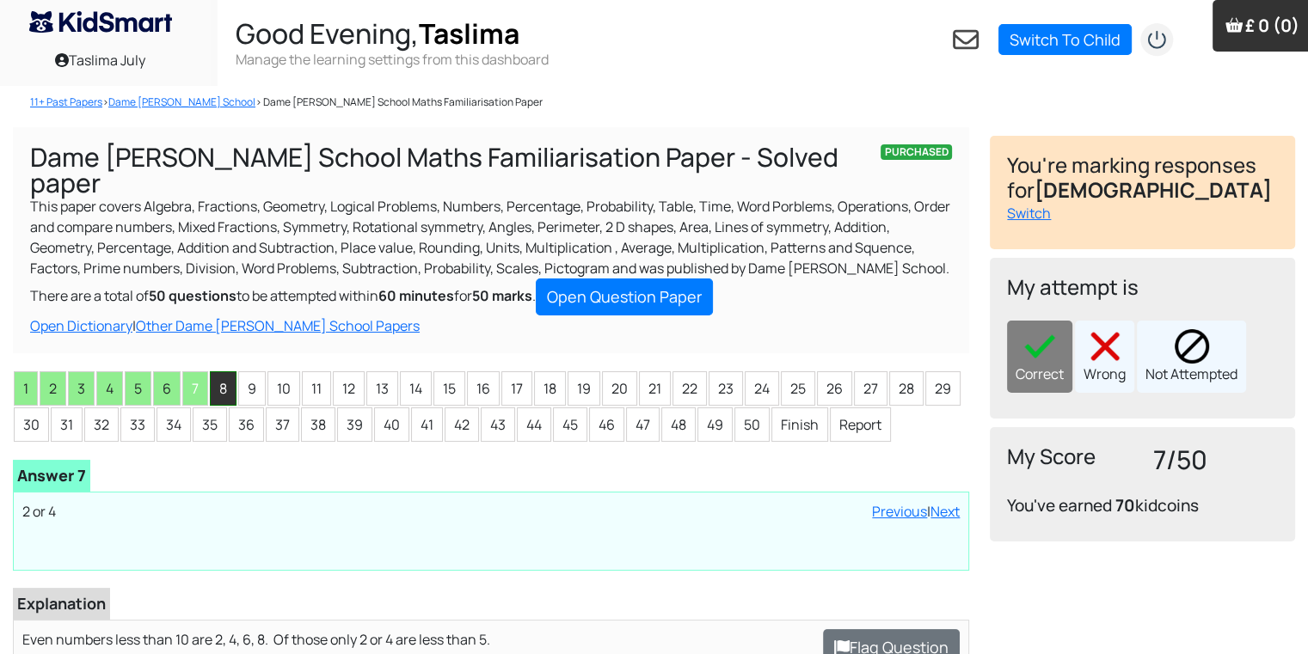
click at [229, 371] on li "8" at bounding box center [223, 388] width 27 height 34
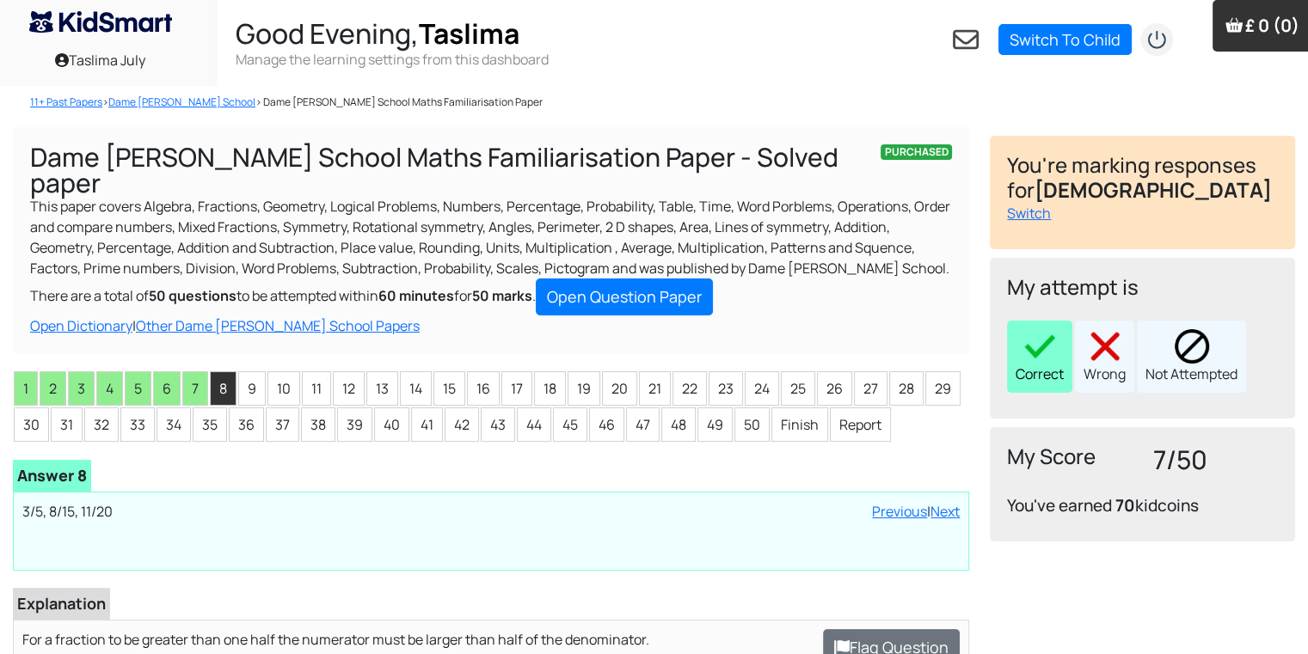
click at [1052, 340] on img at bounding box center [1039, 346] width 34 height 34
click at [242, 371] on li "9" at bounding box center [252, 388] width 28 height 34
click at [1016, 383] on div "Correct" at bounding box center [1039, 357] width 65 height 72
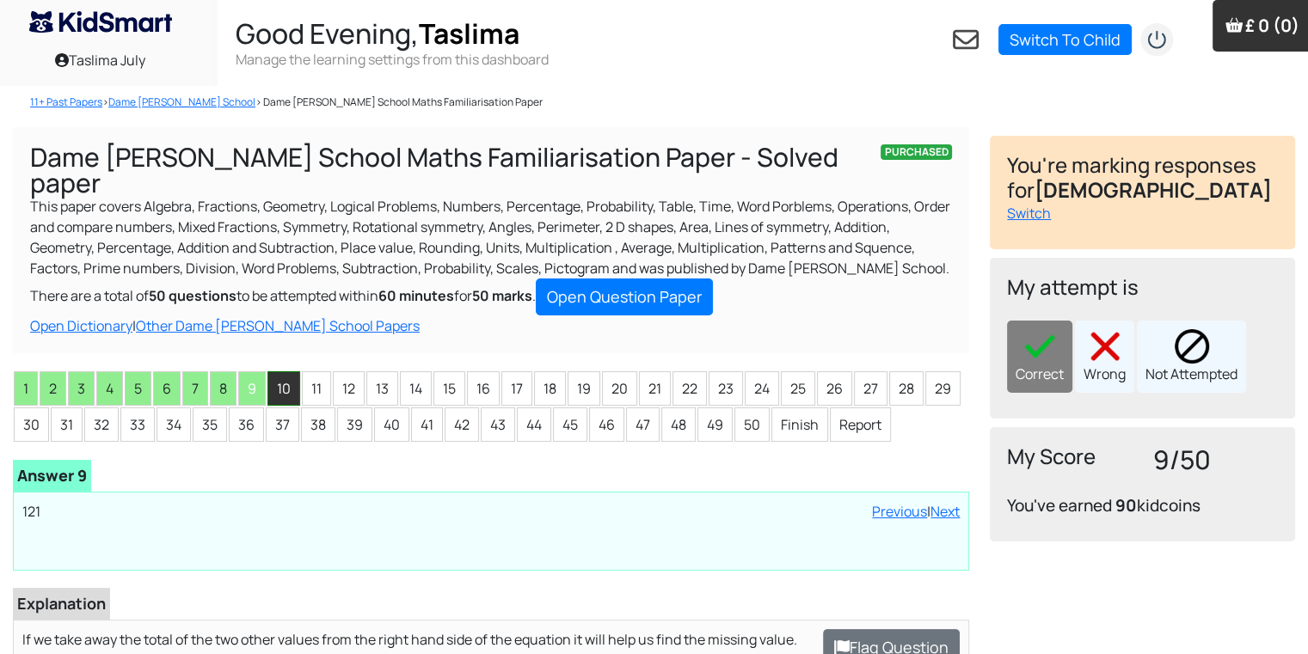
click at [291, 371] on li "10" at bounding box center [283, 388] width 33 height 34
click at [1075, 367] on div "Correct Wrong Not Attempted" at bounding box center [1142, 357] width 271 height 72
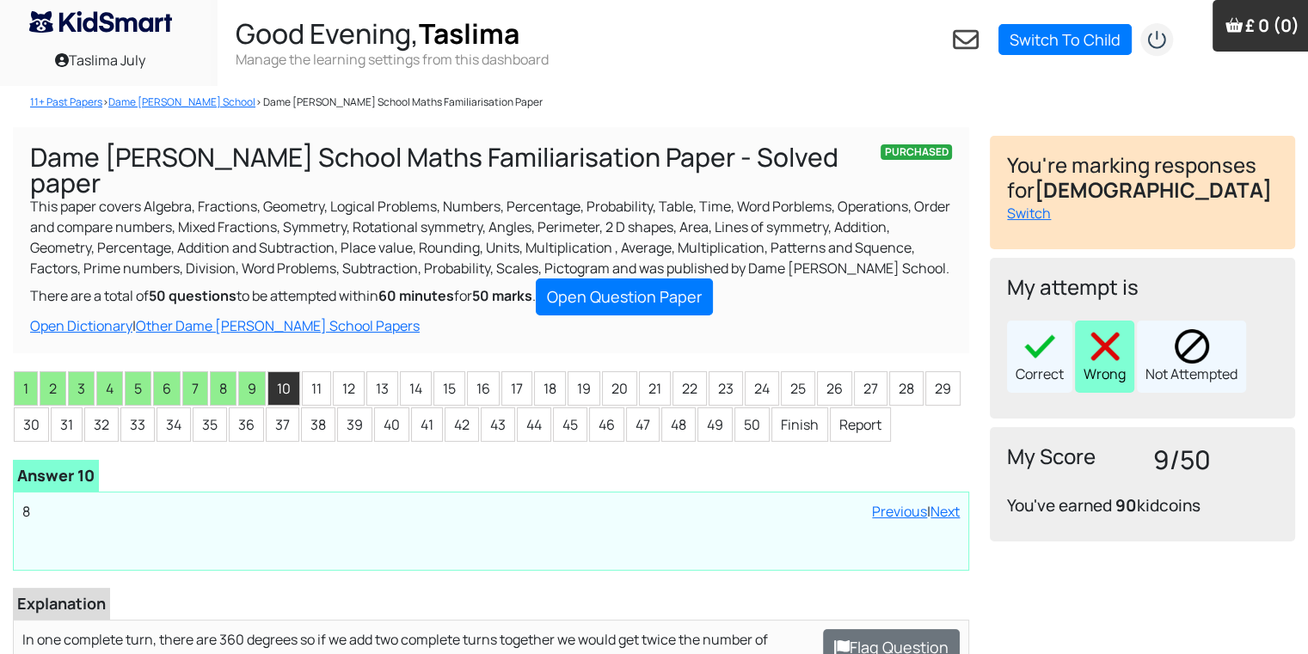
click at [1104, 357] on img at bounding box center [1105, 346] width 34 height 34
click at [320, 371] on li "11" at bounding box center [316, 388] width 29 height 34
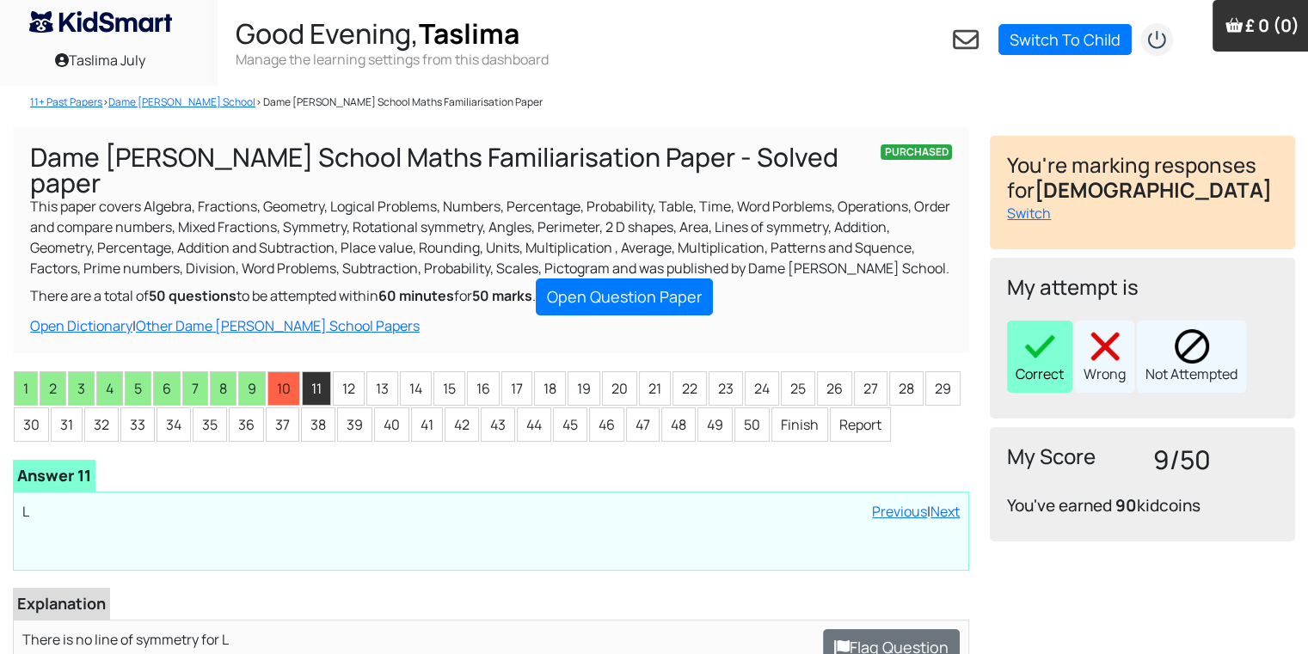
click at [1027, 358] on img at bounding box center [1039, 346] width 34 height 34
click at [340, 372] on li "12" at bounding box center [349, 388] width 32 height 34
click at [1039, 383] on div "Correct" at bounding box center [1039, 357] width 65 height 72
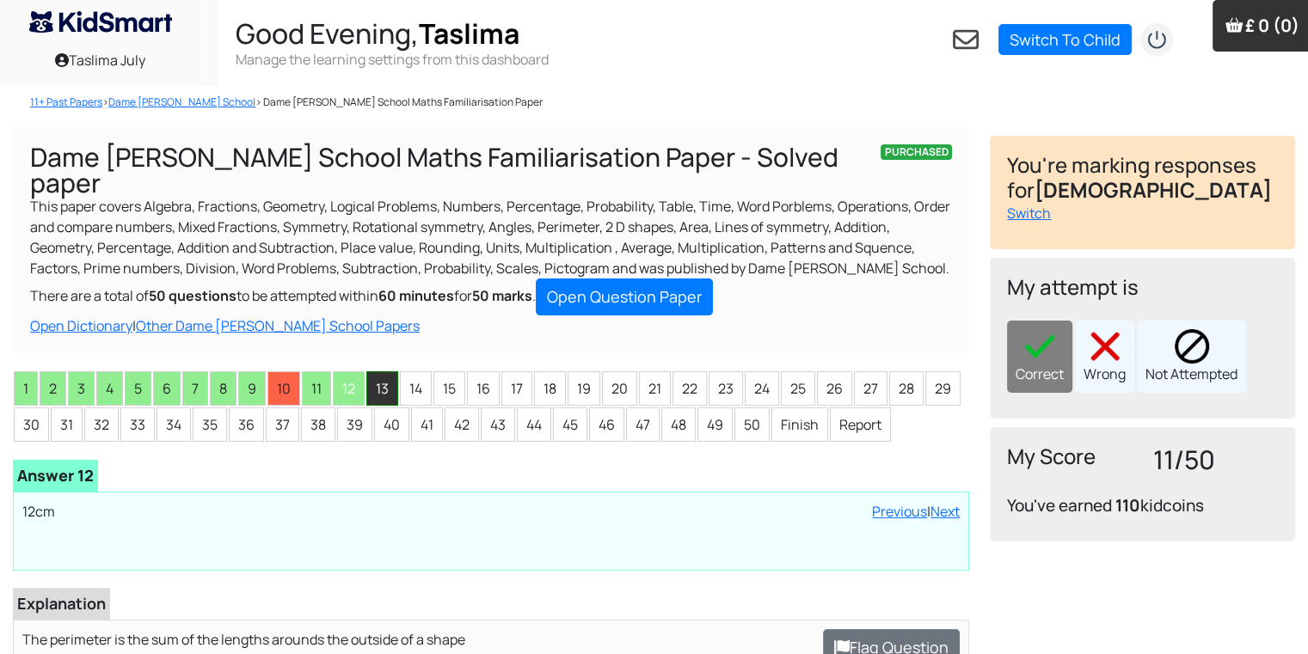
click at [378, 371] on li "13" at bounding box center [382, 388] width 32 height 34
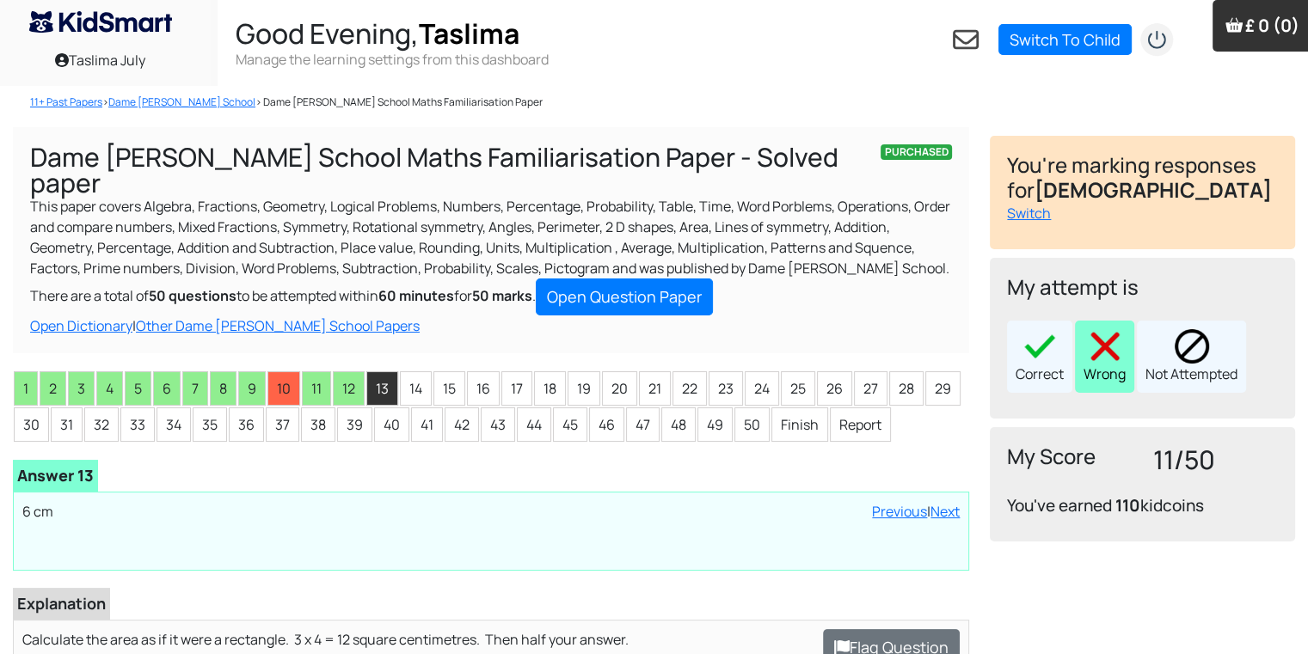
click at [1110, 355] on img at bounding box center [1105, 346] width 34 height 34
click at [414, 371] on li "14" at bounding box center [416, 388] width 32 height 34
click at [1094, 362] on img at bounding box center [1105, 346] width 34 height 34
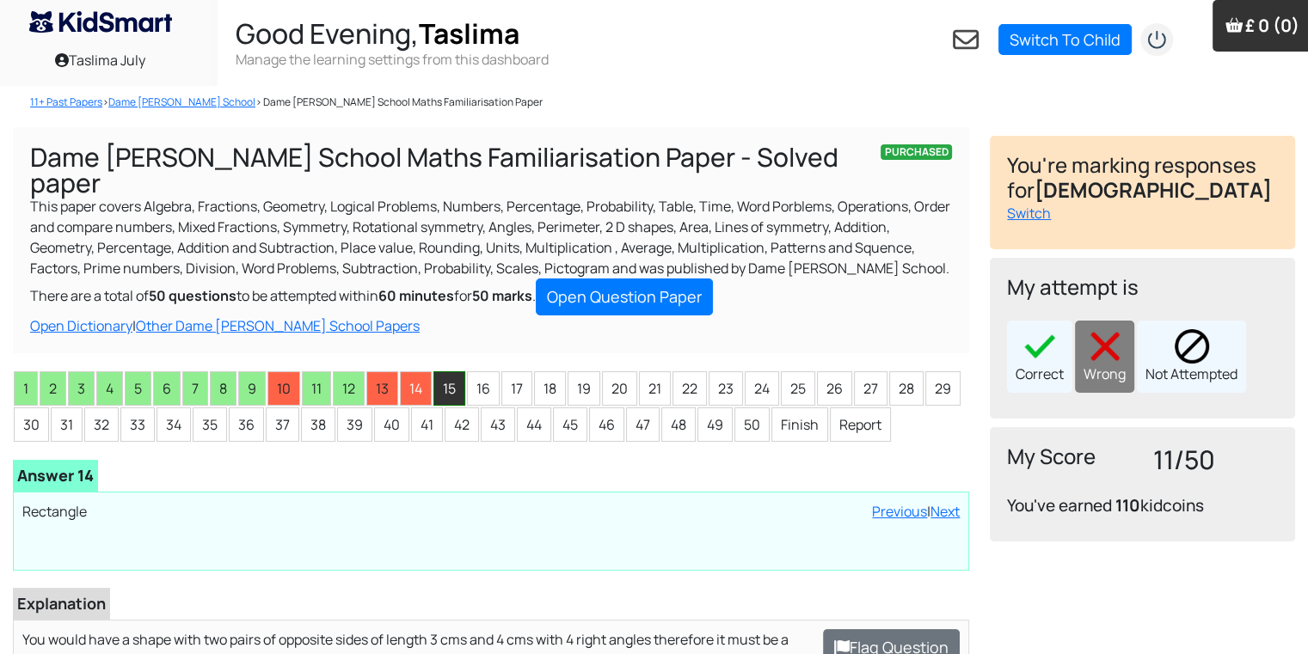
click at [447, 371] on li "15" at bounding box center [449, 388] width 32 height 34
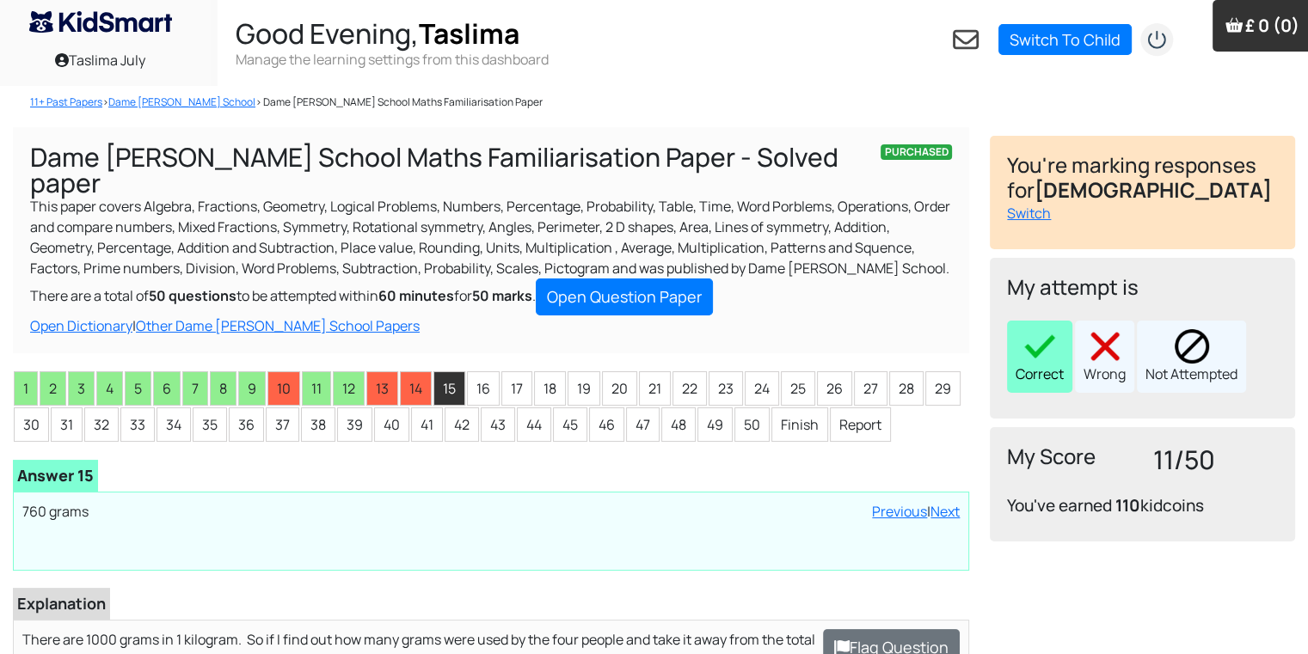
click at [1029, 339] on img at bounding box center [1039, 346] width 34 height 34
click at [487, 371] on li "16" at bounding box center [483, 388] width 33 height 34
click at [1010, 353] on div "Correct" at bounding box center [1039, 357] width 65 height 72
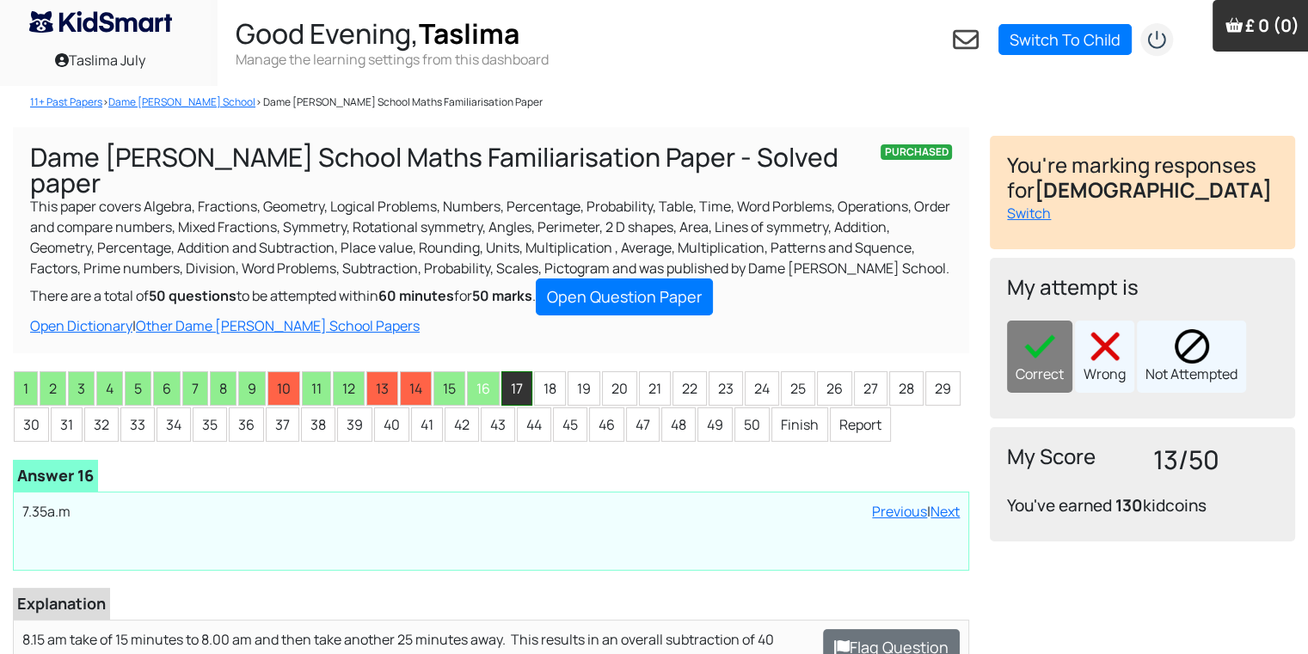
click at [525, 371] on li "17" at bounding box center [516, 388] width 31 height 34
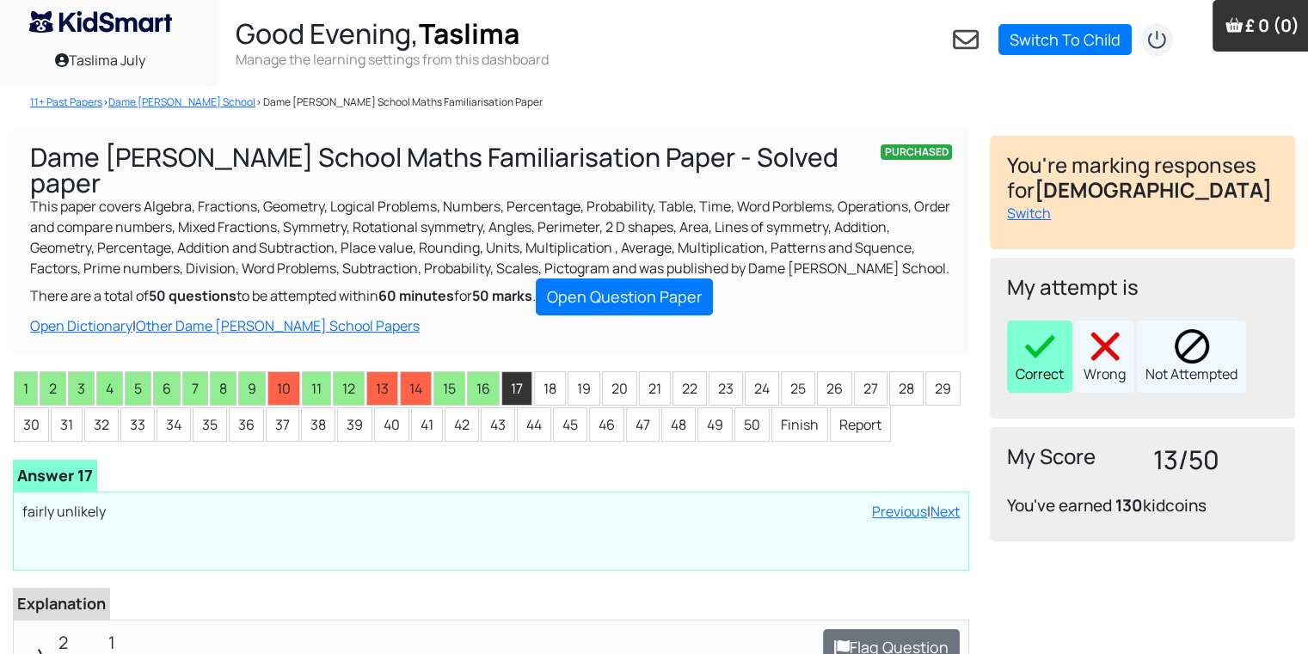
click at [1031, 331] on img at bounding box center [1039, 346] width 34 height 34
click at [541, 375] on li "18" at bounding box center [550, 388] width 32 height 34
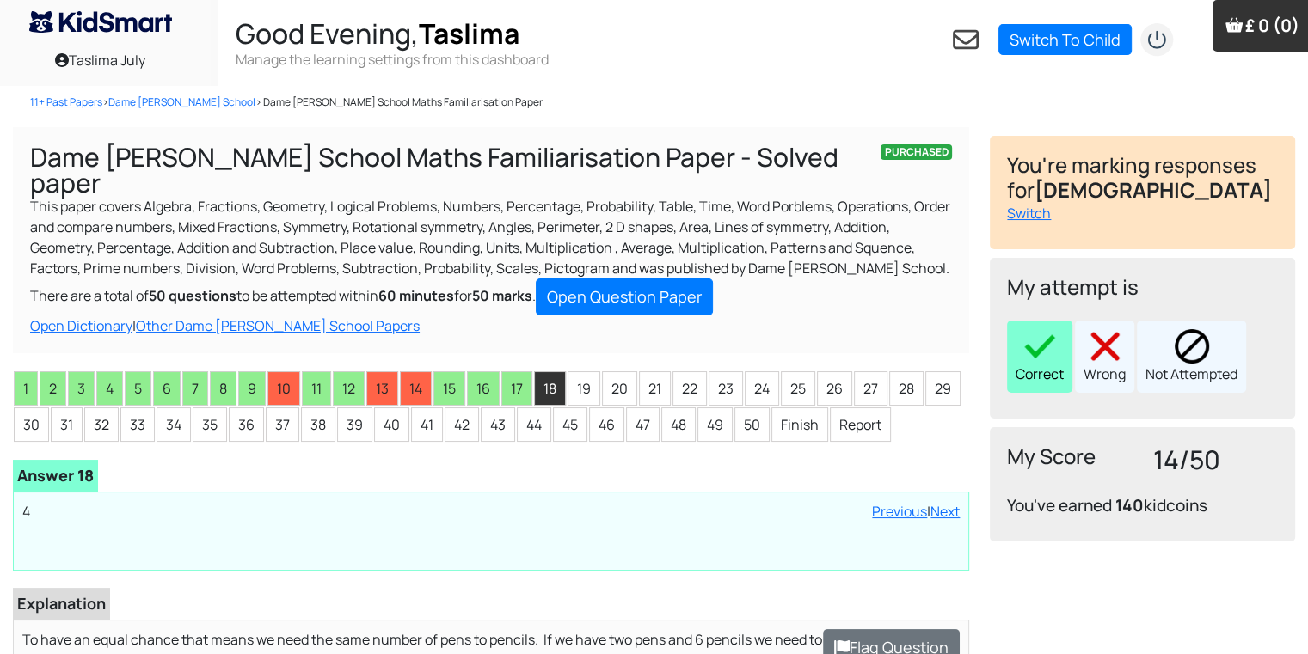
click at [1042, 333] on img at bounding box center [1039, 346] width 34 height 34
click at [568, 371] on li "19" at bounding box center [583, 388] width 33 height 34
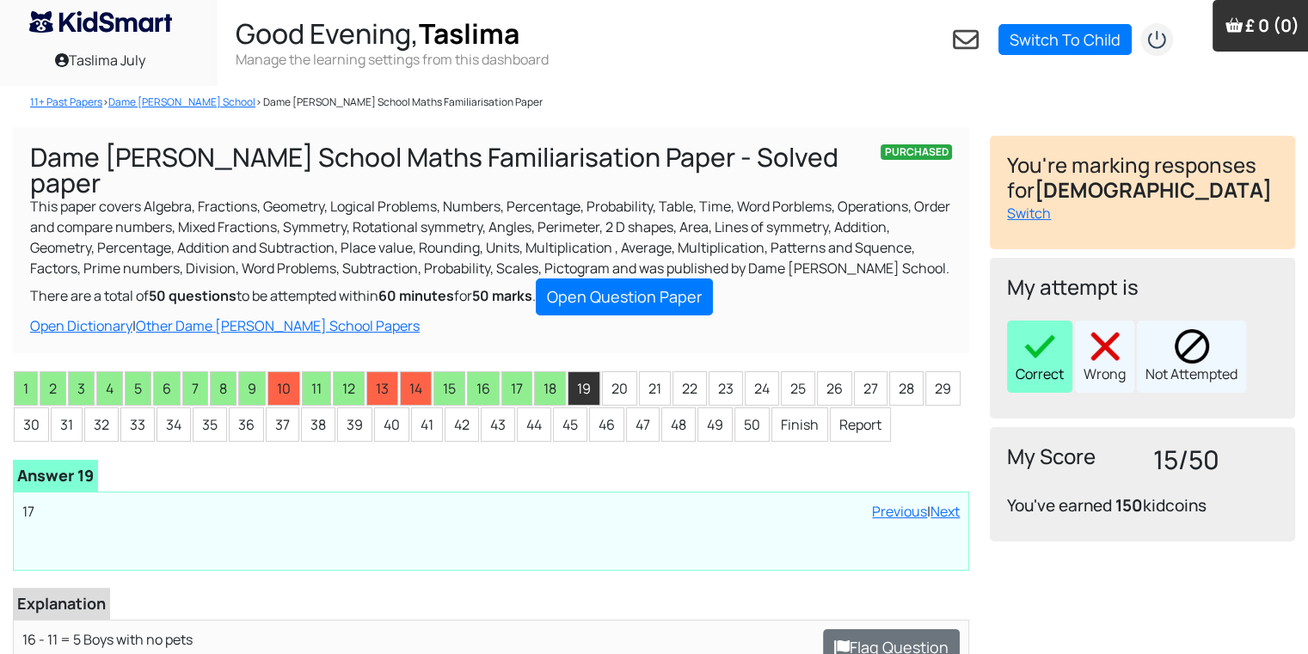
click at [1031, 368] on div "Correct" at bounding box center [1039, 357] width 65 height 72
click at [602, 371] on li "20" at bounding box center [619, 388] width 35 height 34
click at [1052, 335] on img at bounding box center [1039, 346] width 34 height 34
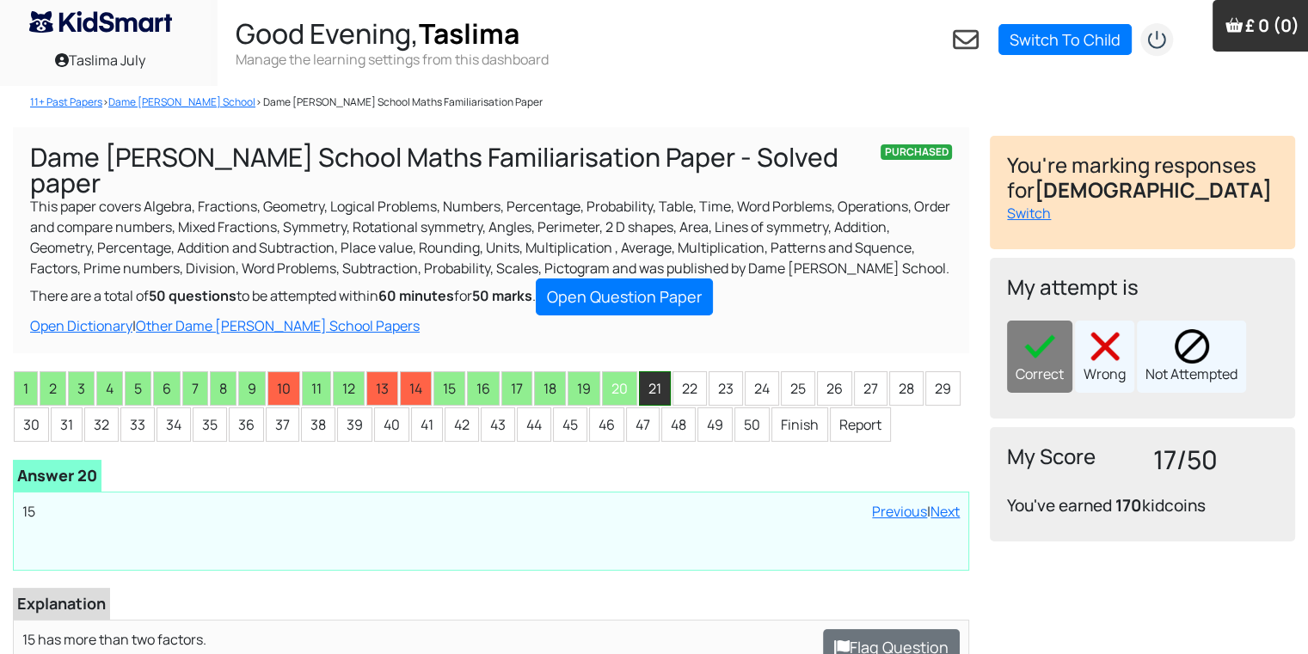
click at [651, 371] on li "21" at bounding box center [655, 388] width 32 height 34
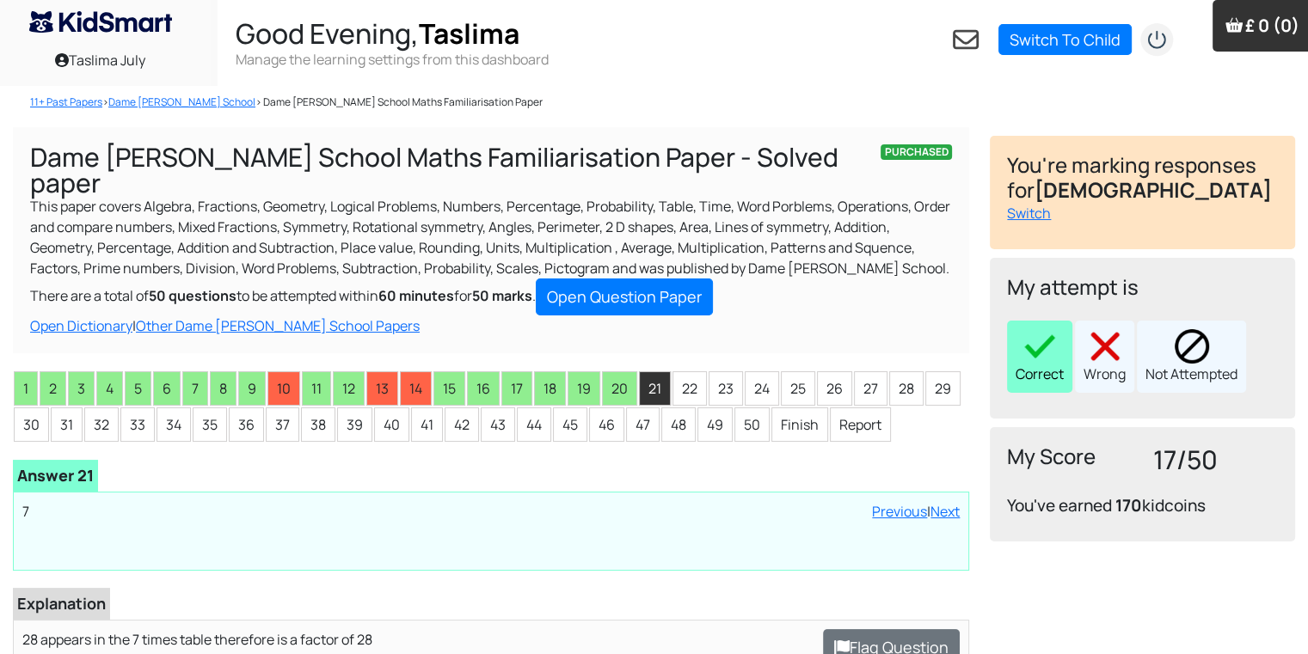
click at [1055, 364] on div "Correct" at bounding box center [1039, 357] width 65 height 72
click at [678, 371] on li "22" at bounding box center [689, 388] width 34 height 34
click at [1045, 359] on img at bounding box center [1039, 346] width 34 height 34
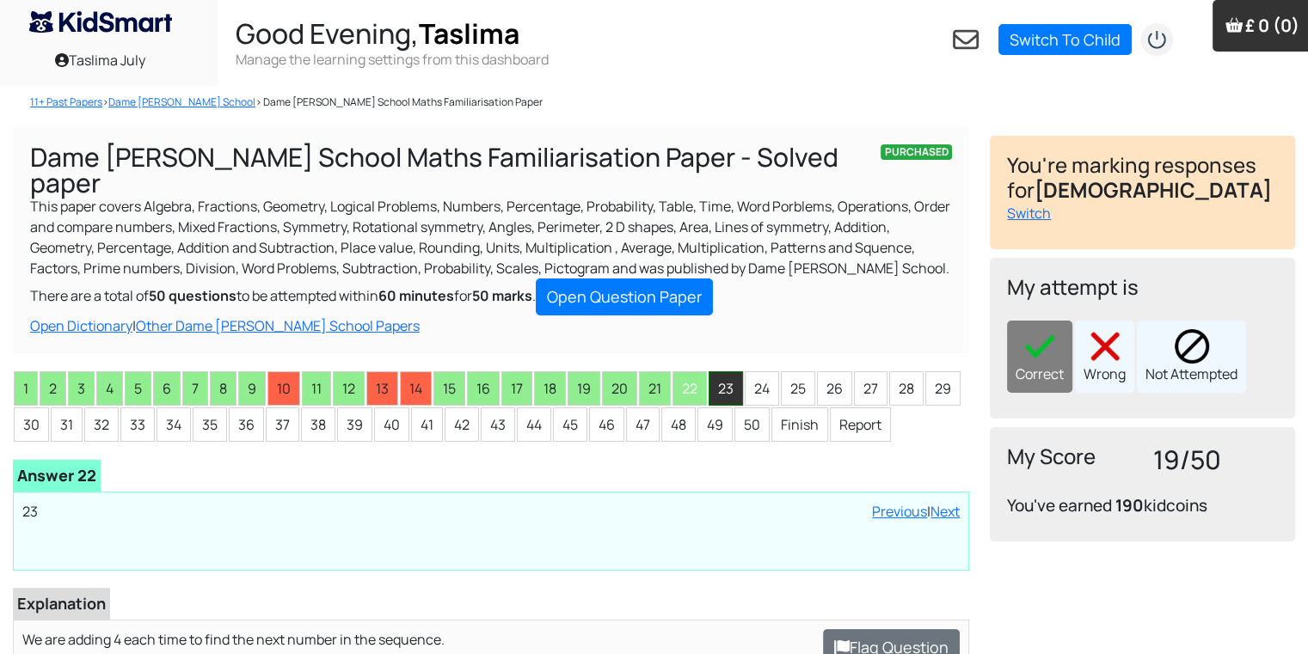
click at [724, 371] on li "23" at bounding box center [725, 388] width 34 height 34
click at [1059, 362] on div "Correct" at bounding box center [1039, 357] width 65 height 72
click at [745, 371] on li "24" at bounding box center [762, 388] width 34 height 34
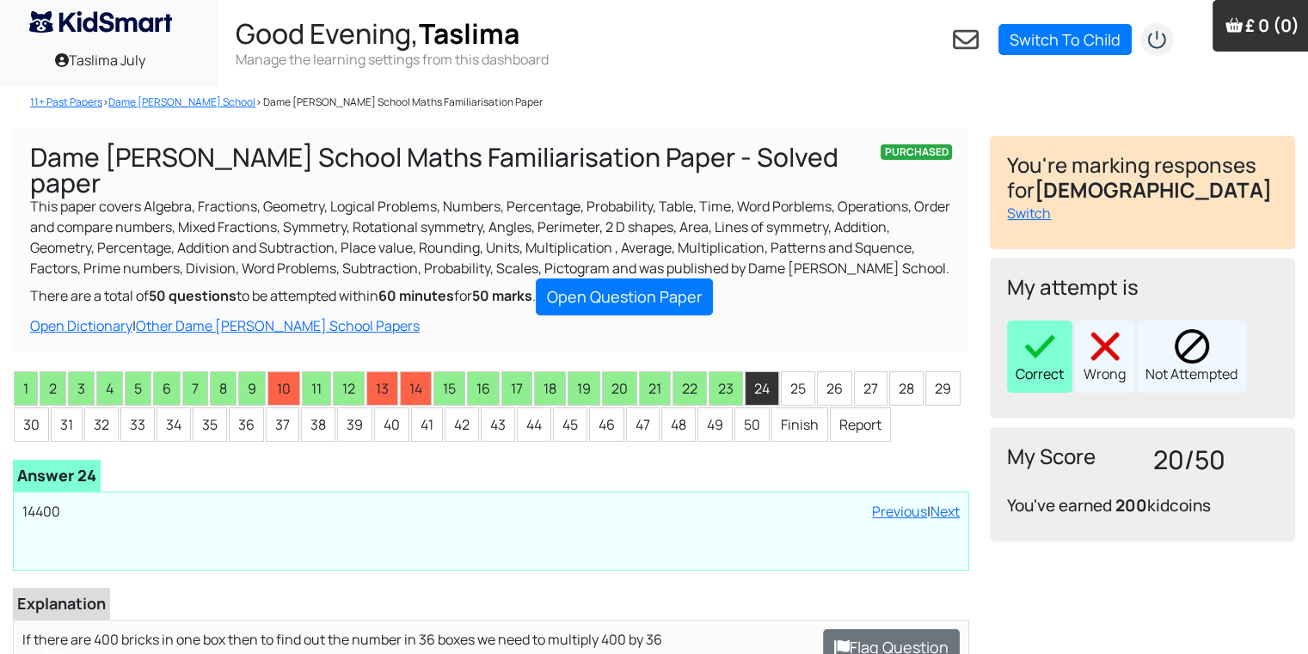
click at [1033, 361] on img at bounding box center [1039, 346] width 34 height 34
click at [782, 371] on li "25" at bounding box center [798, 388] width 34 height 34
click at [1046, 351] on img at bounding box center [1039, 346] width 34 height 34
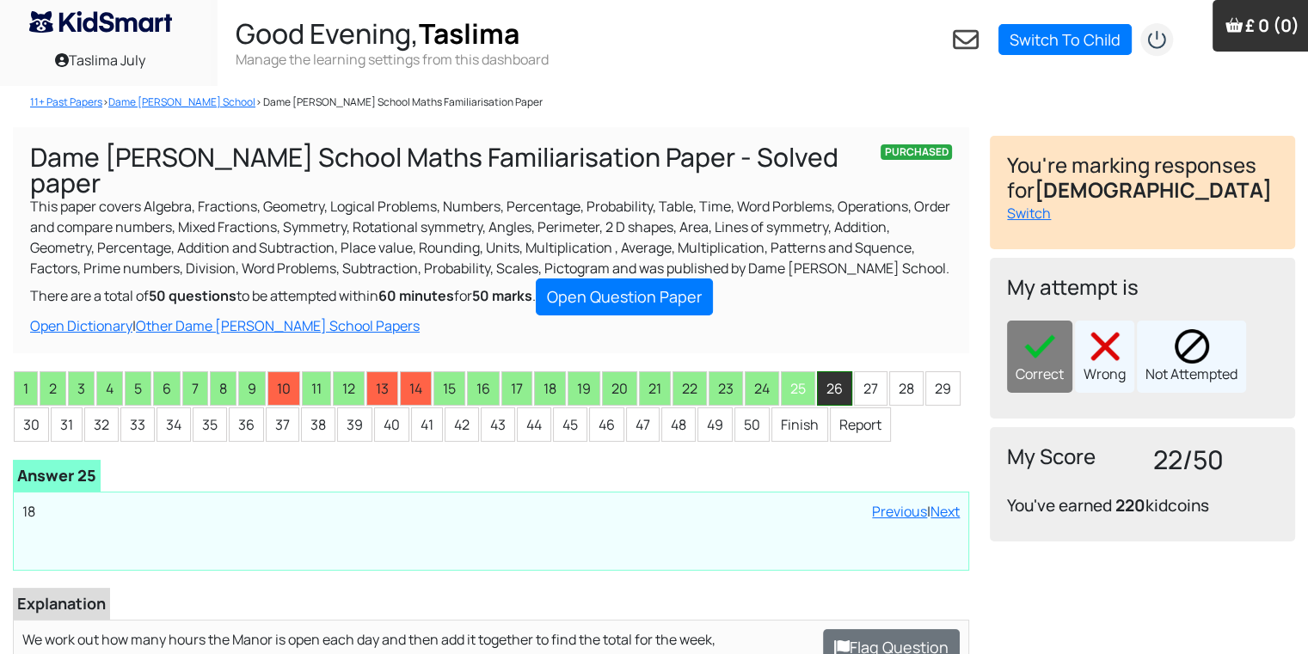
click at [825, 371] on li "26" at bounding box center [834, 388] width 35 height 34
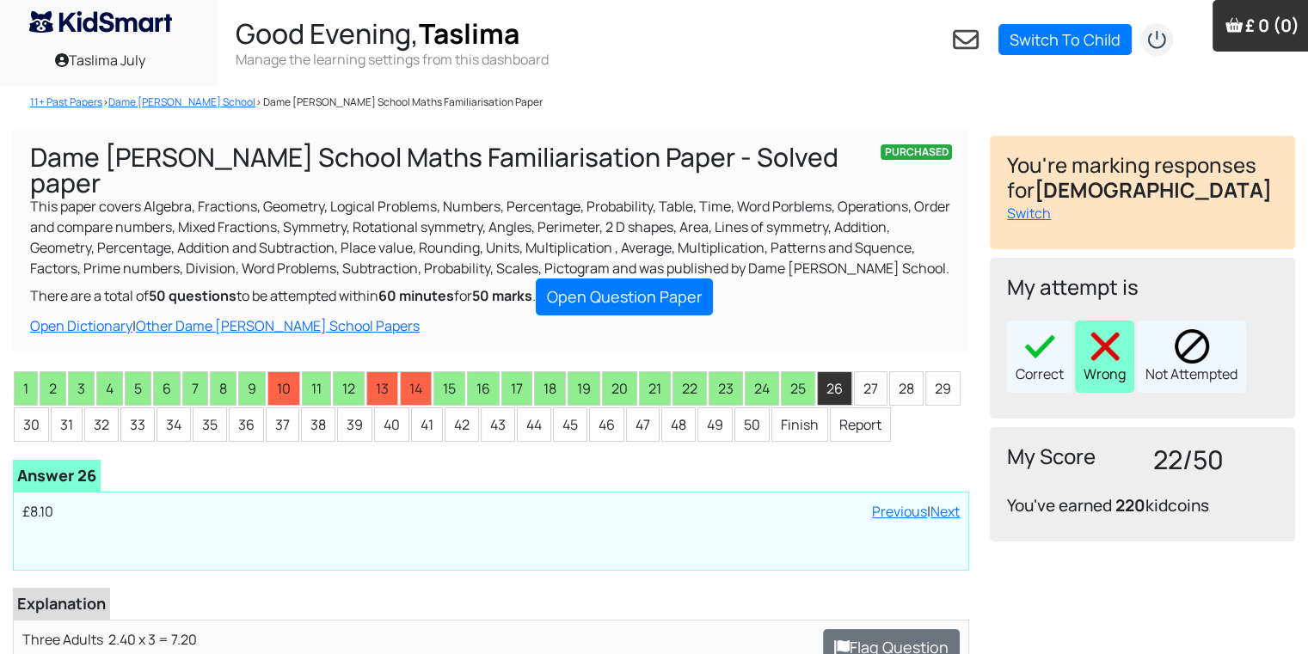
click at [1127, 340] on div "Wrong" at bounding box center [1104, 357] width 59 height 72
click at [860, 371] on li "27" at bounding box center [871, 388] width 34 height 34
click at [1125, 338] on div "Wrong" at bounding box center [1104, 357] width 59 height 72
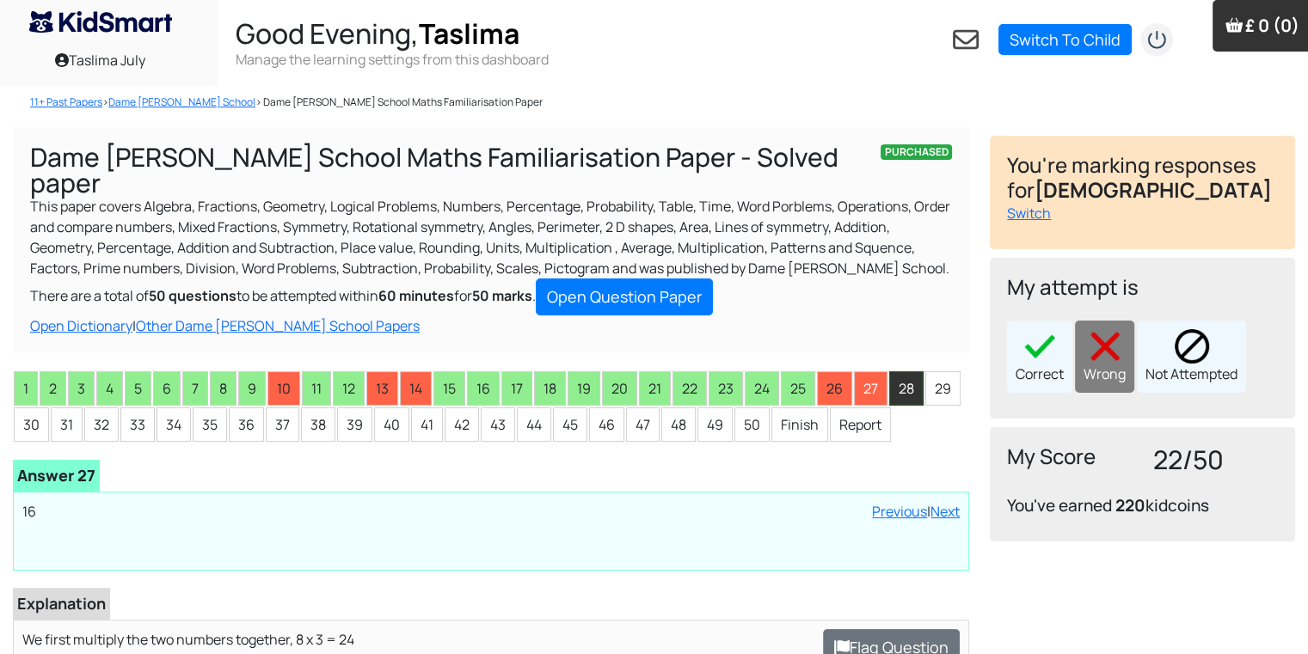
click at [898, 371] on li "28" at bounding box center [906, 388] width 34 height 34
click at [1122, 340] on img at bounding box center [1105, 346] width 34 height 34
click at [937, 371] on li "29" at bounding box center [942, 388] width 35 height 34
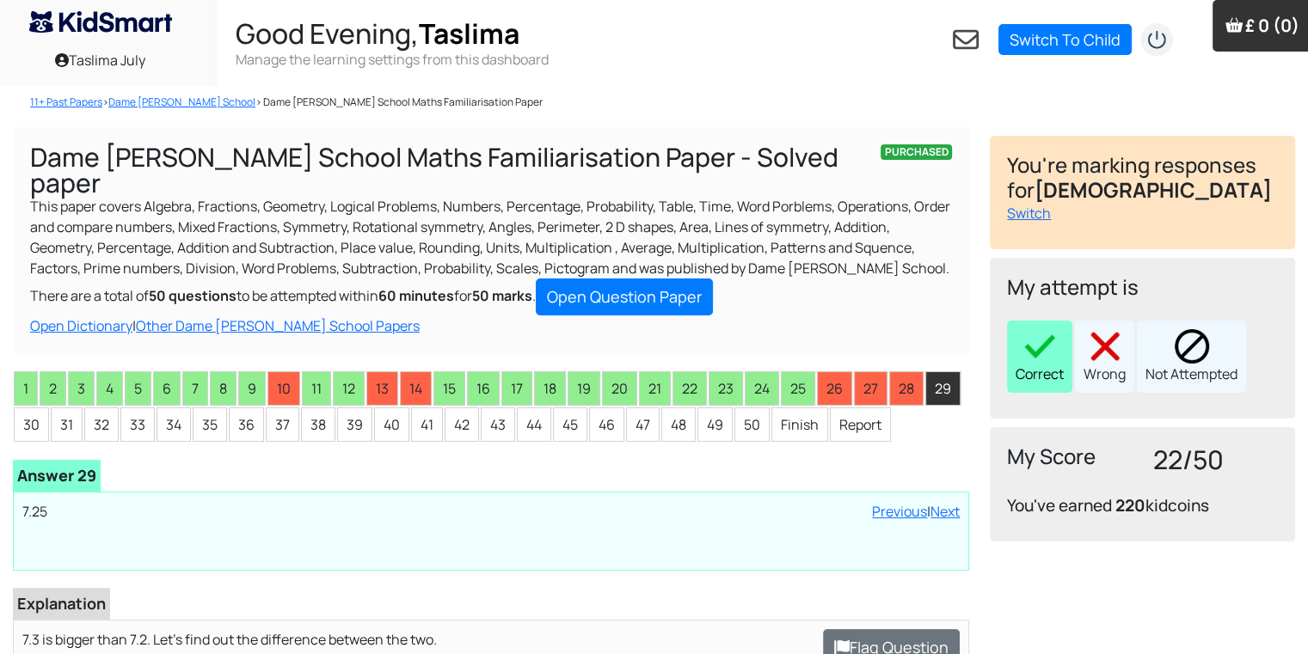
click at [1049, 339] on img at bounding box center [1039, 346] width 34 height 34
click at [28, 408] on li "30" at bounding box center [31, 425] width 35 height 34
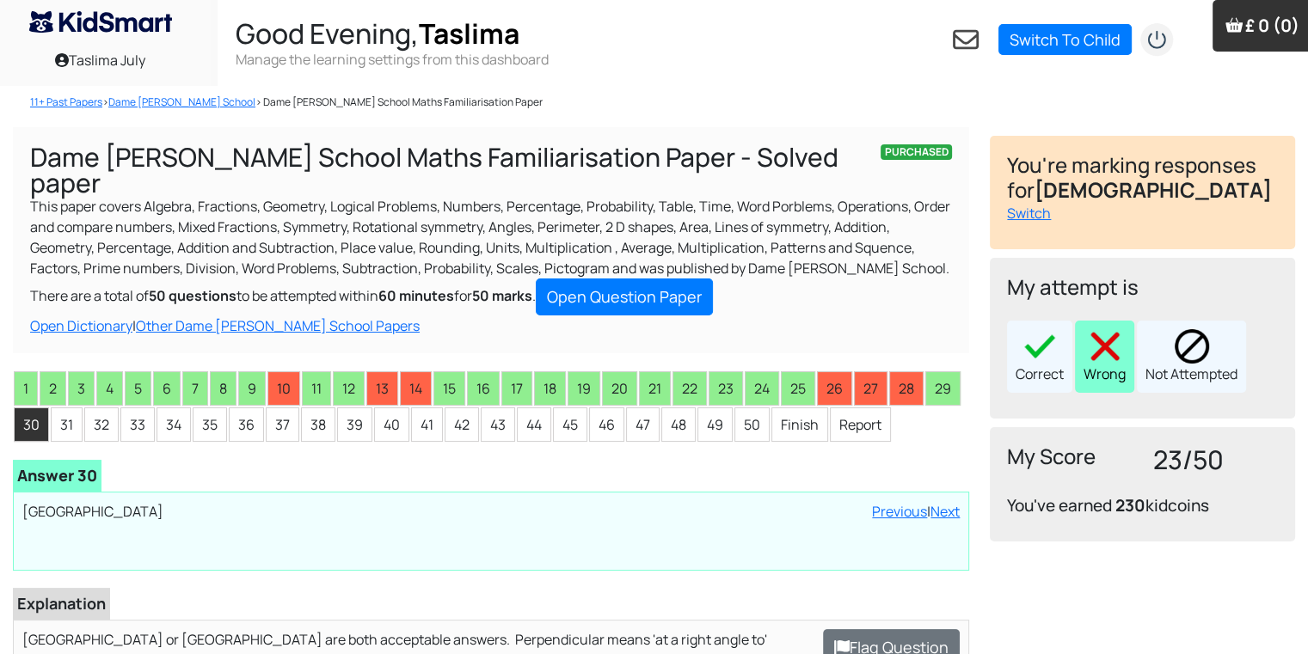
click at [1076, 365] on div "Wrong" at bounding box center [1104, 357] width 59 height 72
click at [57, 408] on li "31" at bounding box center [67, 425] width 32 height 34
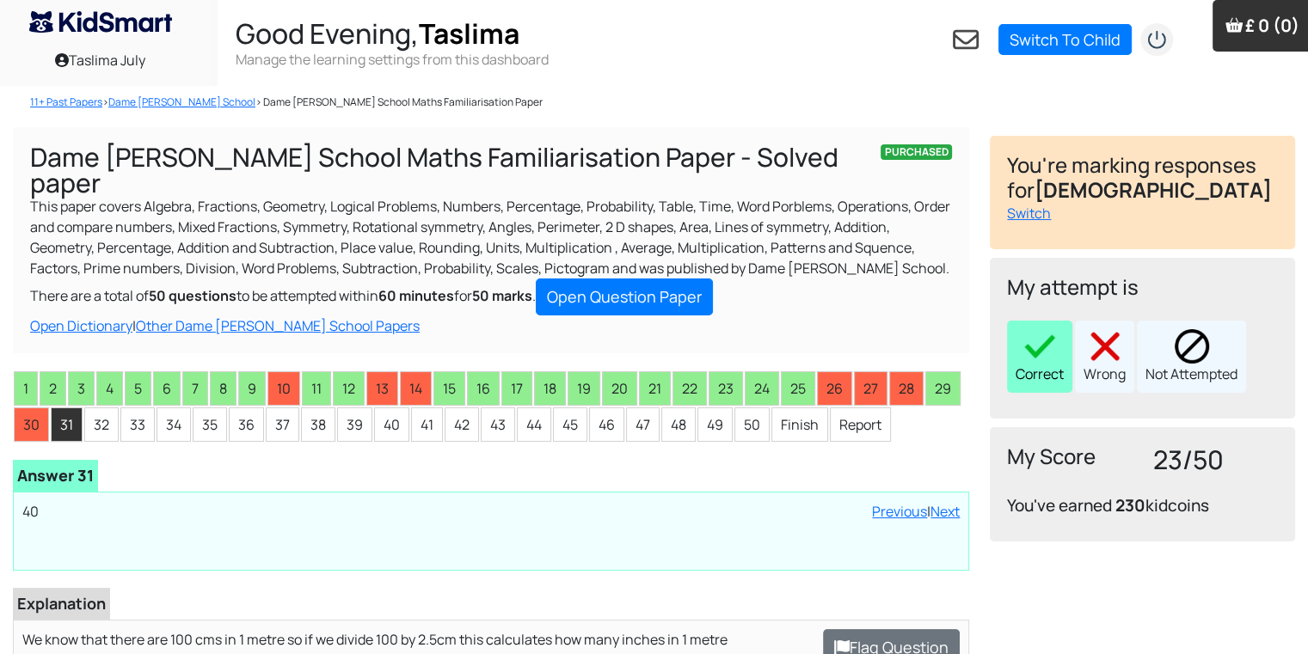
click at [1042, 340] on img at bounding box center [1039, 346] width 34 height 34
click at [88, 408] on li "32" at bounding box center [101, 425] width 34 height 34
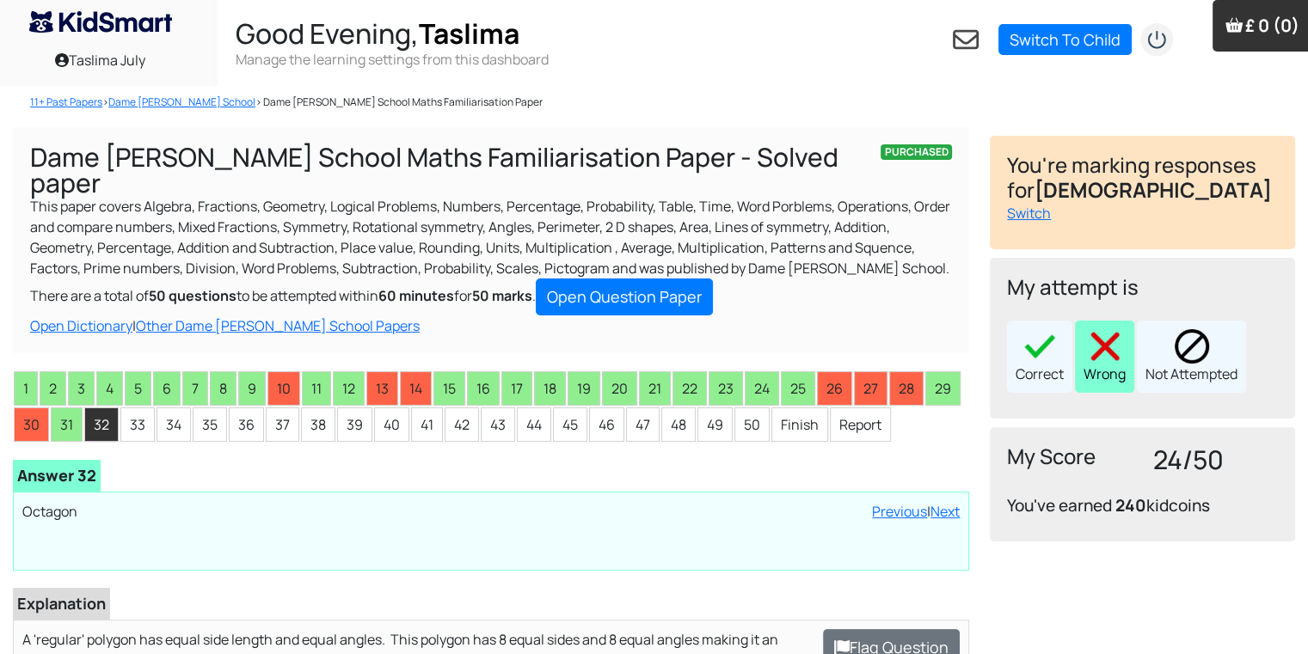
click at [1091, 360] on img at bounding box center [1105, 346] width 34 height 34
click at [141, 409] on li "33" at bounding box center [137, 425] width 34 height 34
click at [1103, 349] on img at bounding box center [1105, 346] width 34 height 34
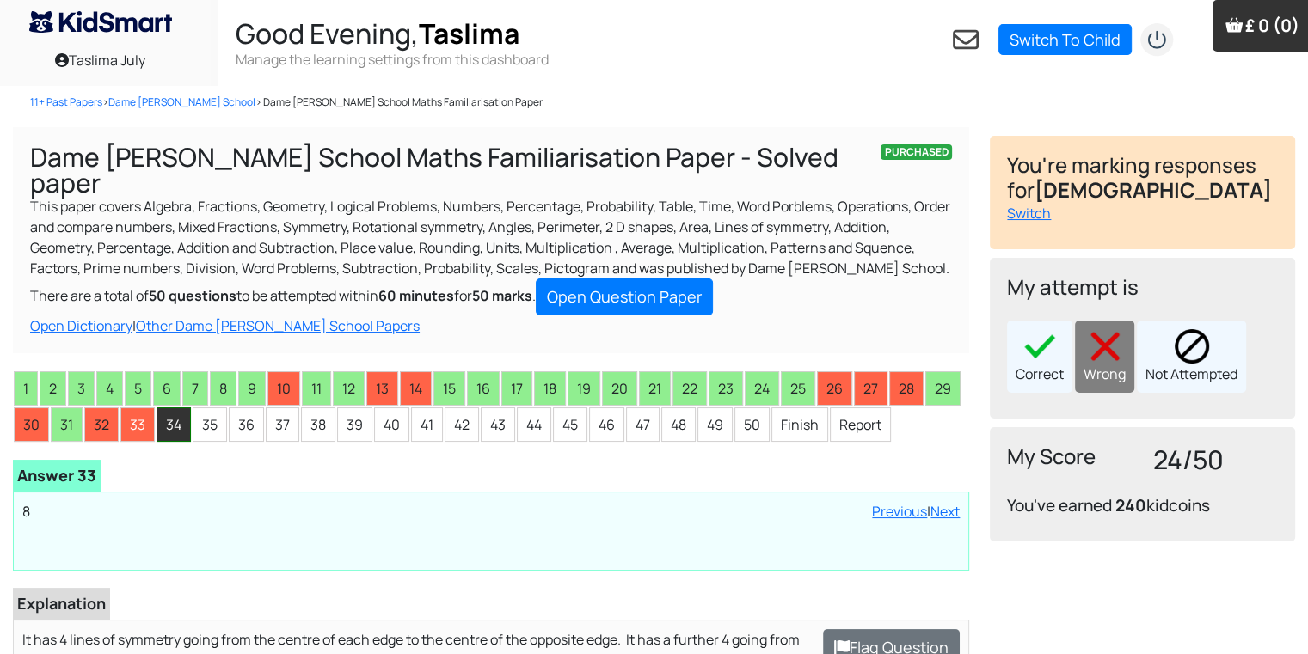
click at [166, 408] on li "34" at bounding box center [173, 425] width 34 height 34
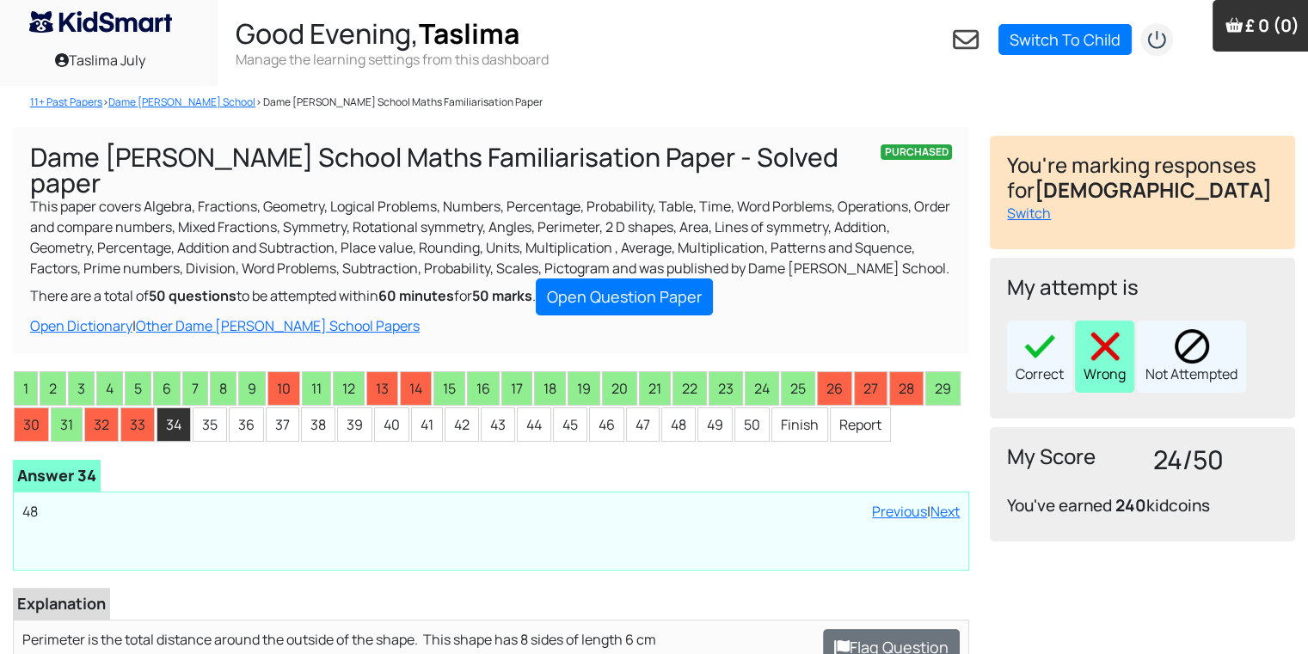
click at [1101, 345] on img at bounding box center [1105, 346] width 34 height 34
click at [210, 408] on li "35" at bounding box center [210, 425] width 34 height 34
click at [1096, 357] on img at bounding box center [1105, 346] width 34 height 34
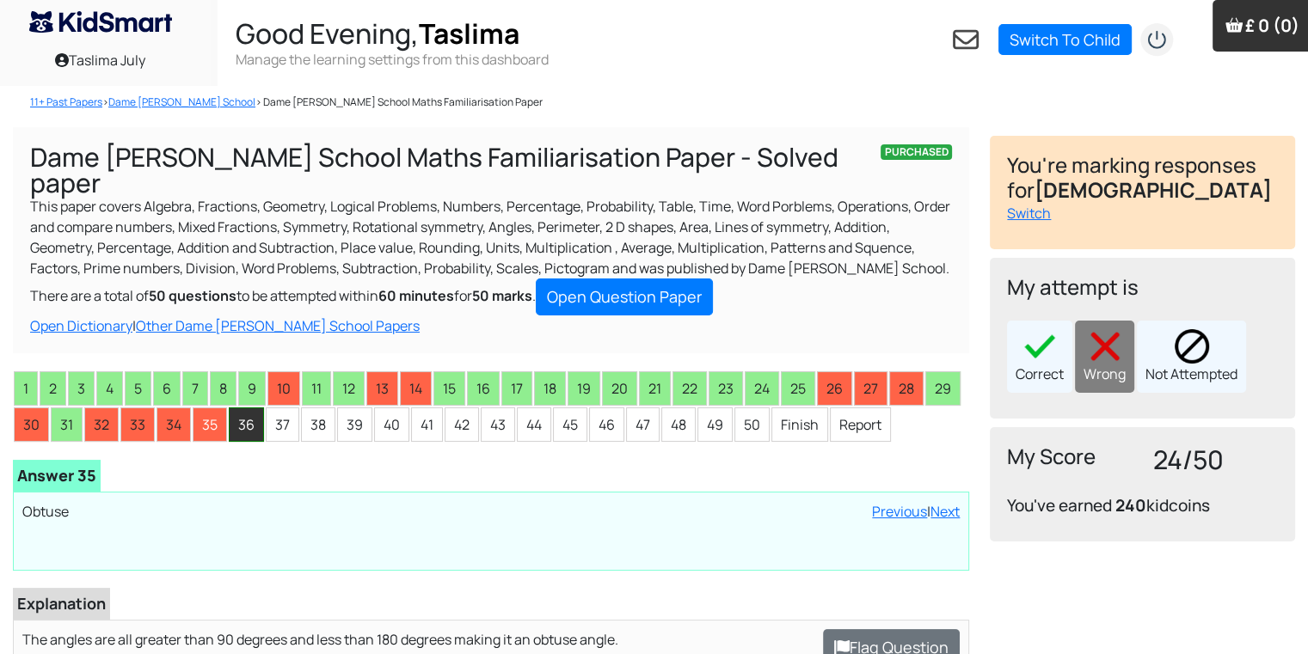
click at [254, 408] on li "36" at bounding box center [246, 425] width 35 height 34
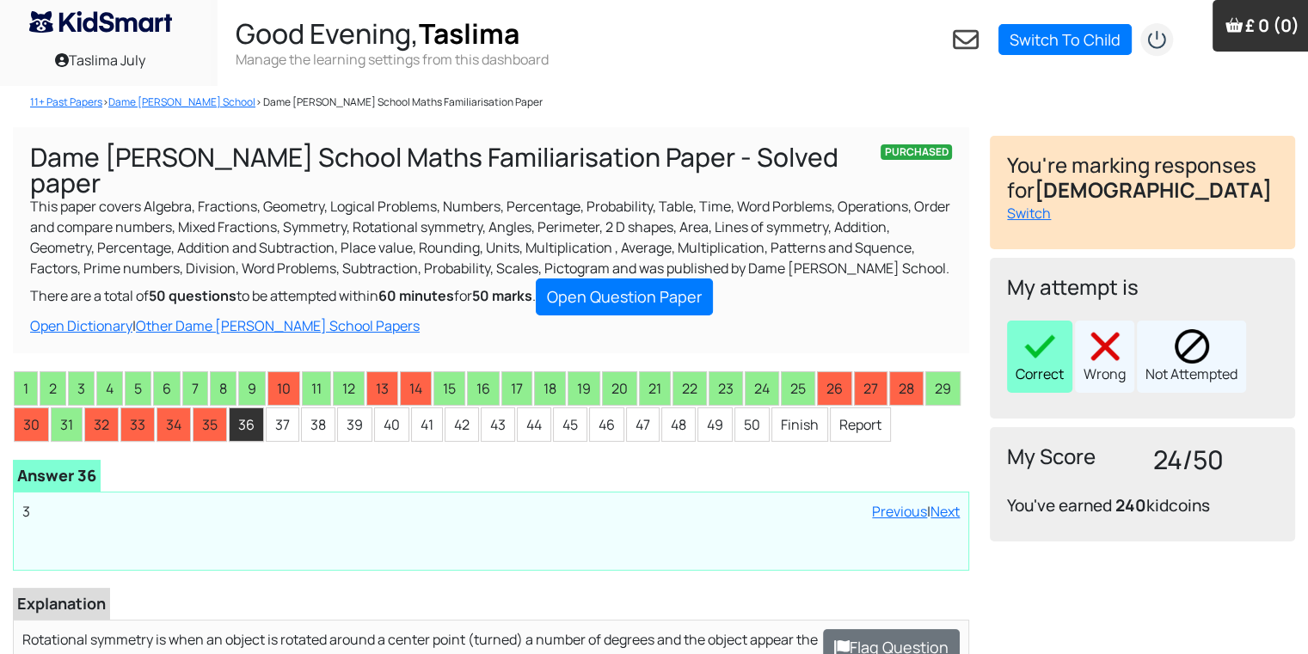
click at [1019, 359] on div "Correct" at bounding box center [1039, 357] width 65 height 72
click at [274, 408] on li "37" at bounding box center [283, 425] width 34 height 34
click at [1039, 352] on img at bounding box center [1039, 346] width 34 height 34
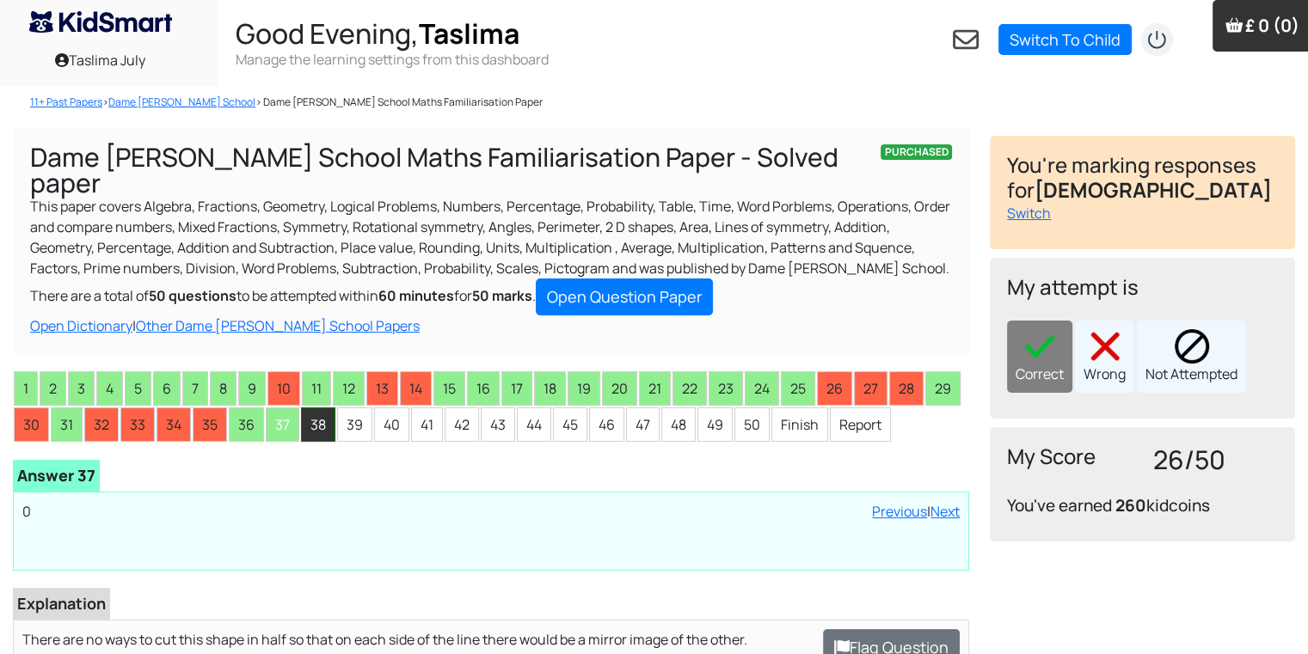
click at [304, 408] on li "38" at bounding box center [318, 425] width 34 height 34
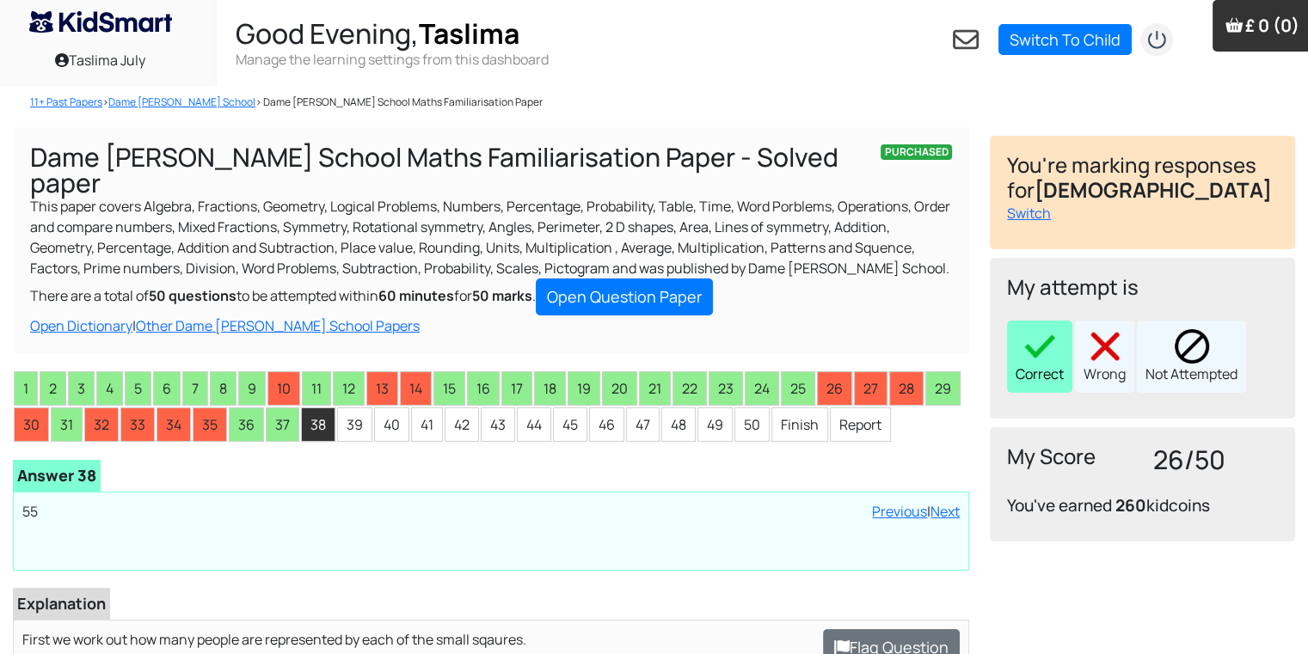
click at [1015, 338] on div "Correct" at bounding box center [1039, 357] width 65 height 72
click at [353, 408] on li "39" at bounding box center [354, 425] width 35 height 34
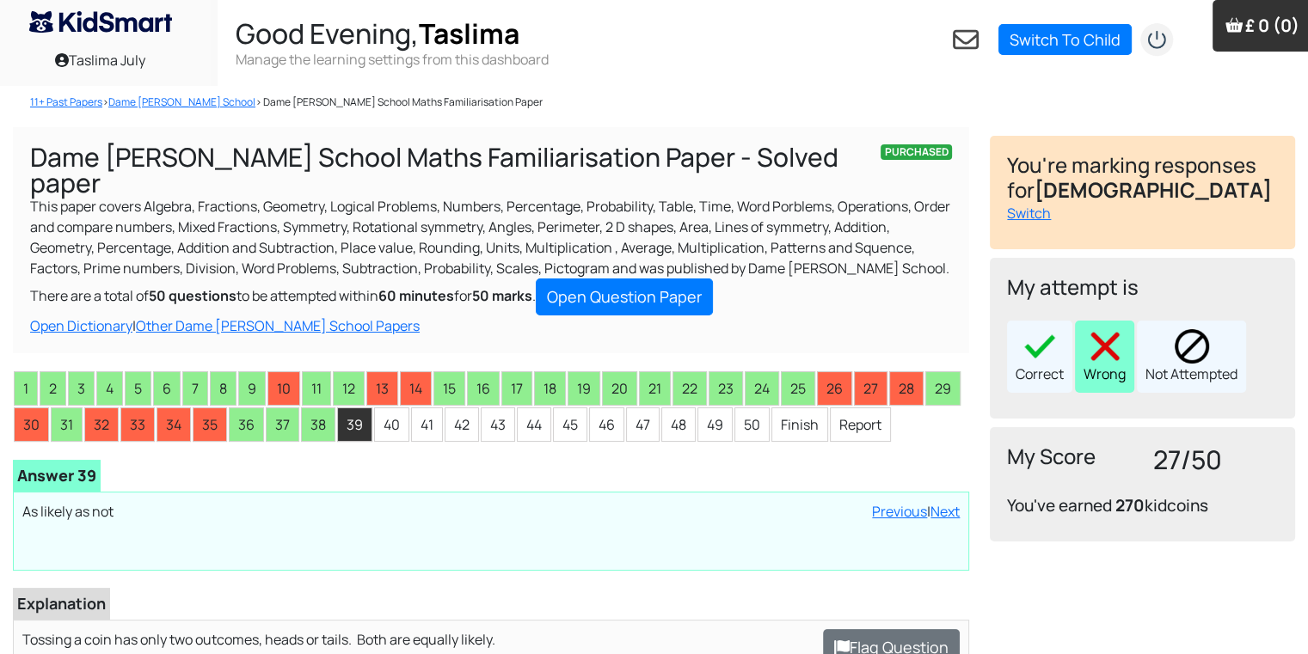
click at [1107, 324] on div "Wrong" at bounding box center [1104, 357] width 59 height 72
click at [378, 408] on li "40" at bounding box center [391, 425] width 35 height 34
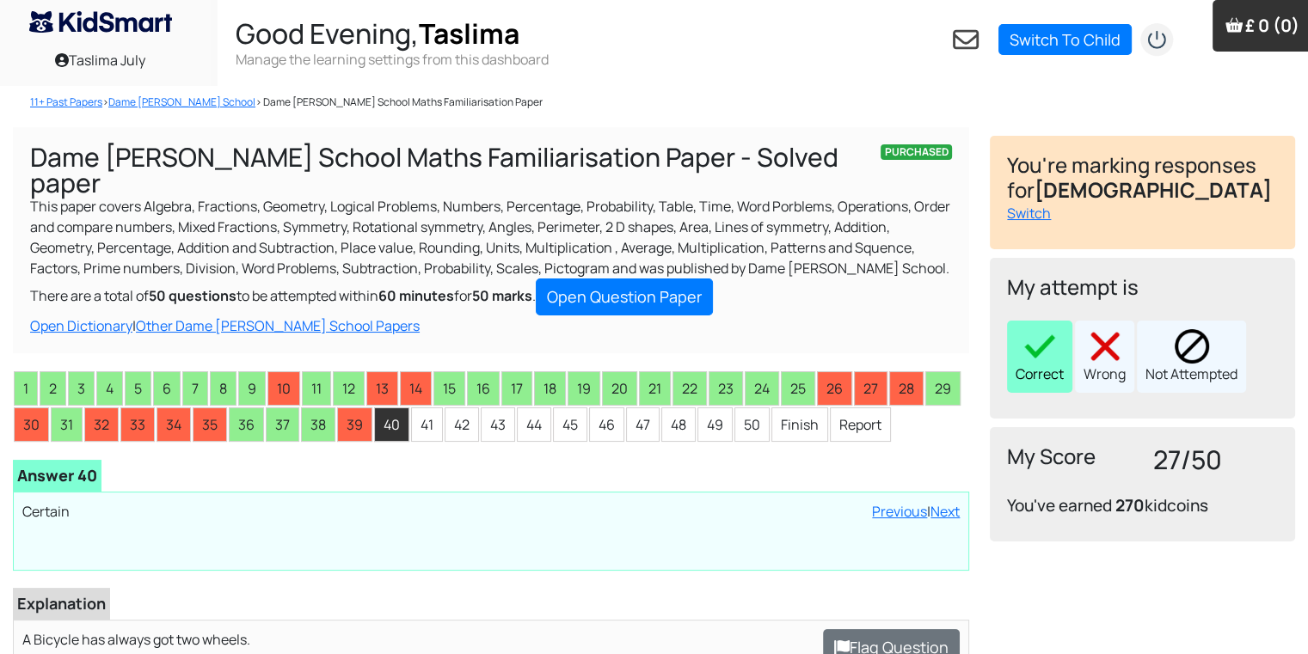
click at [1039, 350] on img at bounding box center [1039, 346] width 34 height 34
click at [425, 408] on li "41" at bounding box center [427, 425] width 32 height 34
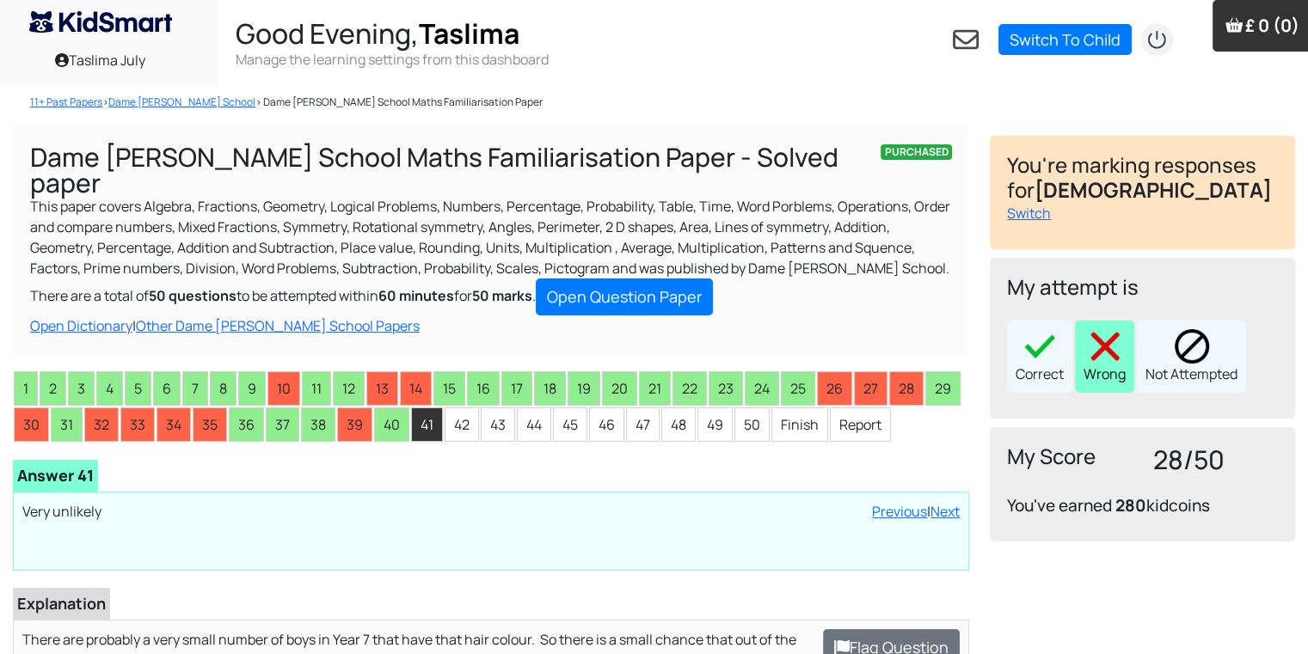
click at [1097, 333] on img at bounding box center [1105, 346] width 34 height 34
click at [462, 408] on li "42" at bounding box center [462, 425] width 34 height 34
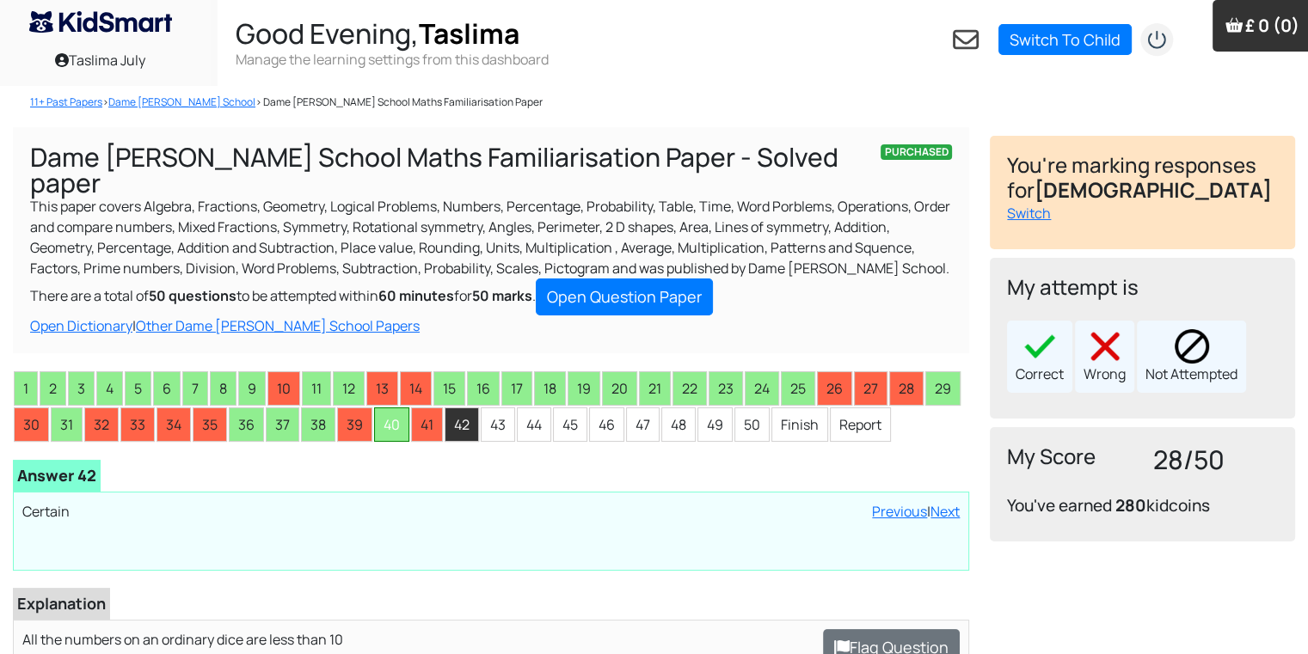
click at [378, 409] on li "40" at bounding box center [391, 425] width 35 height 34
click at [447, 408] on li "42" at bounding box center [462, 425] width 34 height 34
click at [1101, 341] on img at bounding box center [1105, 346] width 34 height 34
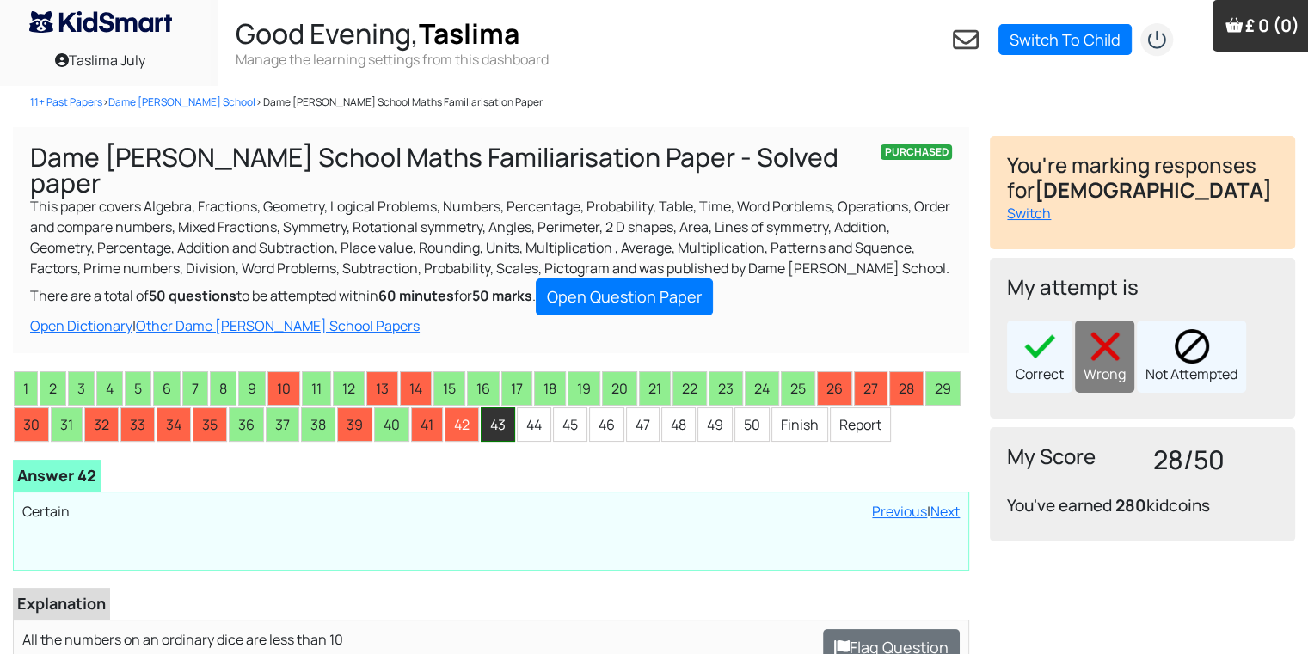
click at [499, 408] on li "43" at bounding box center [498, 425] width 34 height 34
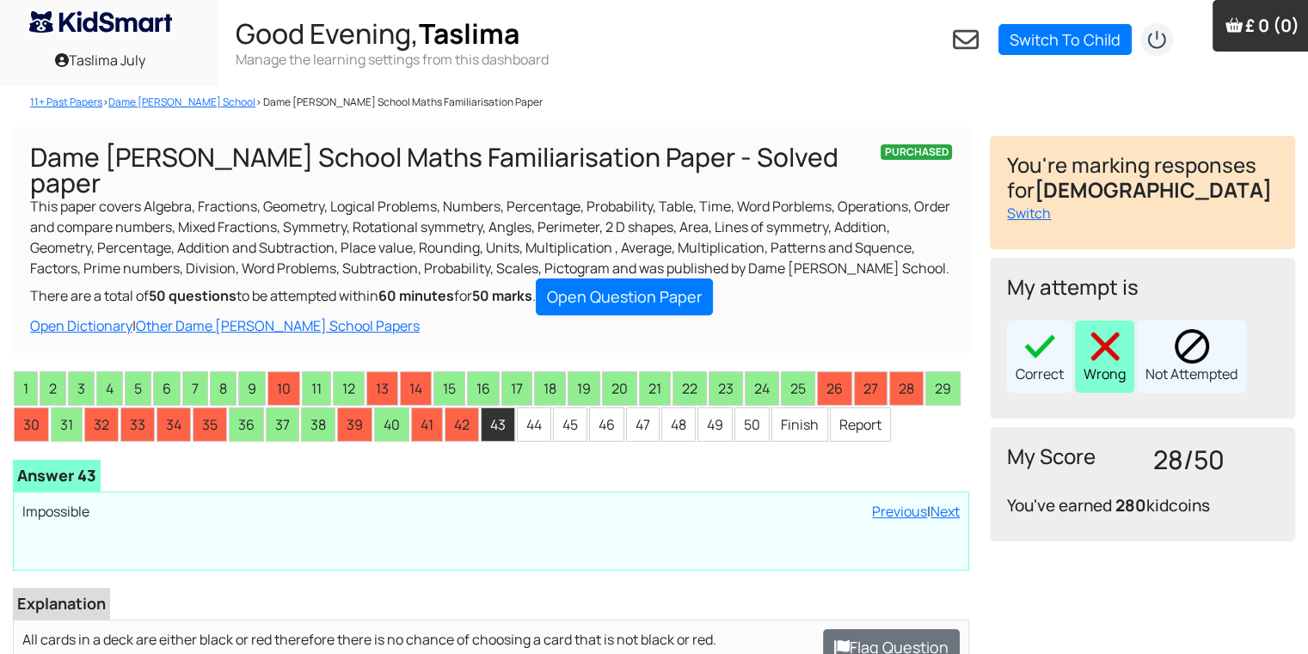
click at [1111, 335] on img at bounding box center [1105, 346] width 34 height 34
click at [532, 408] on li "44" at bounding box center [534, 425] width 34 height 34
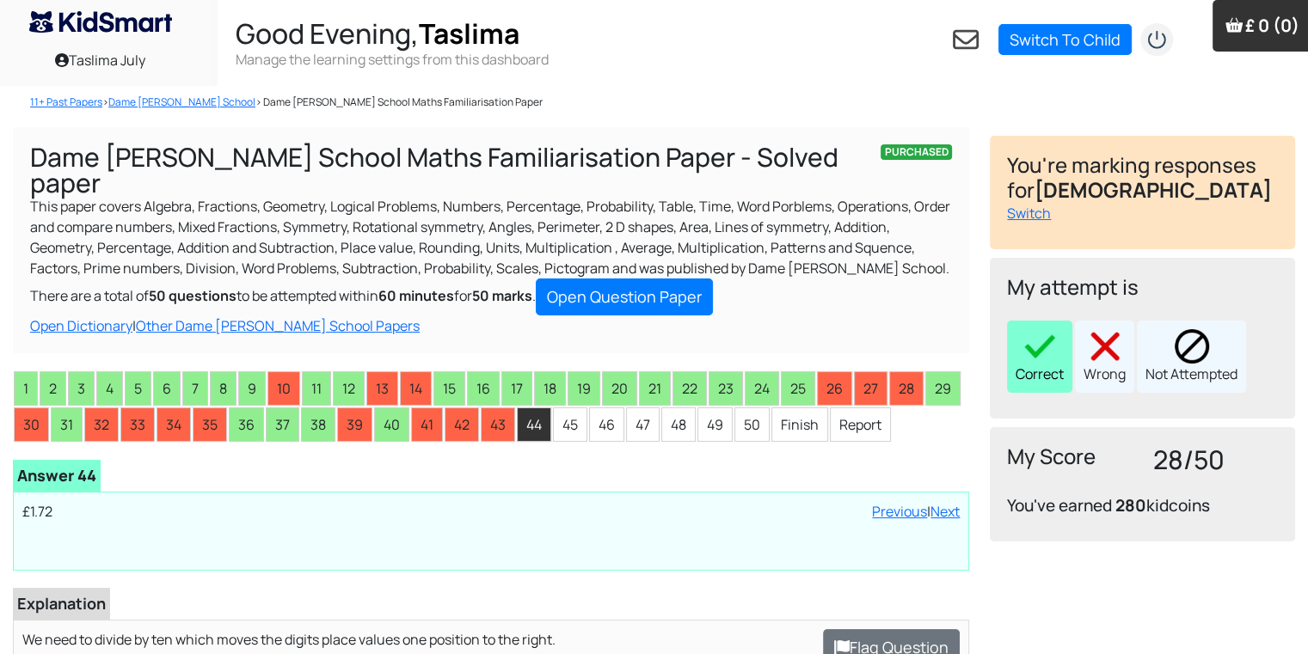
click at [1030, 365] on div "Correct" at bounding box center [1039, 357] width 65 height 72
click at [564, 408] on li "45" at bounding box center [570, 425] width 34 height 34
click at [1034, 341] on img at bounding box center [1039, 346] width 34 height 34
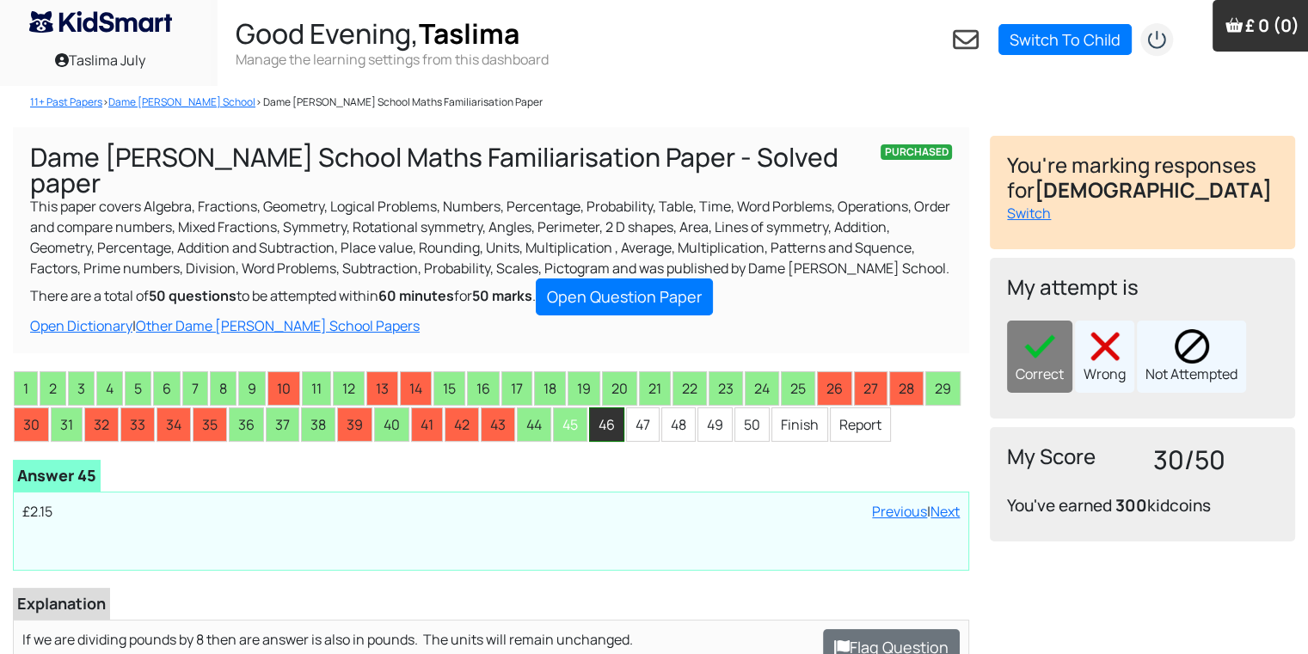
click at [614, 408] on li "46" at bounding box center [606, 425] width 35 height 34
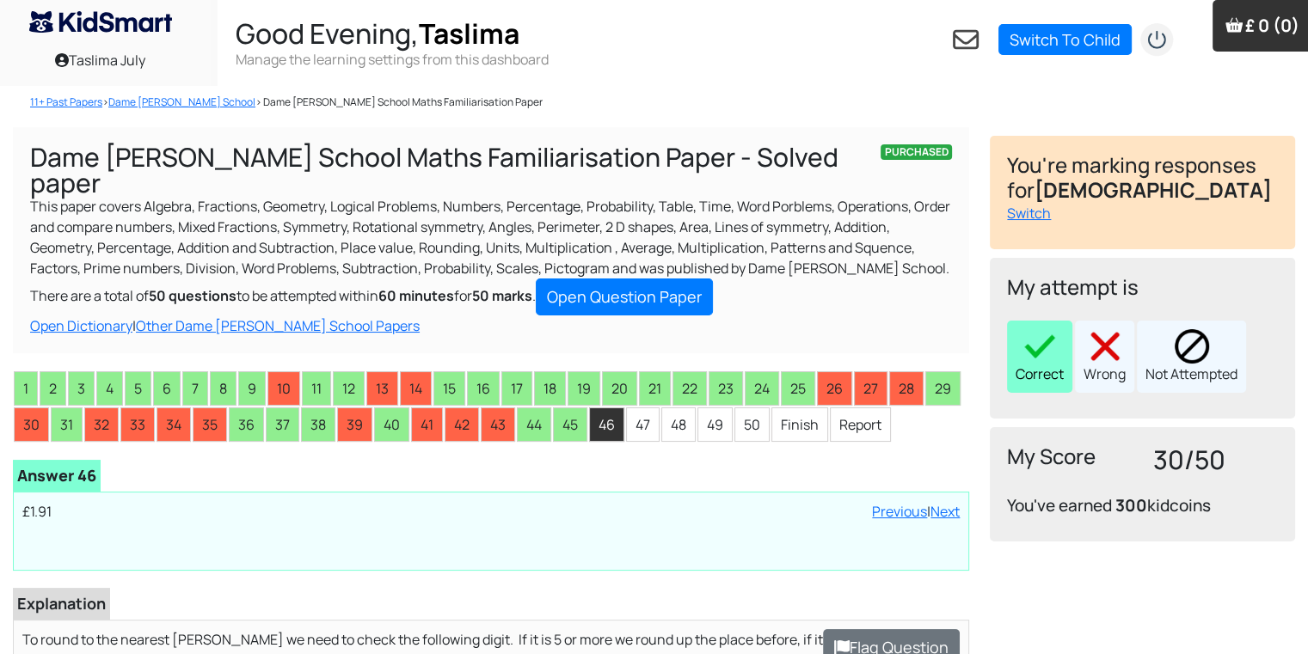
click at [1041, 368] on div "Correct" at bounding box center [1039, 357] width 65 height 72
click at [636, 408] on li "47" at bounding box center [643, 425] width 34 height 34
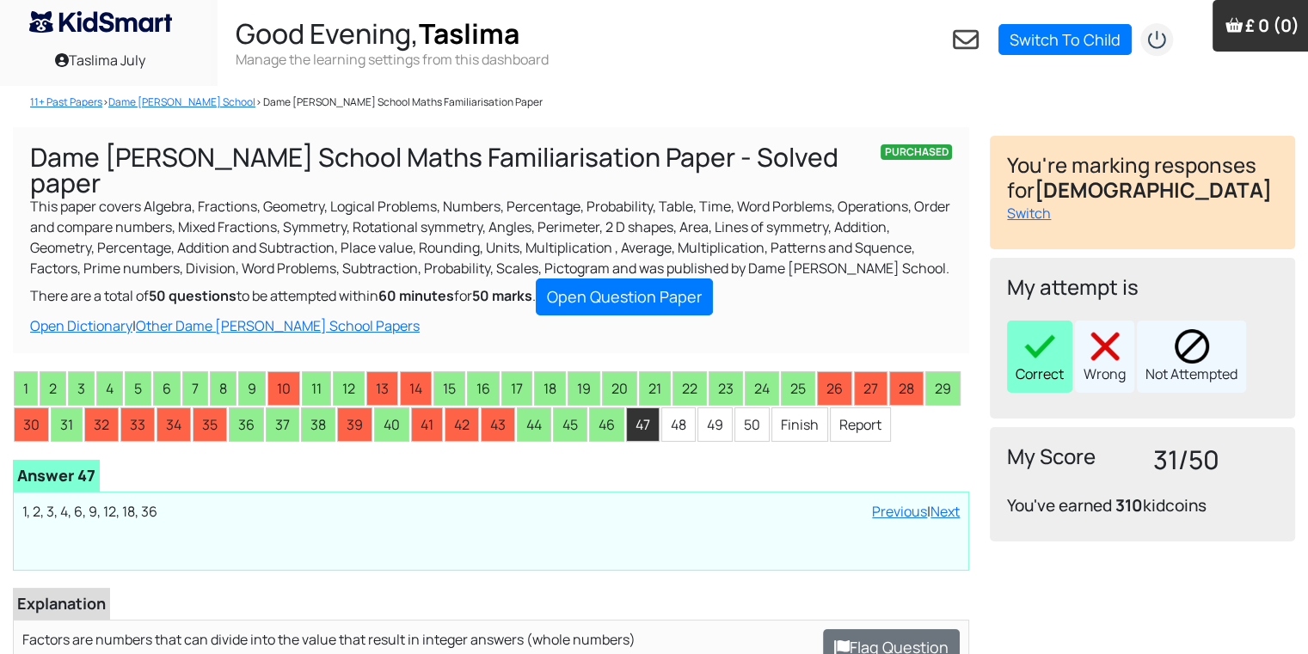
click at [1021, 371] on div "Correct" at bounding box center [1039, 357] width 65 height 72
click at [678, 408] on li "48" at bounding box center [678, 425] width 34 height 34
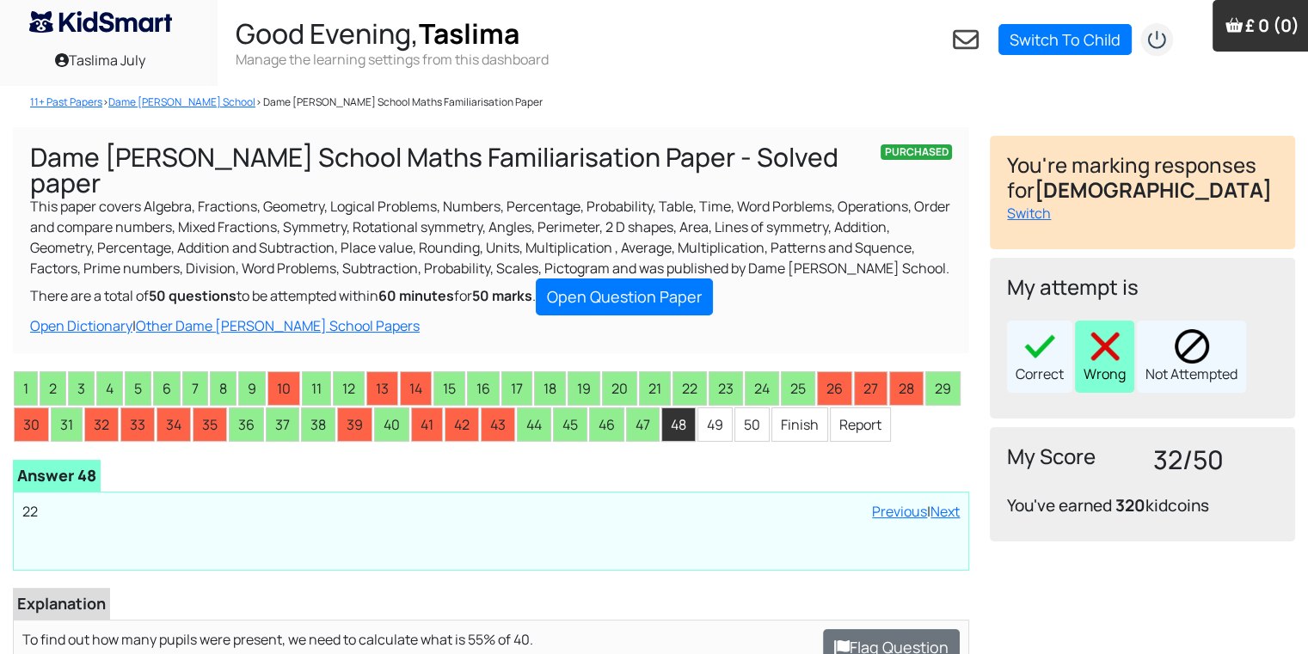
click at [1118, 342] on img at bounding box center [1105, 346] width 34 height 34
click at [714, 408] on li "49" at bounding box center [714, 425] width 35 height 34
click at [1092, 359] on img at bounding box center [1105, 346] width 34 height 34
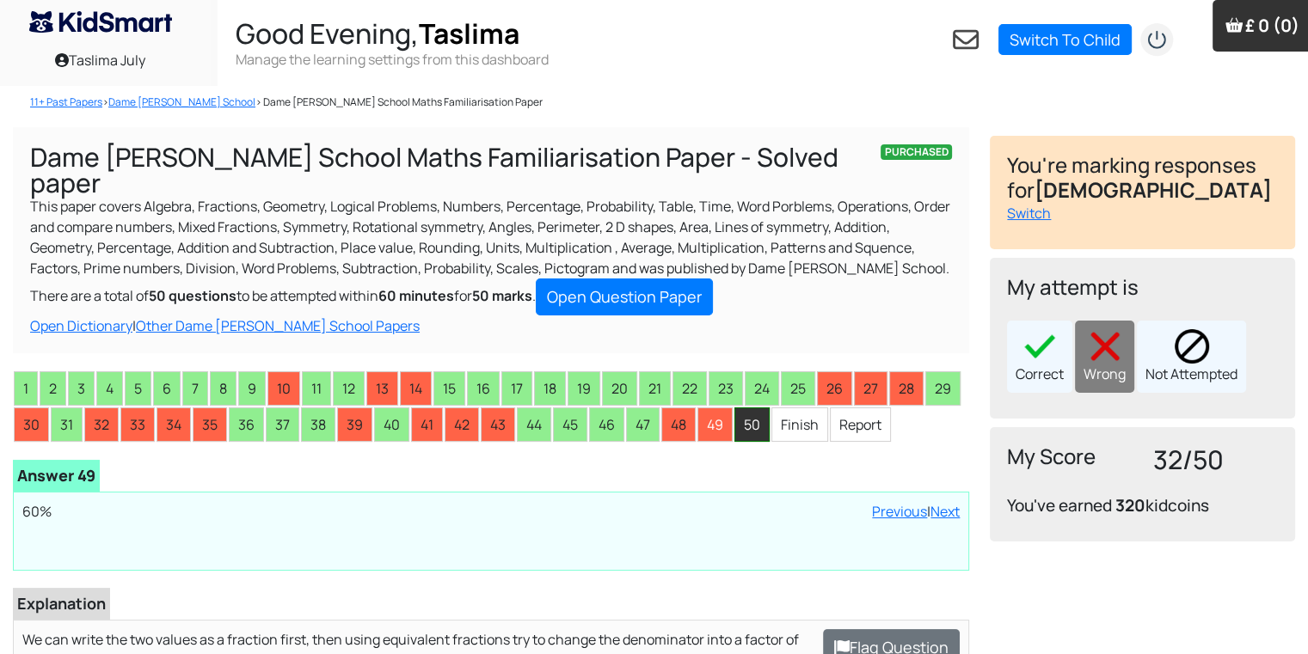
click at [738, 414] on li "50" at bounding box center [751, 425] width 35 height 34
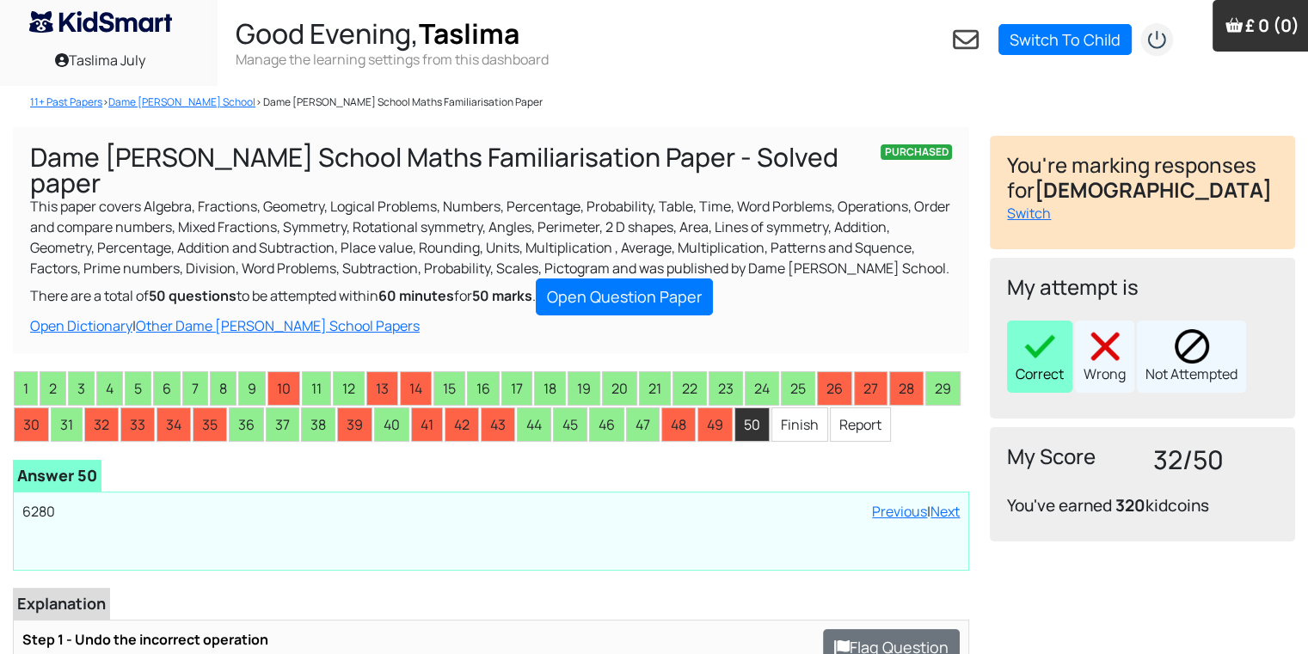
click at [1052, 344] on img at bounding box center [1039, 346] width 34 height 34
click at [790, 408] on li "Finish" at bounding box center [799, 425] width 57 height 34
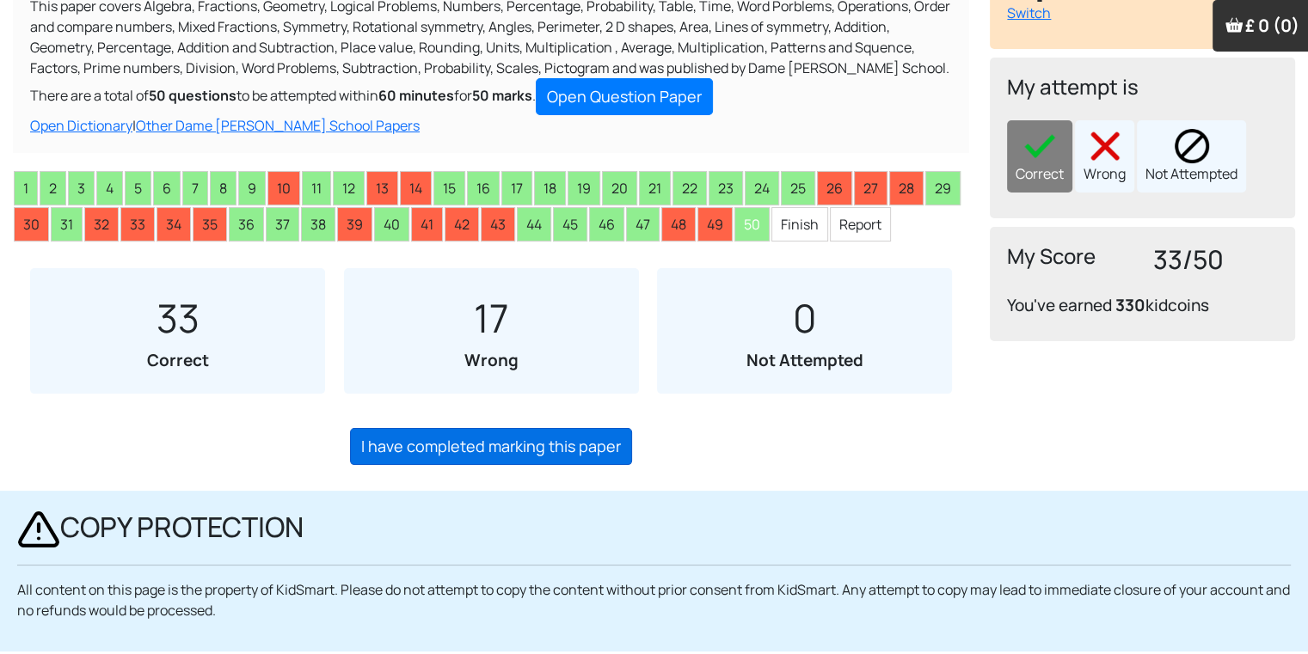
scroll to position [241, 0]
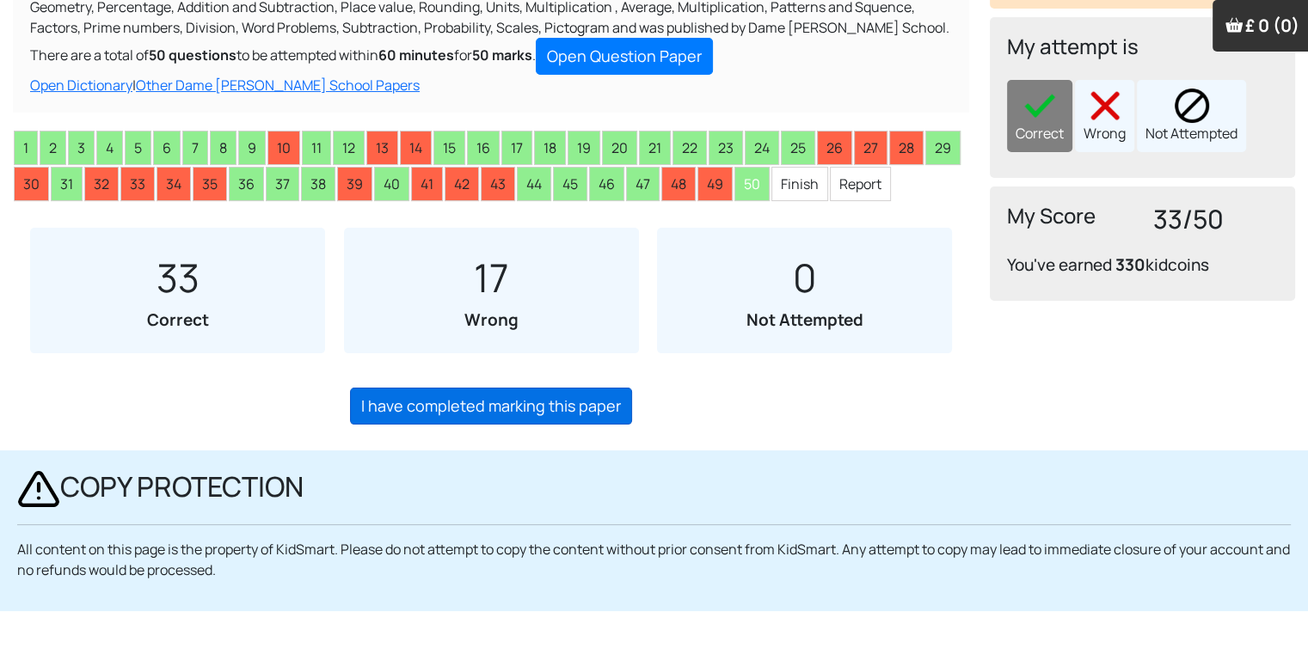
drag, startPoint x: 560, startPoint y: 634, endPoint x: 495, endPoint y: 667, distance: 72.7
click at [495, 653] on html "Taslima July Good Evening, [PERSON_NAME] Manage the learning settings from this…" at bounding box center [654, 270] width 1308 height 1023
